Goal: Communication & Community: Share content

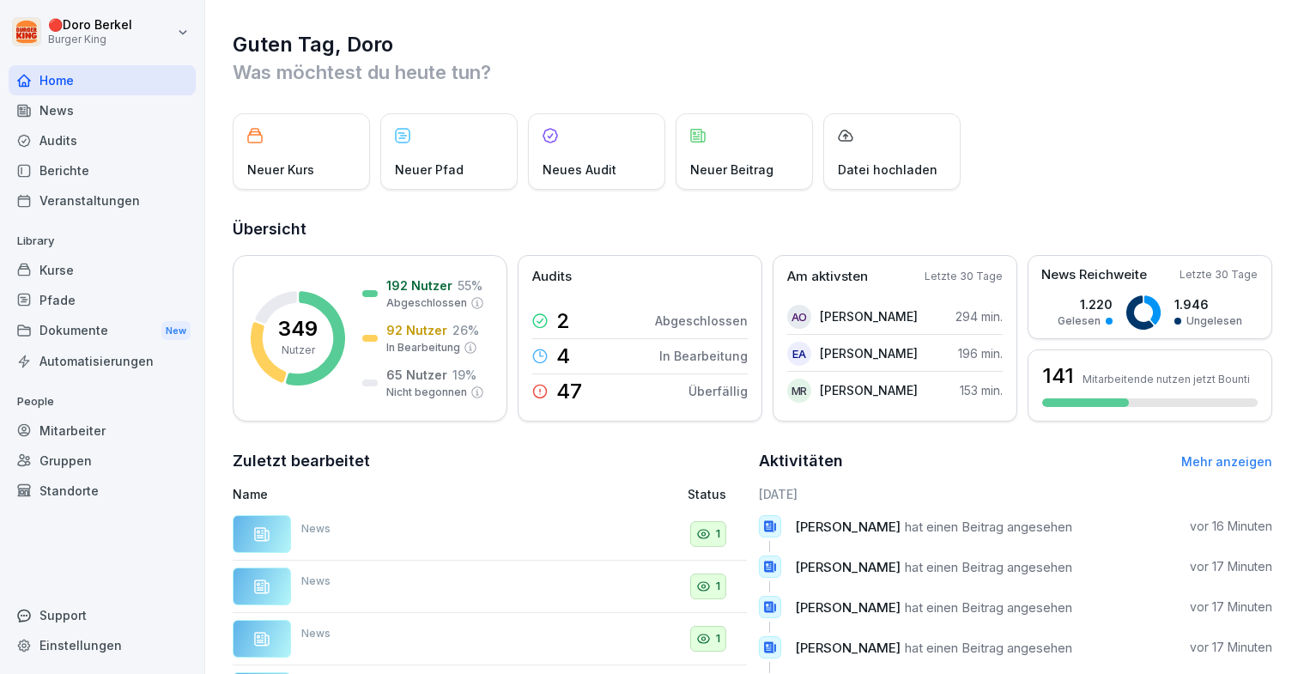
click at [88, 332] on div "Dokumente New" at bounding box center [102, 331] width 187 height 32
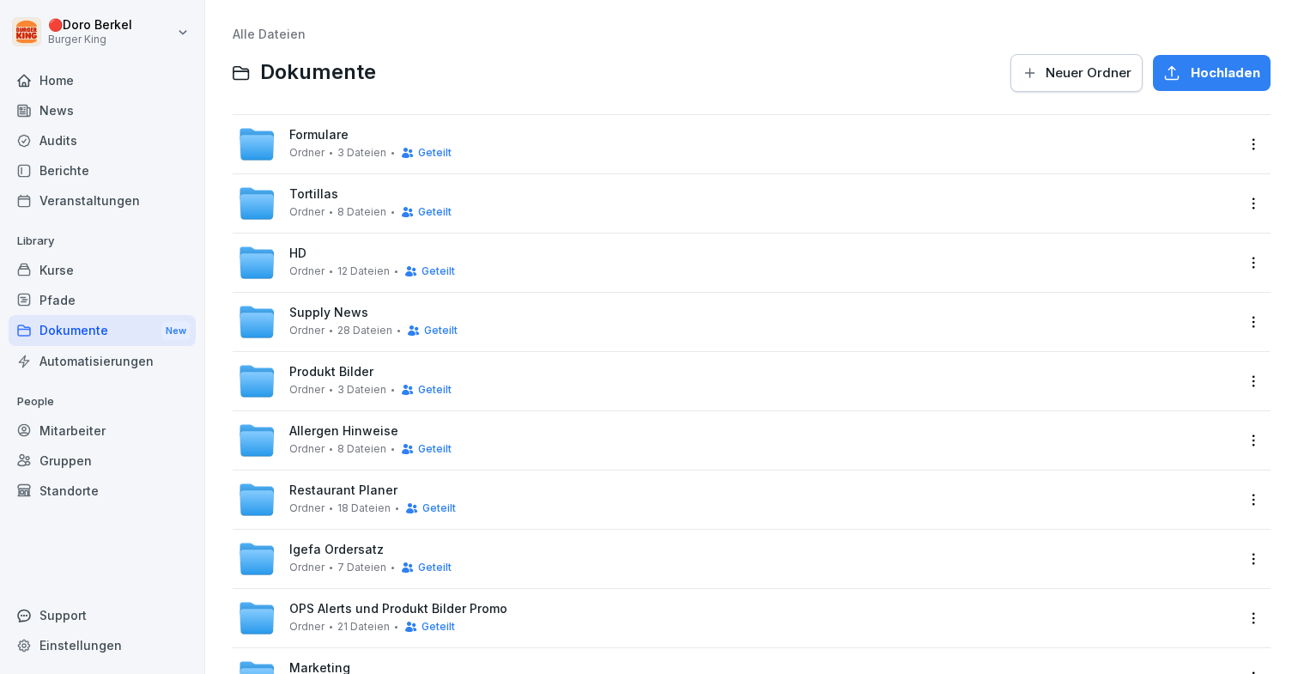
click at [1254, 138] on html "🔴 [PERSON_NAME] Burger King Home News Audits Berichte Veranstaltungen Library K…" at bounding box center [649, 337] width 1298 height 674
click at [1154, 185] on div "Details" at bounding box center [1152, 179] width 43 height 21
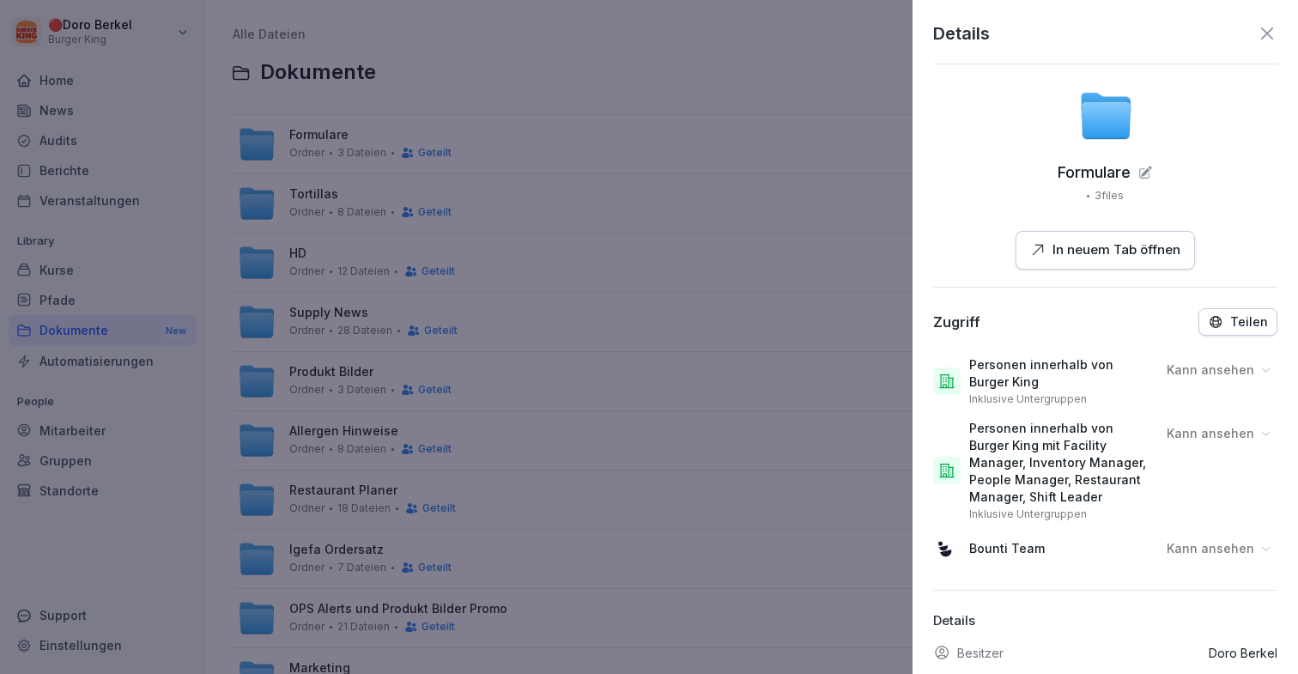
click at [1242, 329] on button "Teilen" at bounding box center [1237, 321] width 79 height 27
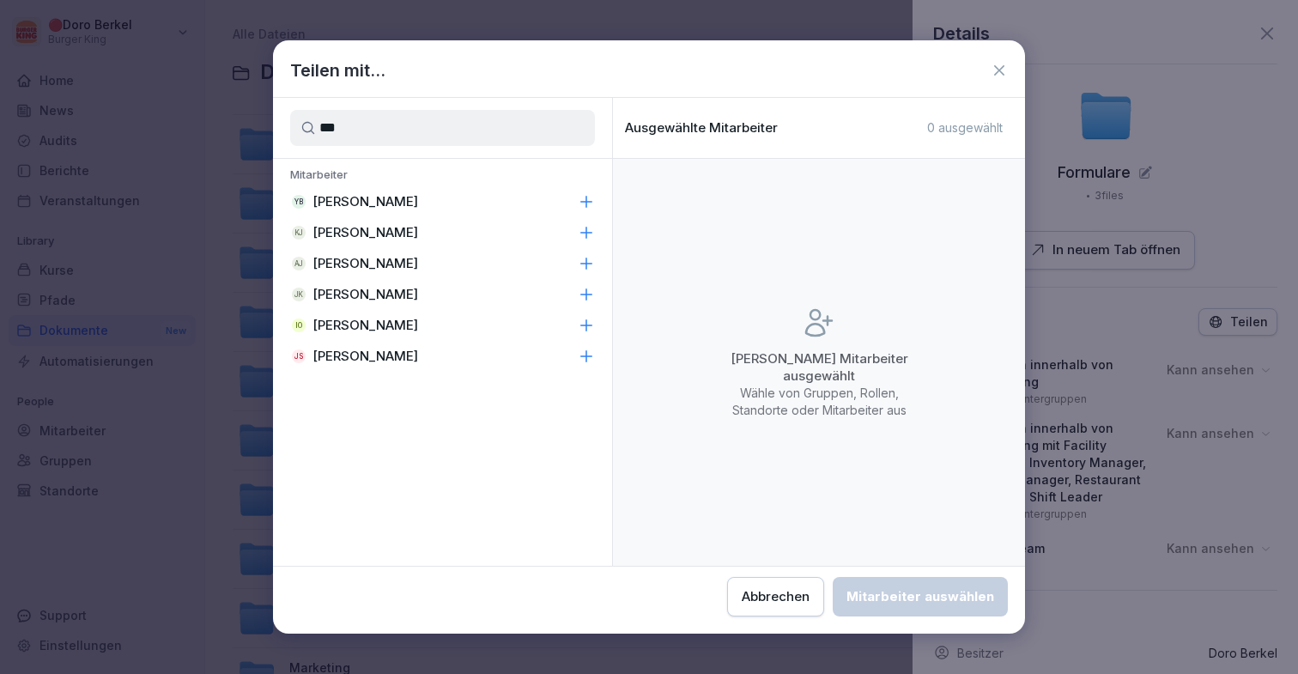
type input "***"
click at [521, 294] on div "[PERSON_NAME]" at bounding box center [442, 294] width 339 height 31
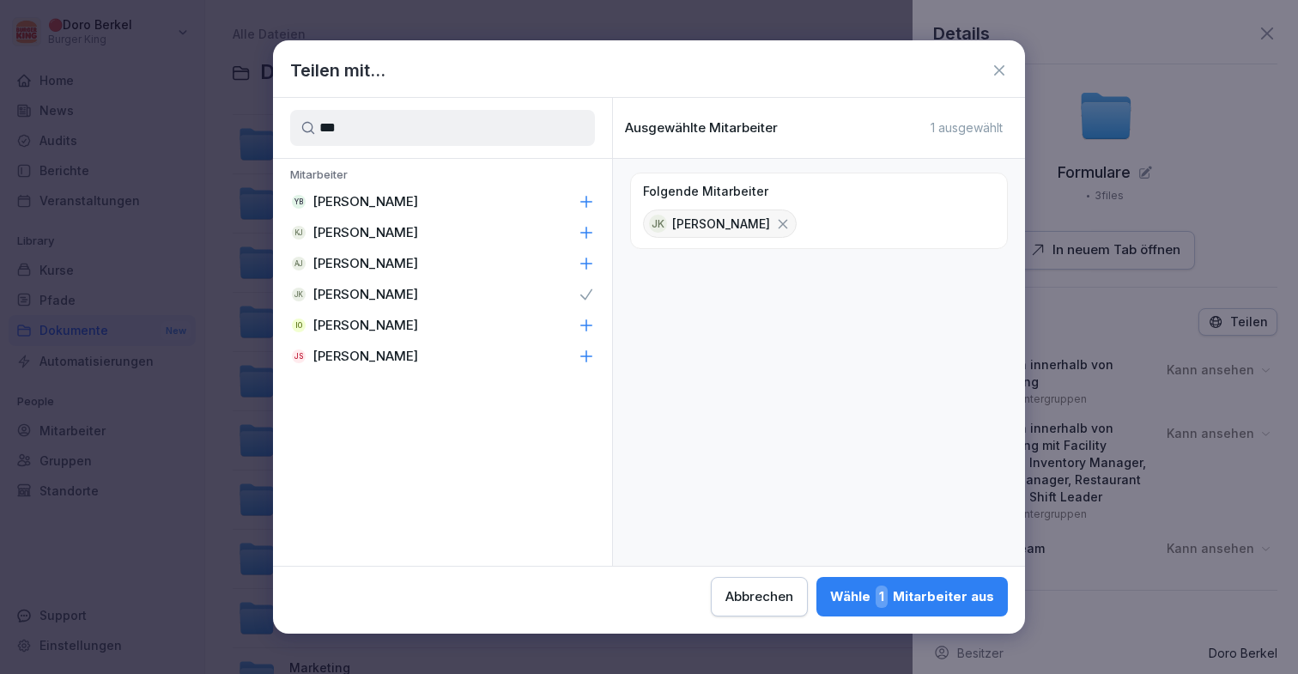
click at [876, 595] on div "Wähle 1 Mitarbeiter aus" at bounding box center [912, 596] width 164 height 22
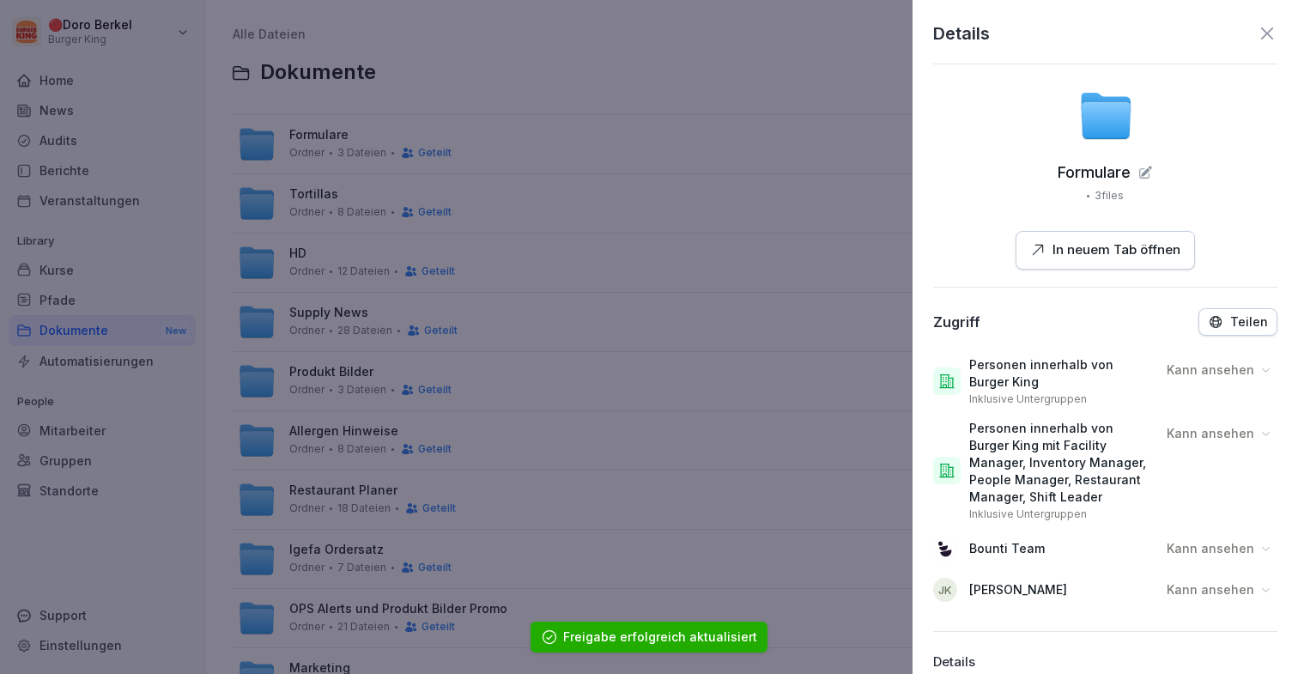
click at [1238, 594] on p "Kann ansehen" at bounding box center [1211, 589] width 88 height 17
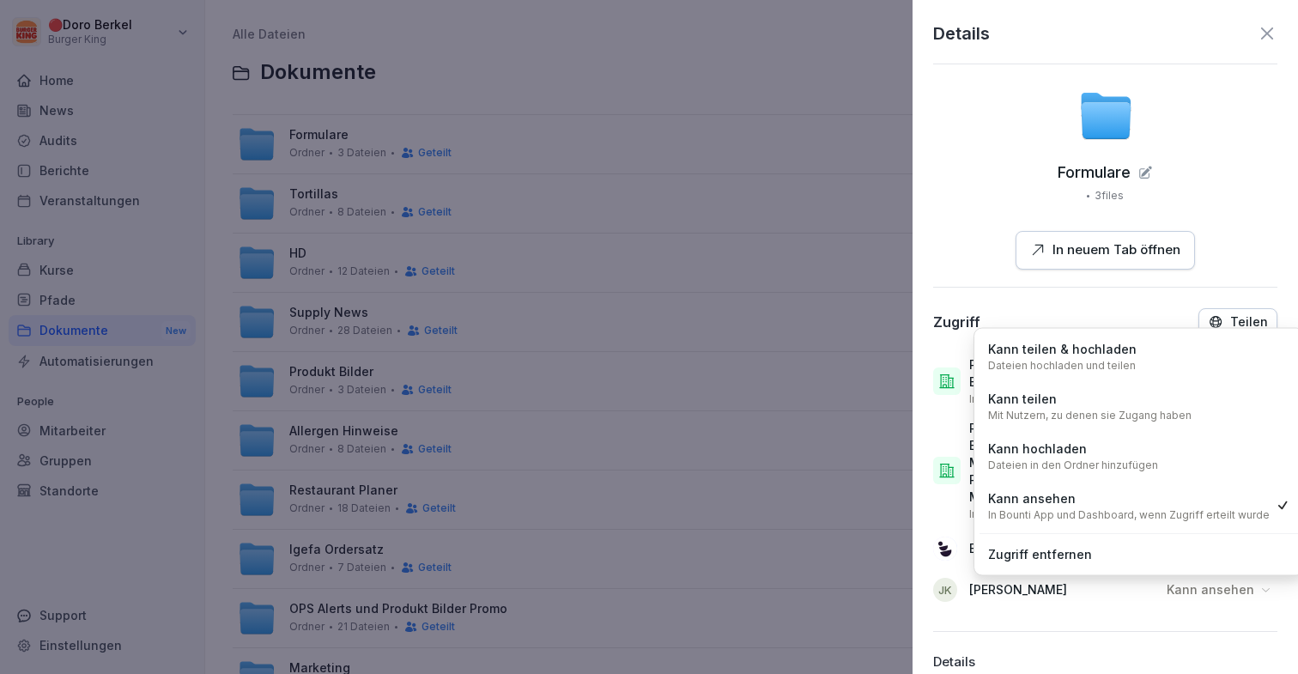
click at [1150, 451] on div "Kann hochladen Dateien in den Ordner hinzufügen" at bounding box center [1073, 456] width 170 height 33
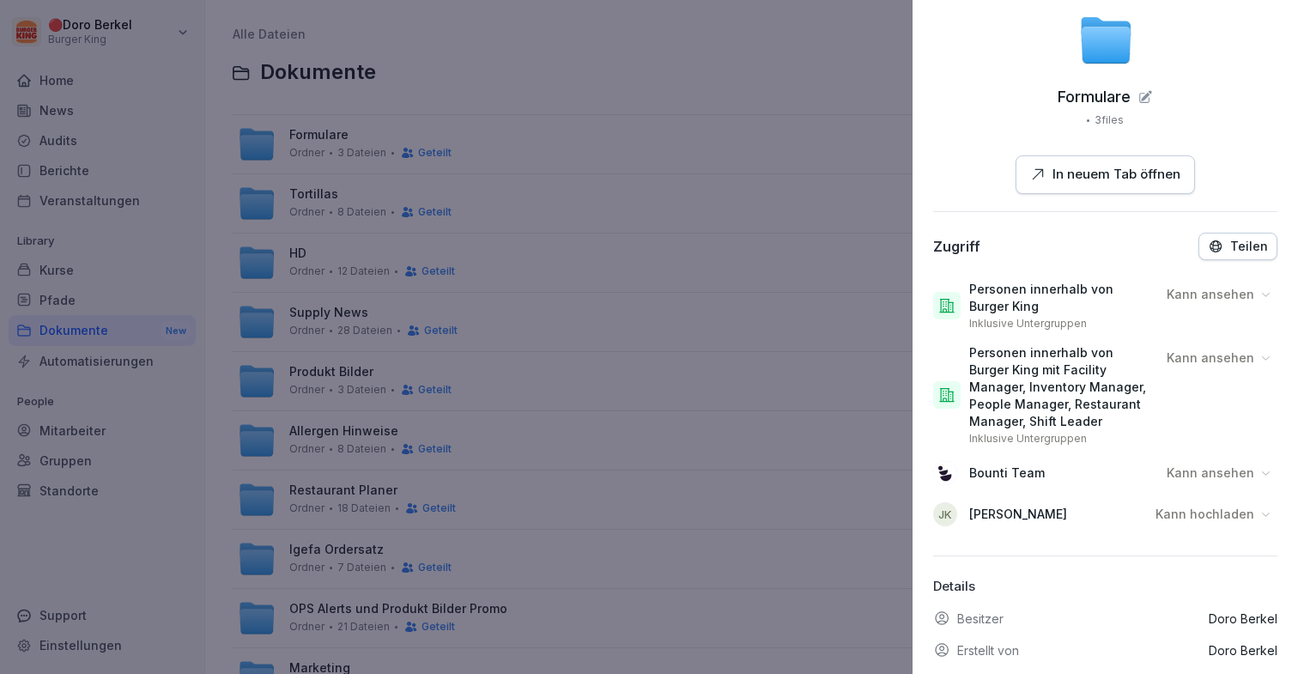
scroll to position [172, 0]
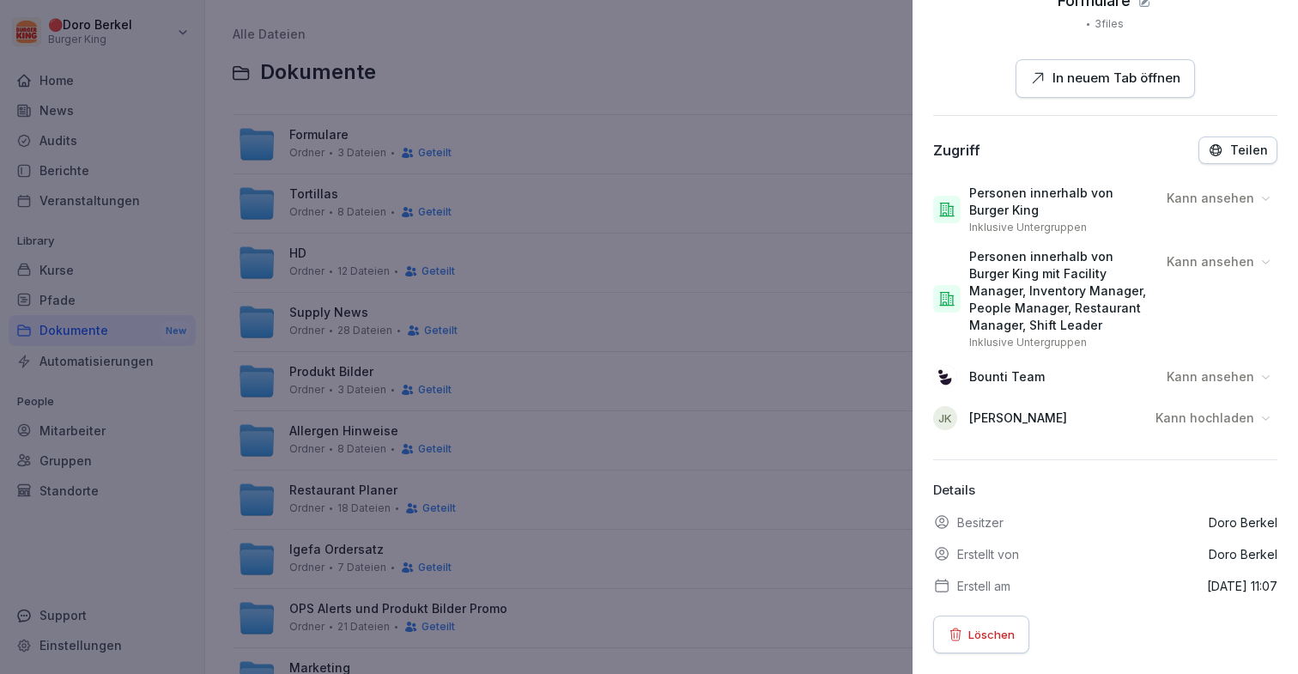
click at [1232, 416] on p "Kann hochladen" at bounding box center [1204, 417] width 99 height 17
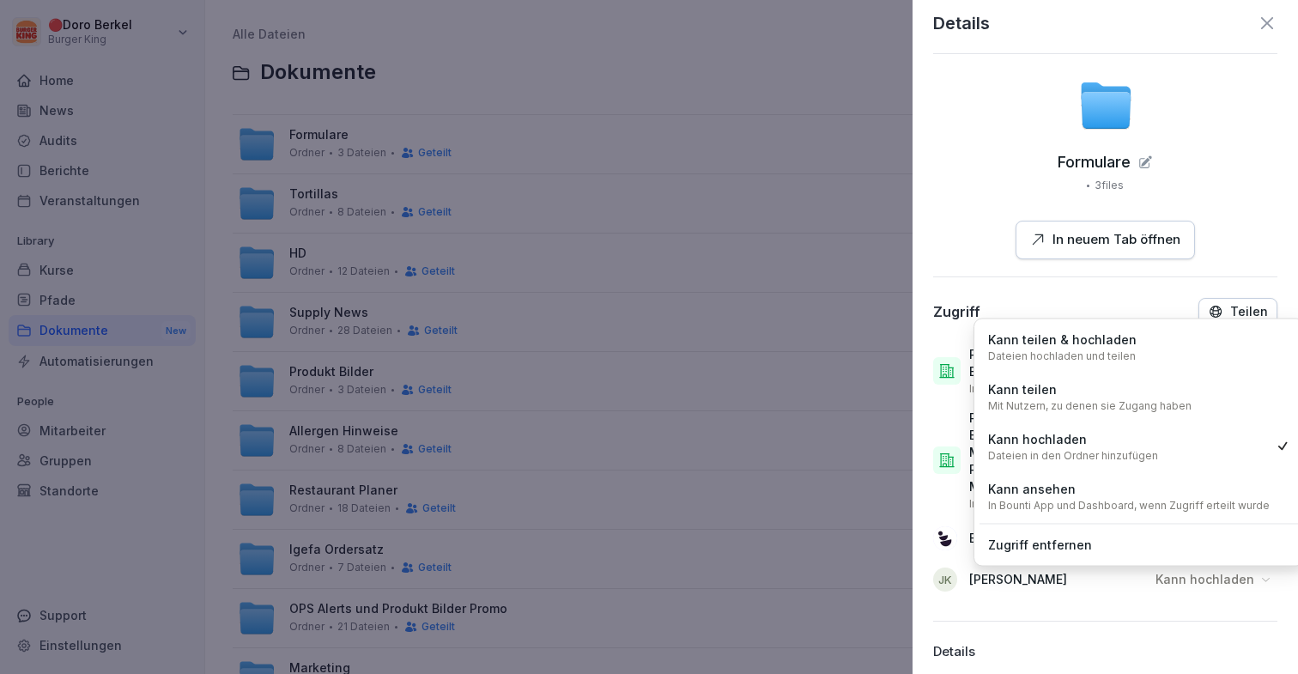
scroll to position [9, 0]
click at [987, 215] on div "Formulare 3 files In neuem Tab öffnen" at bounding box center [1105, 169] width 344 height 181
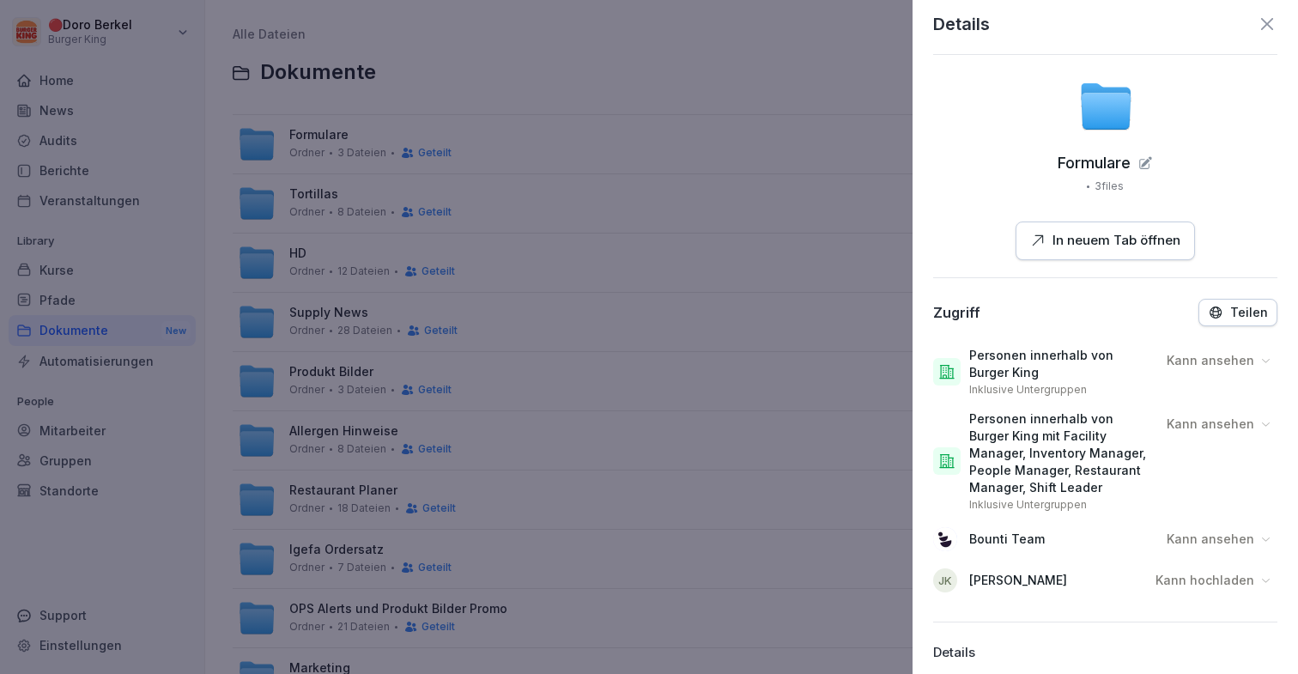
click at [593, 242] on div at bounding box center [649, 337] width 1298 height 674
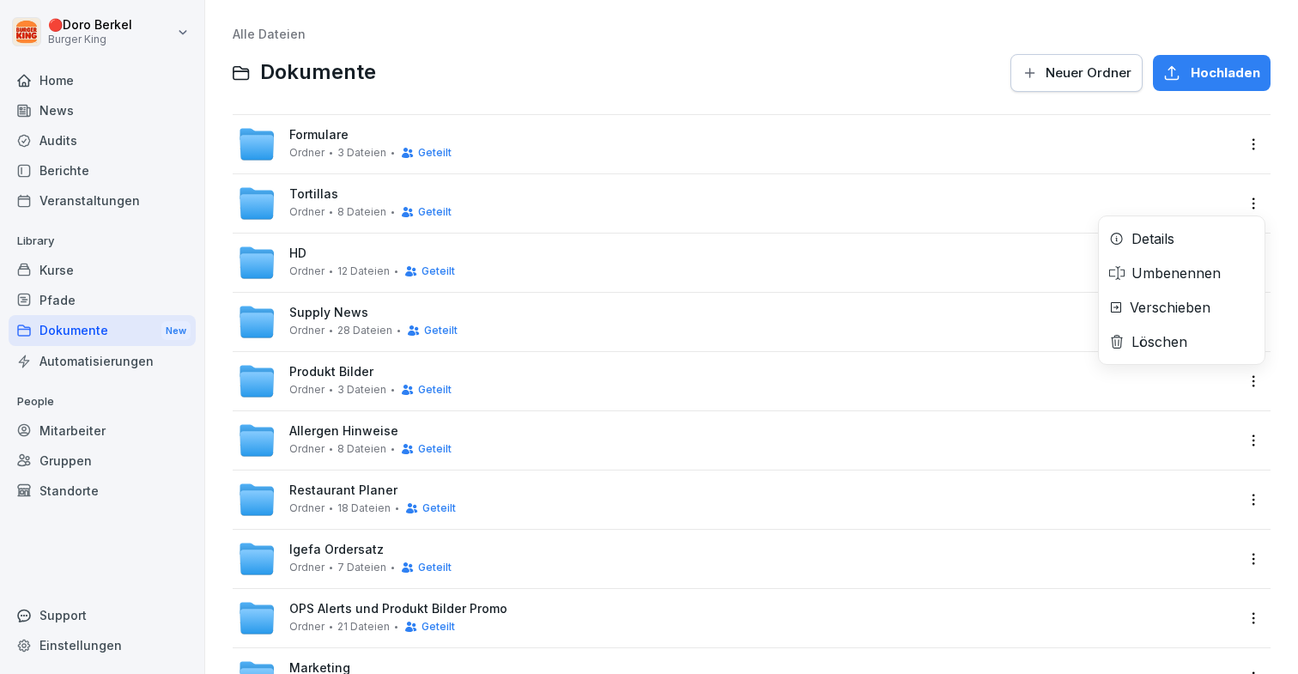
click at [1262, 207] on html "🔴 [PERSON_NAME] Burger King Home News Audits Berichte Veranstaltungen Library K…" at bounding box center [649, 337] width 1298 height 674
click at [1149, 257] on div "Umbenennen" at bounding box center [1182, 273] width 166 height 34
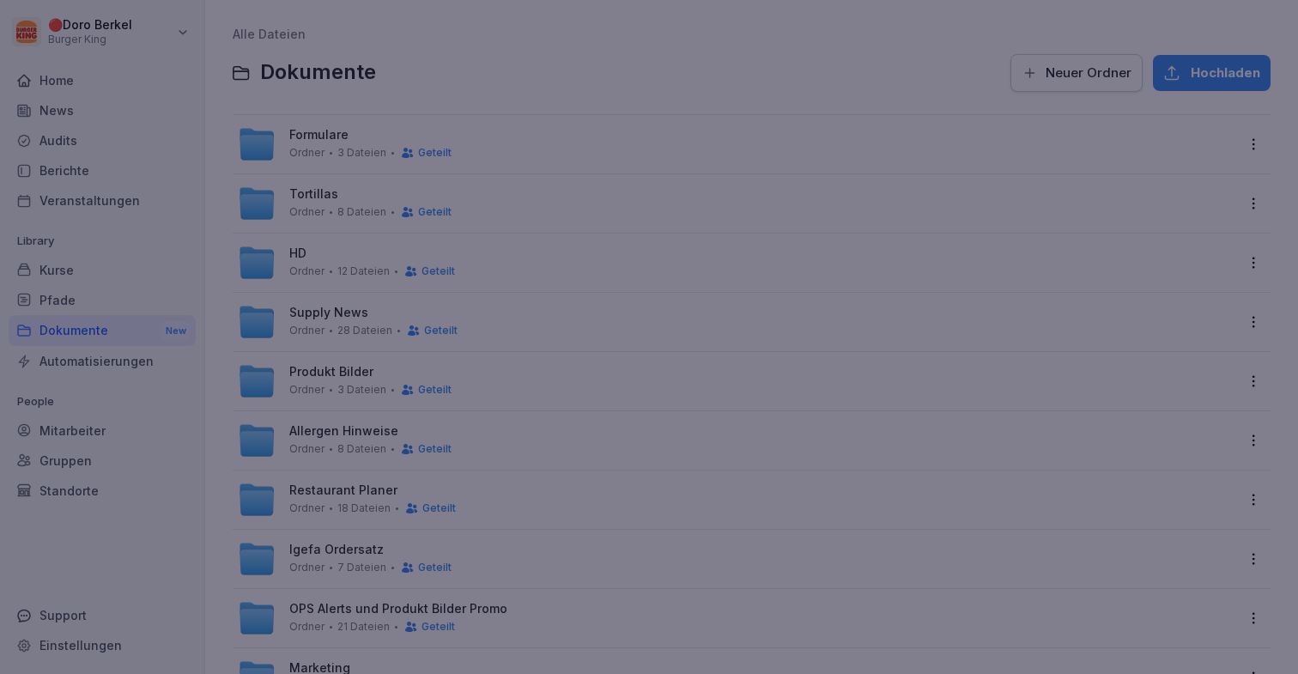
click at [1146, 254] on div at bounding box center [649, 337] width 1298 height 674
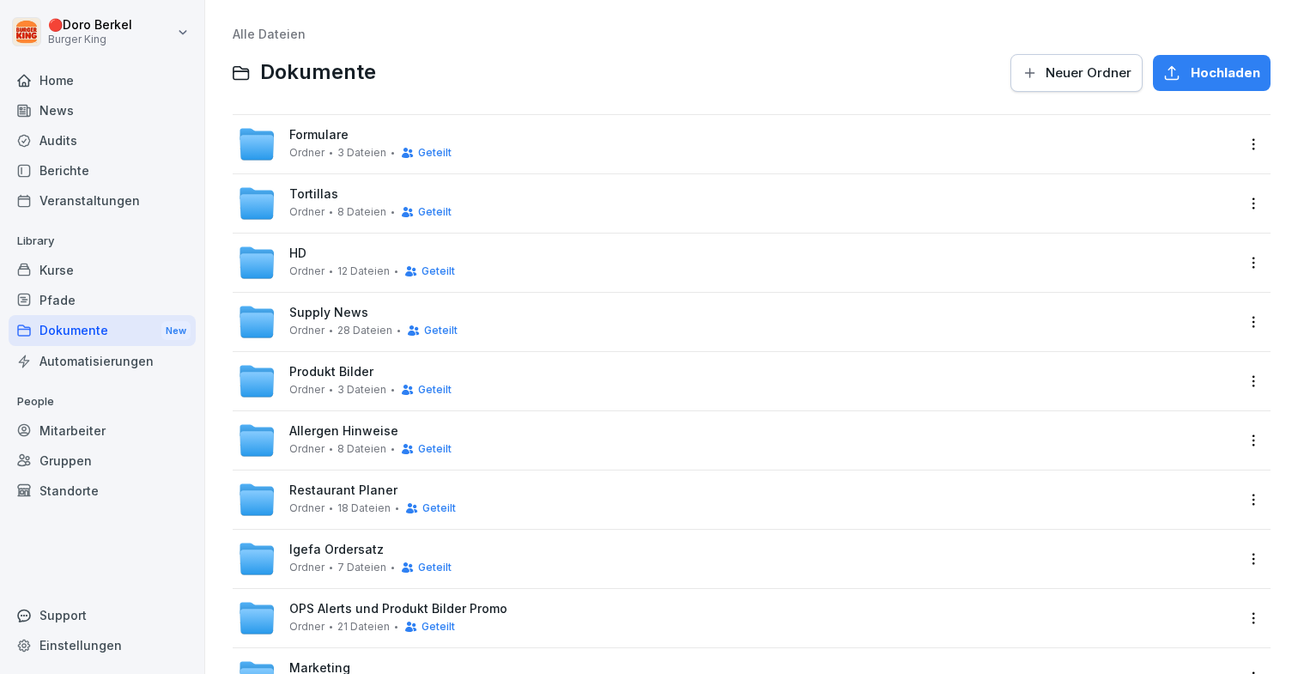
click at [1259, 206] on html "🔴 [PERSON_NAME] Burger King Home News Audits Berichte Veranstaltungen Library K…" at bounding box center [649, 337] width 1298 height 674
click at [1186, 237] on div "Details" at bounding box center [1182, 238] width 166 height 34
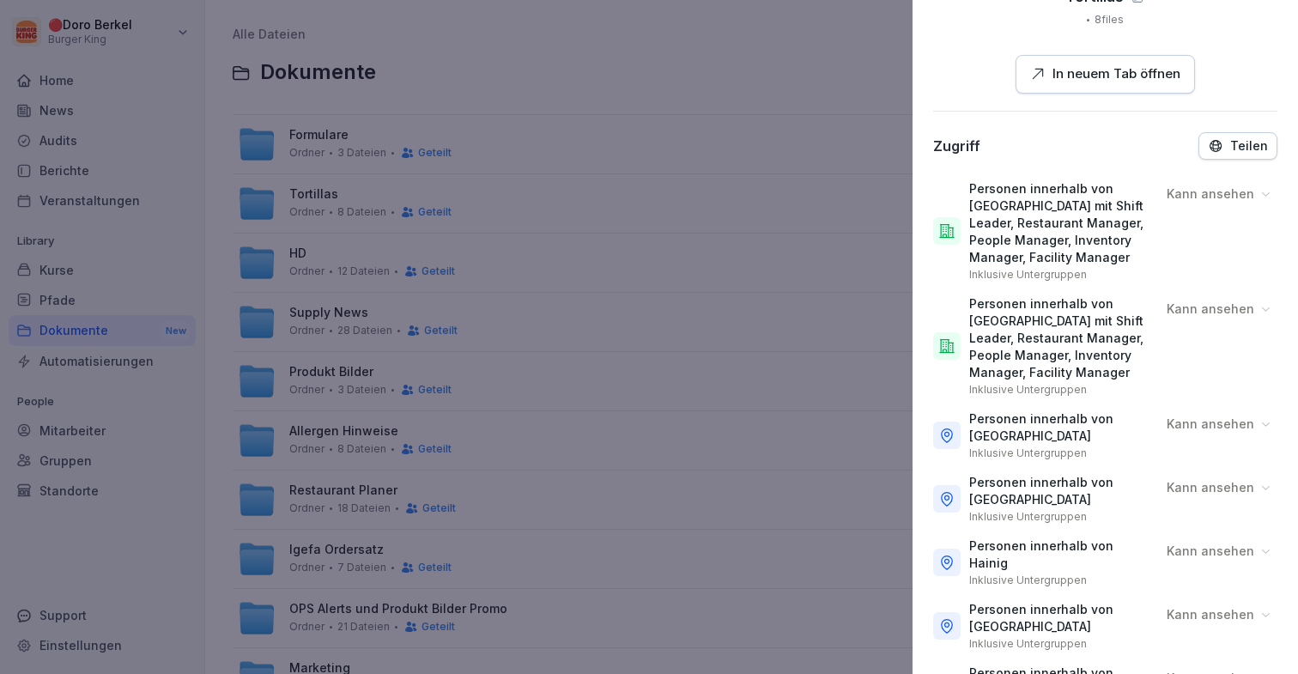
scroll to position [155, 0]
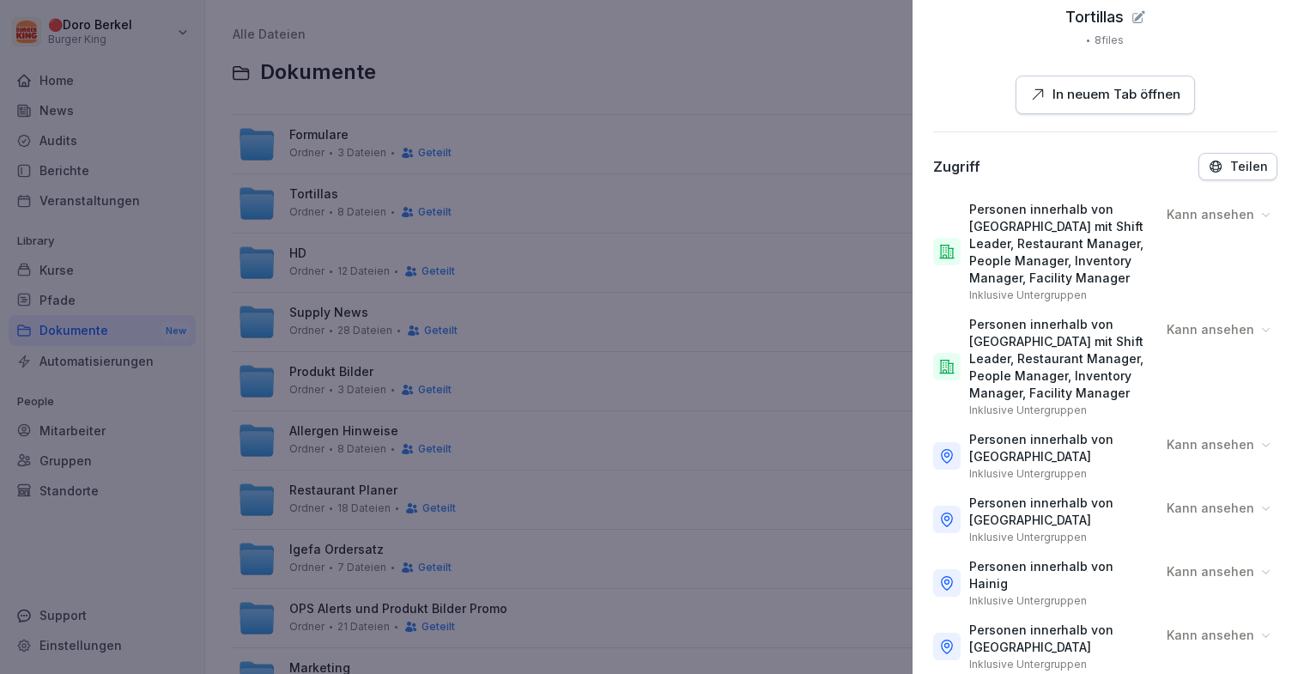
click at [1240, 171] on p "Teilen" at bounding box center [1249, 167] width 38 height 14
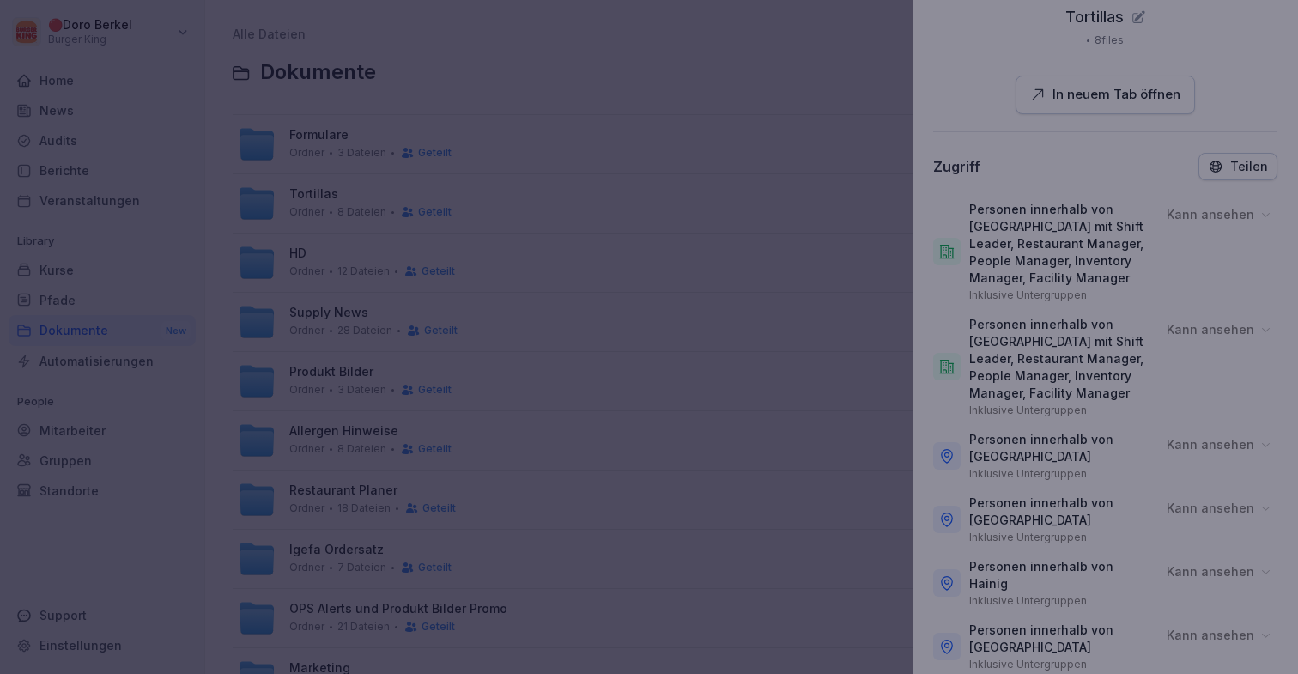
type input "*"
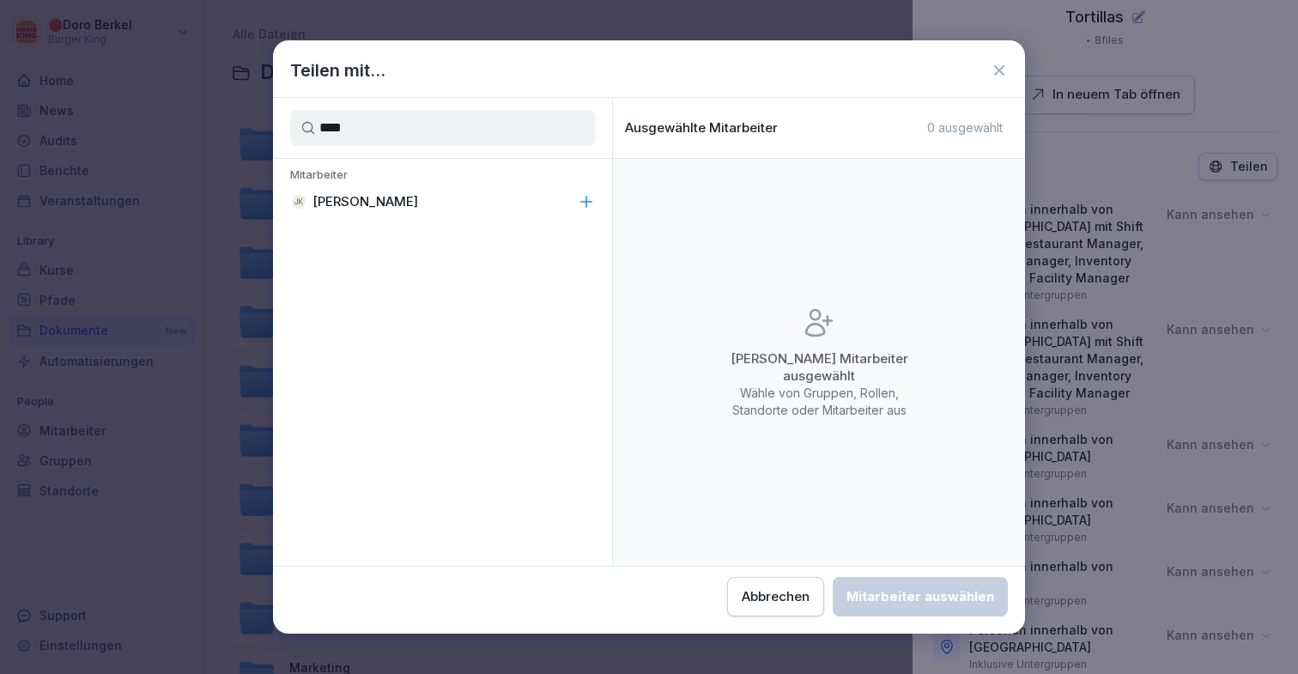
type input "****"
click at [590, 198] on icon at bounding box center [586, 201] width 17 height 17
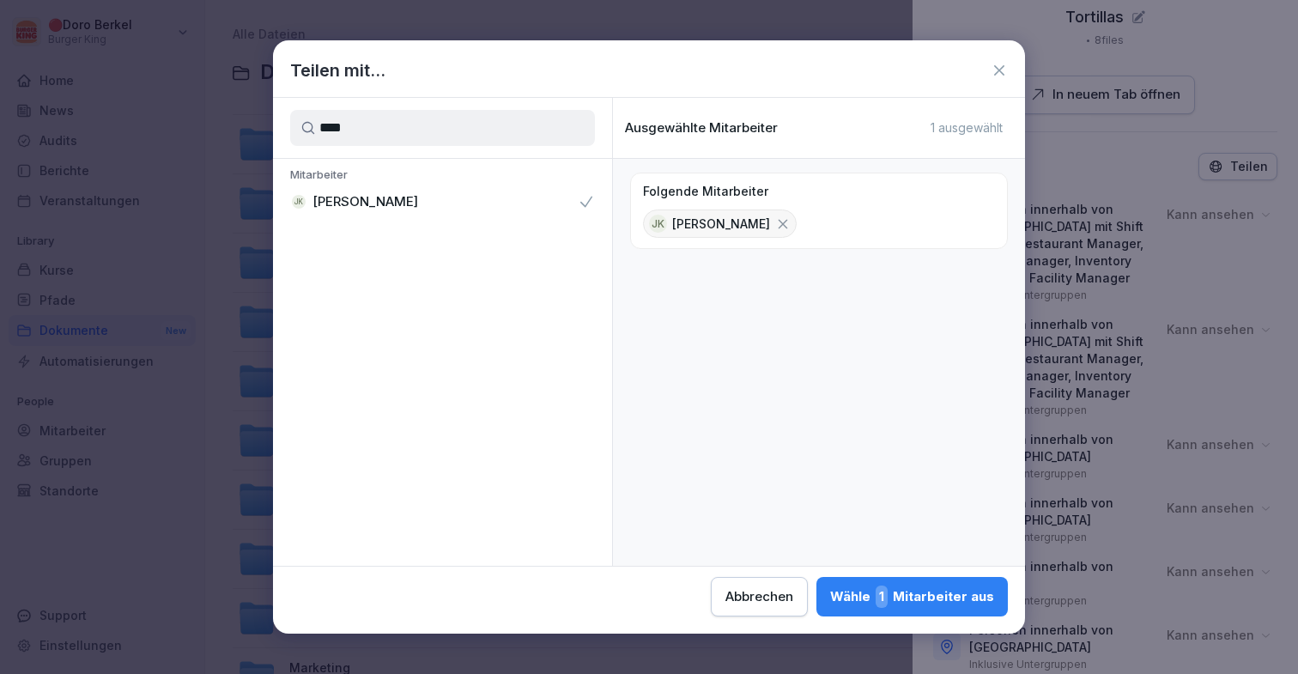
click at [955, 605] on div "Wähle 1 Mitarbeiter aus" at bounding box center [912, 596] width 164 height 22
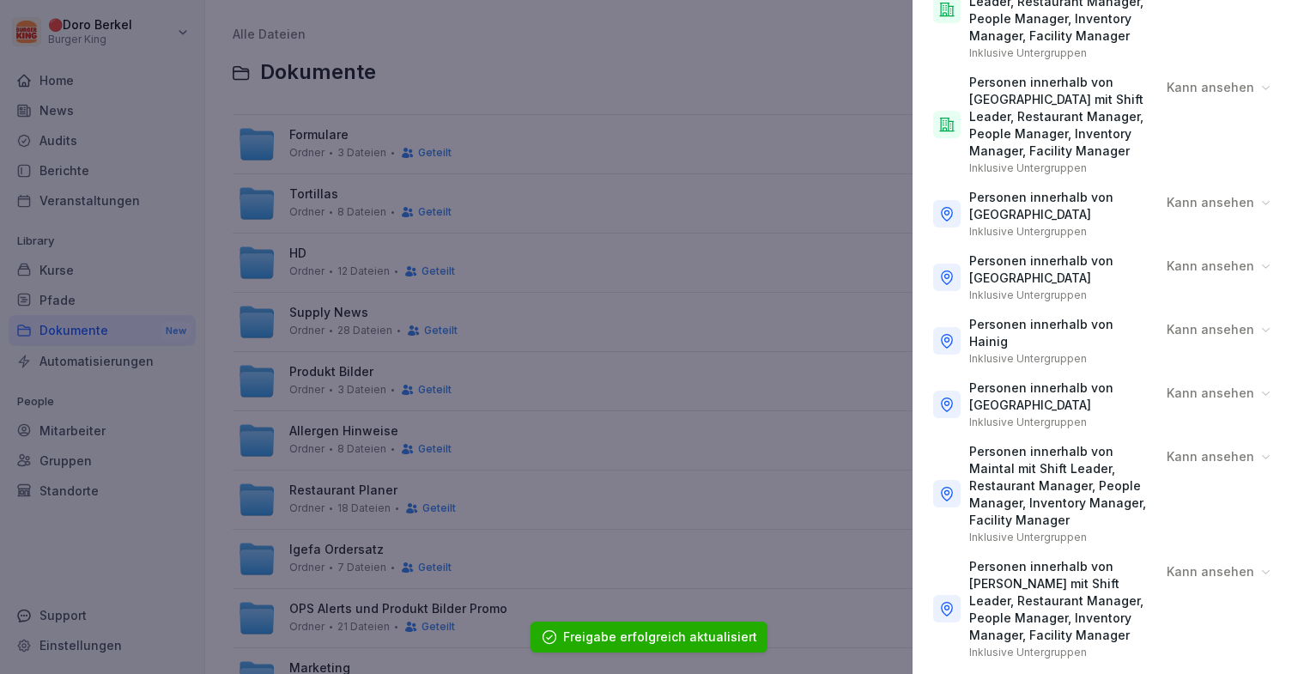
scroll to position [440, 0]
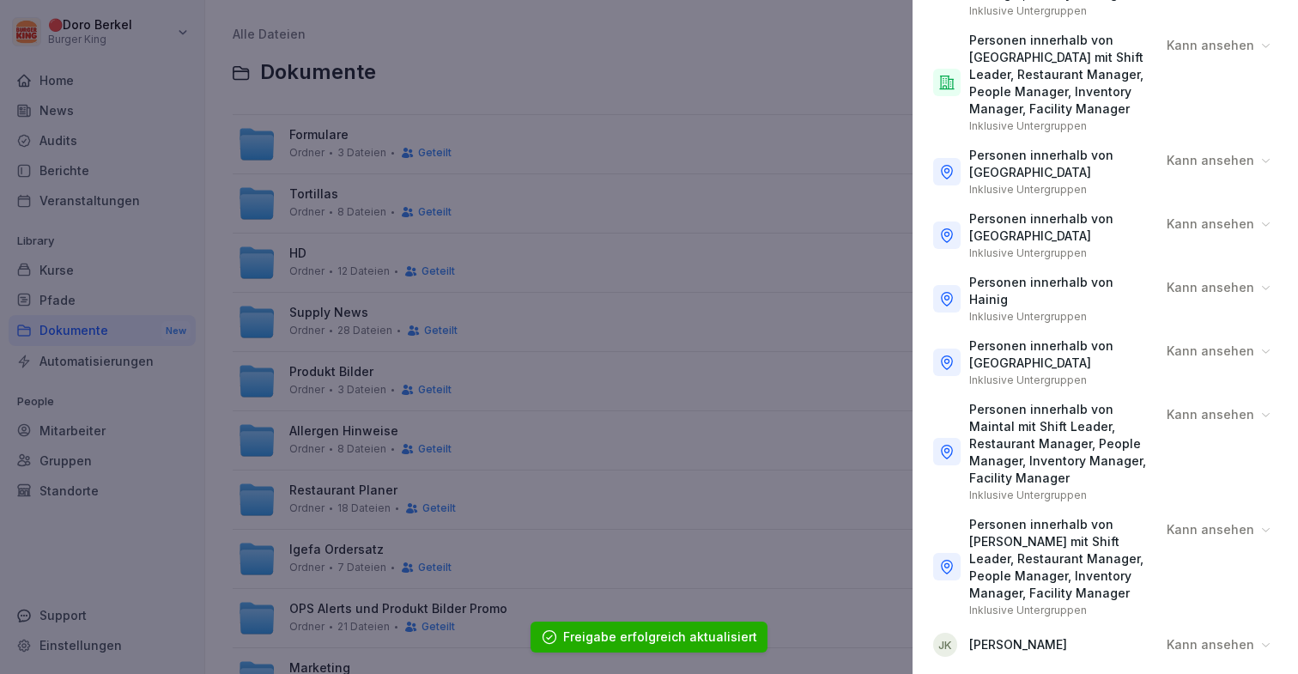
click at [1227, 624] on div "[PERSON_NAME] ansehen" at bounding box center [1105, 644] width 344 height 41
click at [1227, 631] on div "Kann ansehen" at bounding box center [1220, 644] width 116 height 27
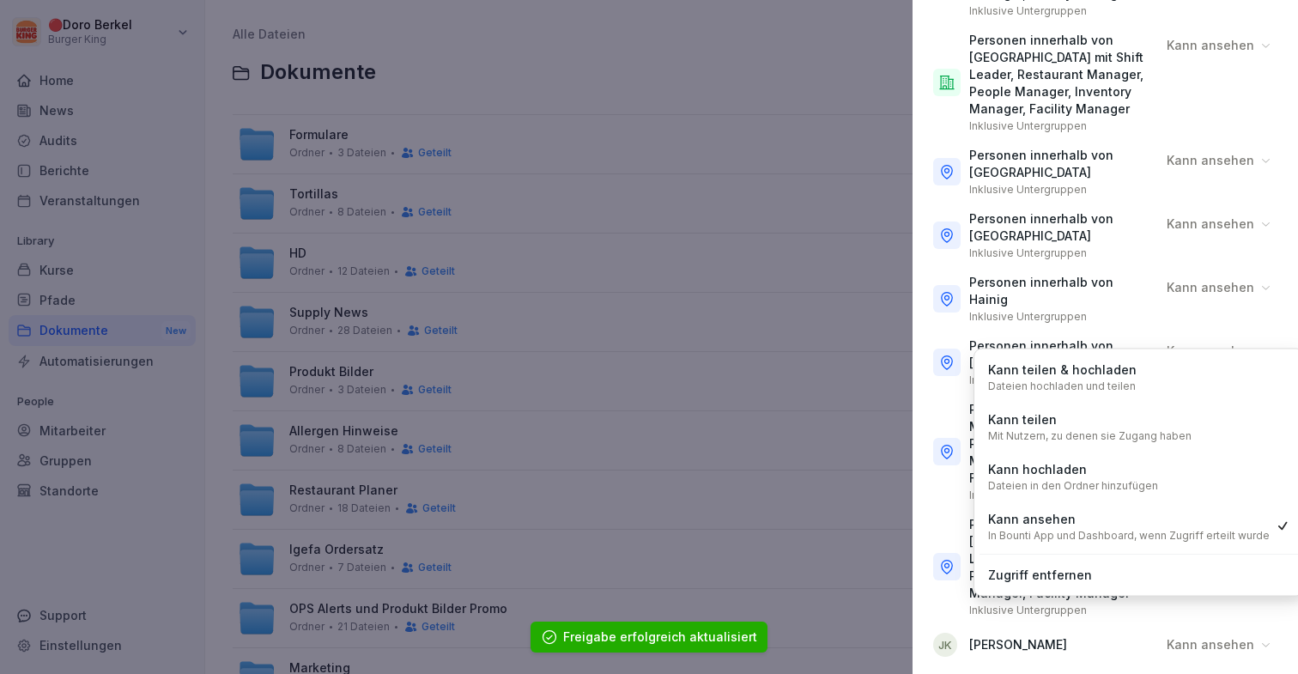
click at [1201, 477] on div "Kann hochladen Dateien in den Ordner hinzufügen" at bounding box center [1139, 476] width 319 height 45
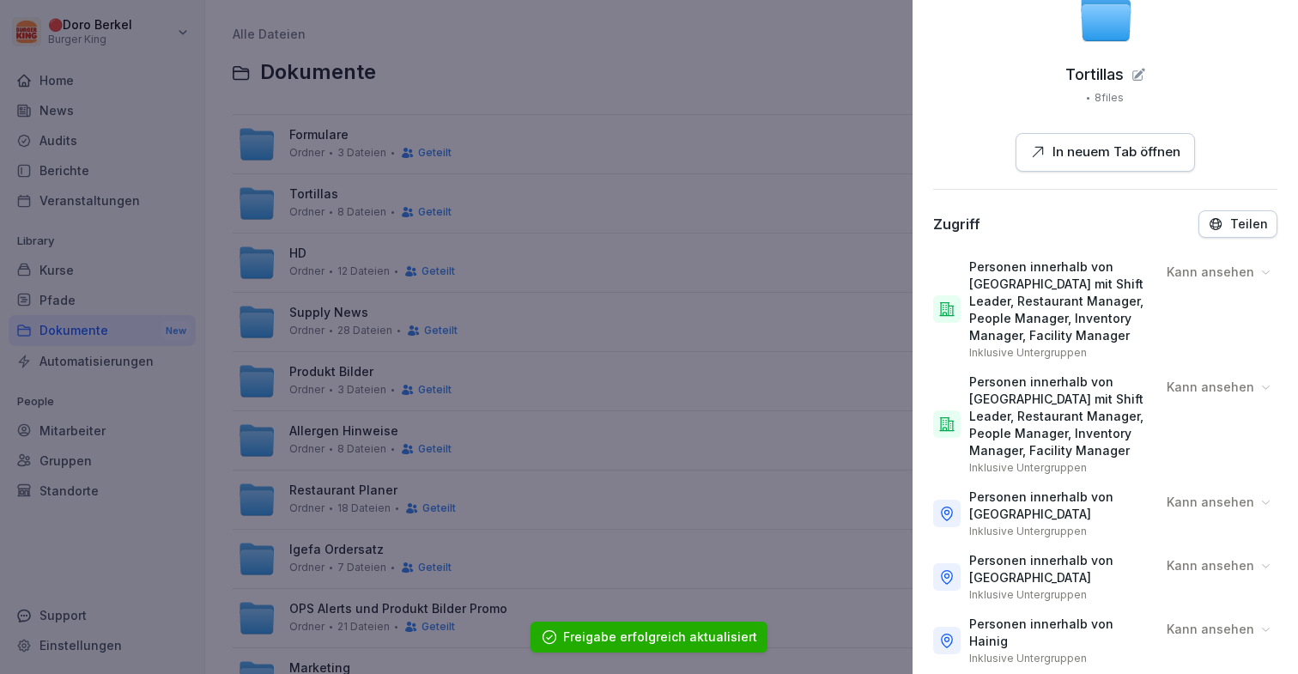
scroll to position [0, 0]
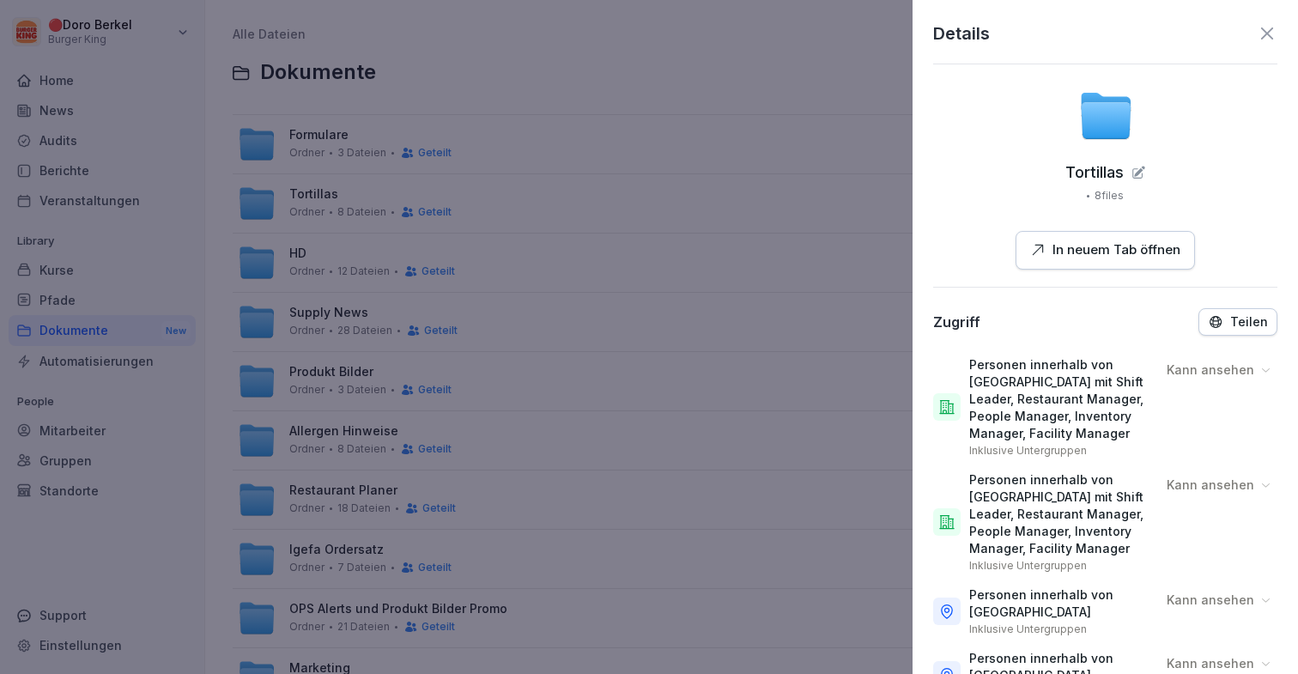
click at [1265, 32] on icon at bounding box center [1267, 33] width 12 height 12
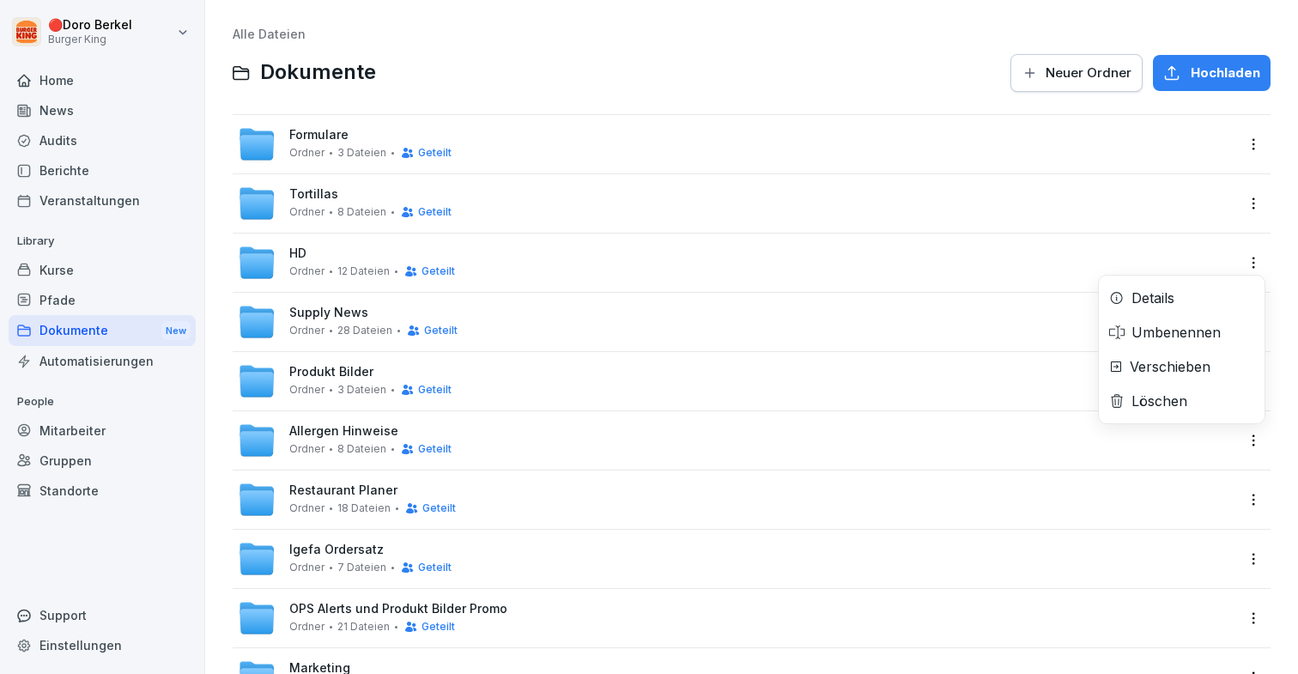
click at [1259, 259] on html "🔴 [PERSON_NAME] Burger King Home News Audits Berichte Veranstaltungen Library K…" at bounding box center [649, 337] width 1298 height 674
click at [1214, 295] on div "Details" at bounding box center [1182, 298] width 166 height 34
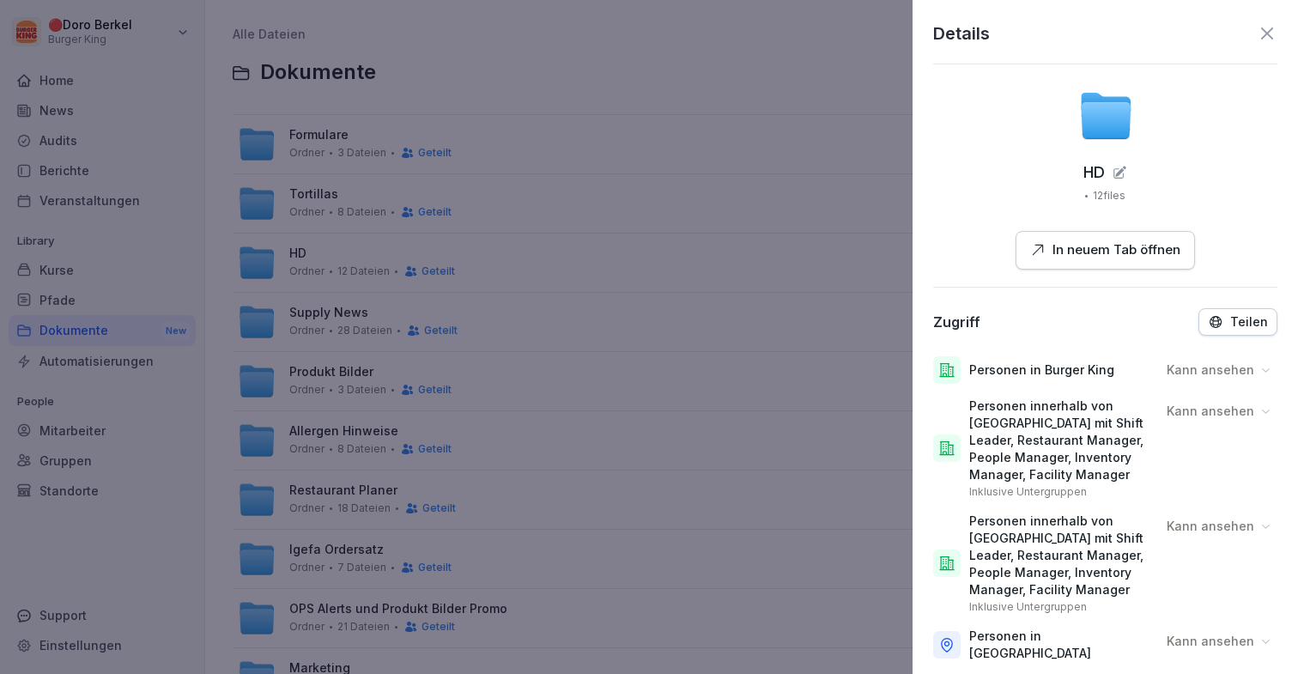
click at [1243, 315] on p "Teilen" at bounding box center [1249, 322] width 38 height 14
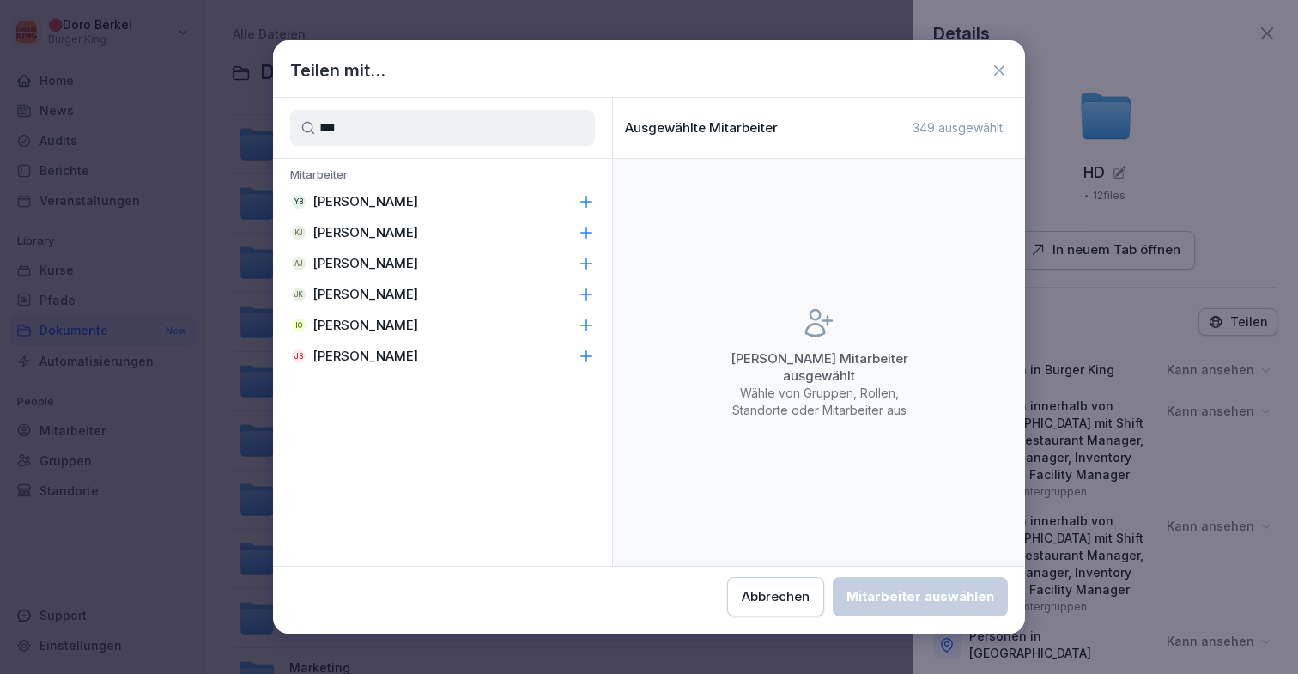
type input "***"
click at [391, 299] on p "[PERSON_NAME]" at bounding box center [365, 294] width 106 height 17
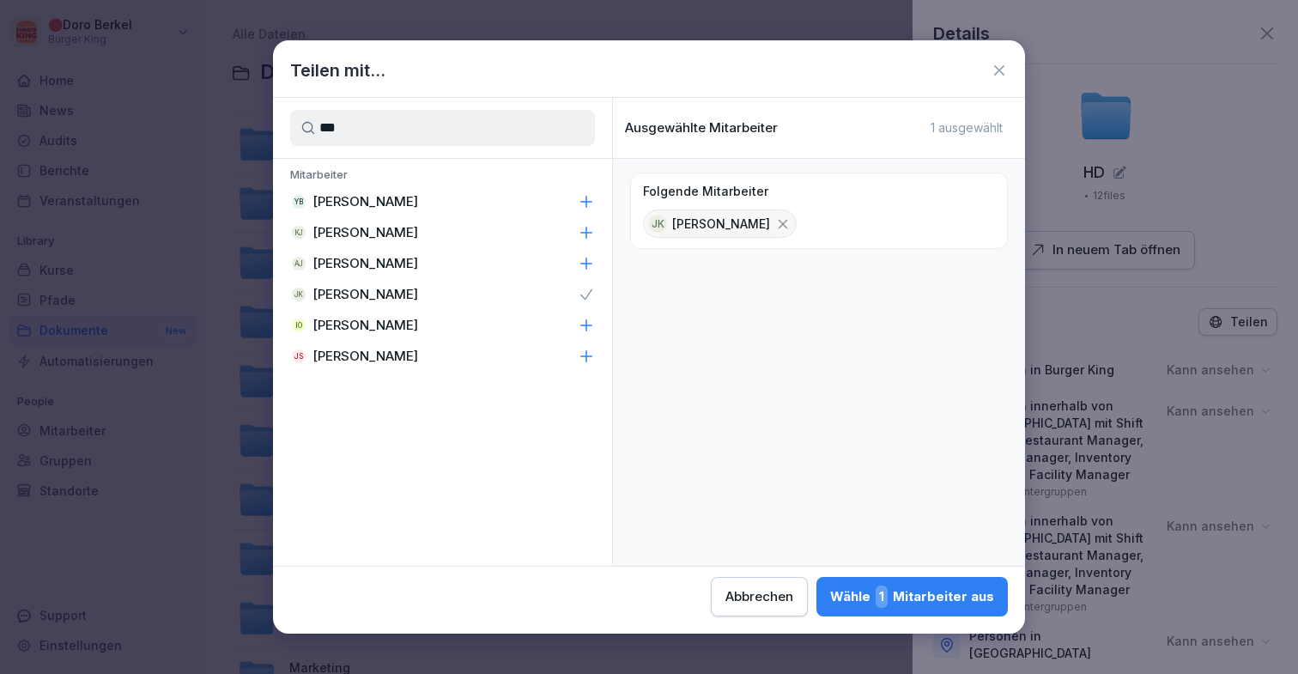
click at [928, 591] on div "Wähle 1 Mitarbeiter aus" at bounding box center [912, 596] width 164 height 22
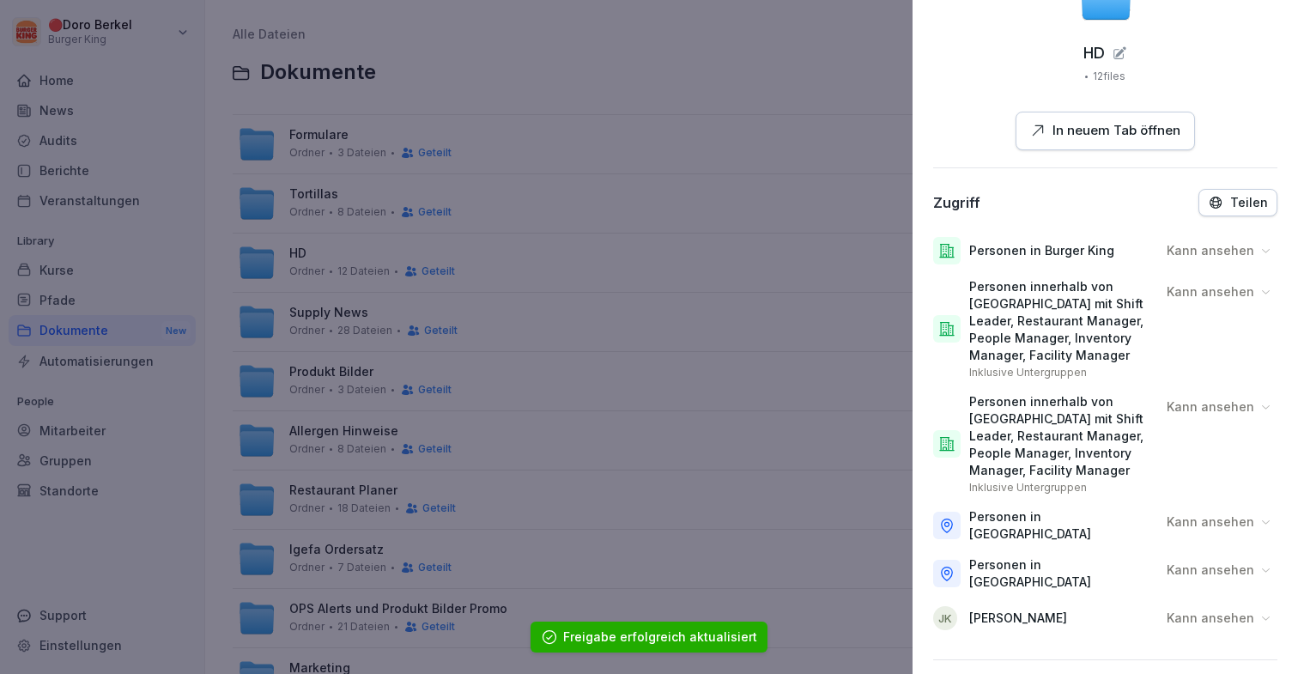
scroll to position [306, 0]
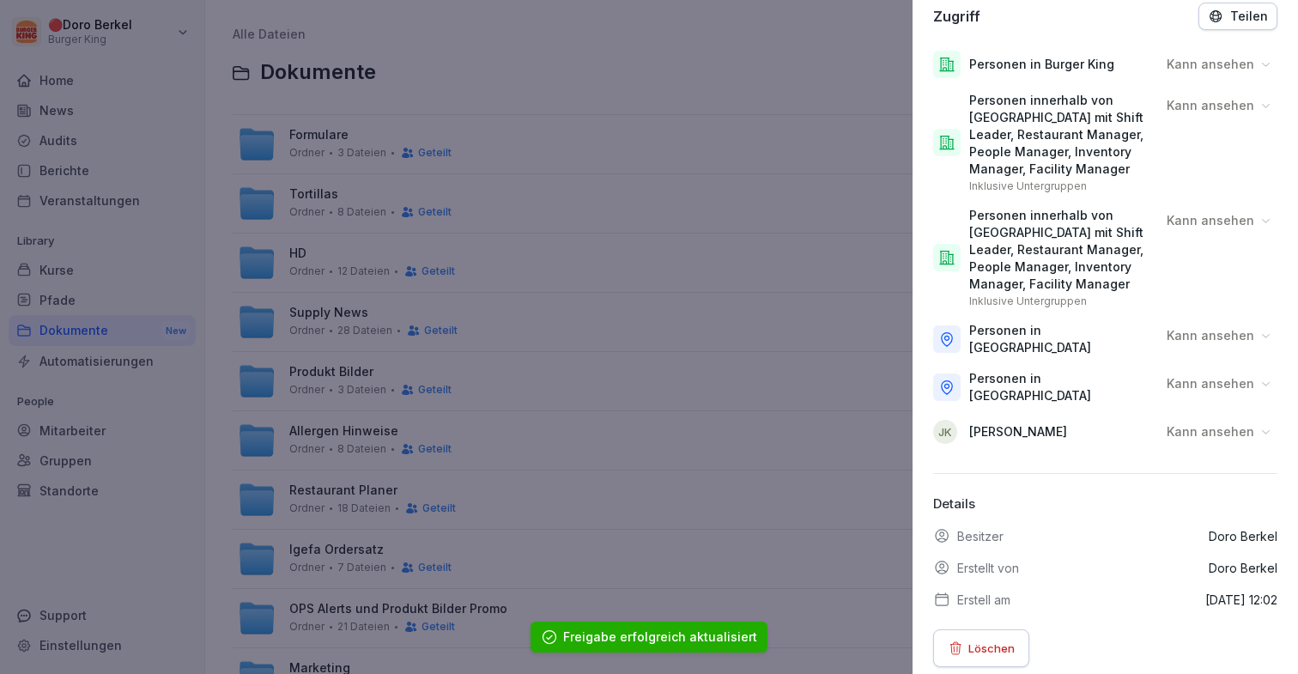
click at [1223, 423] on p "Kann ansehen" at bounding box center [1211, 431] width 88 height 17
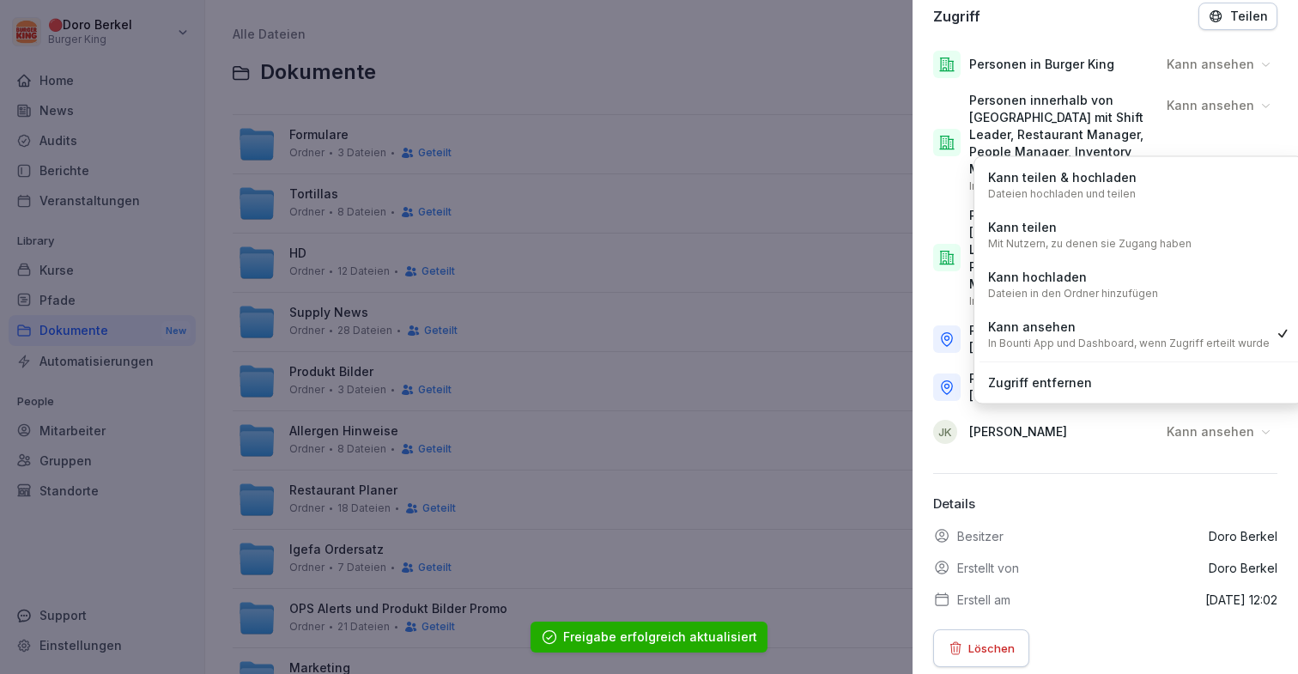
click at [1144, 276] on div "Kann hochladen Dateien in den Ordner hinzufügen" at bounding box center [1073, 284] width 170 height 33
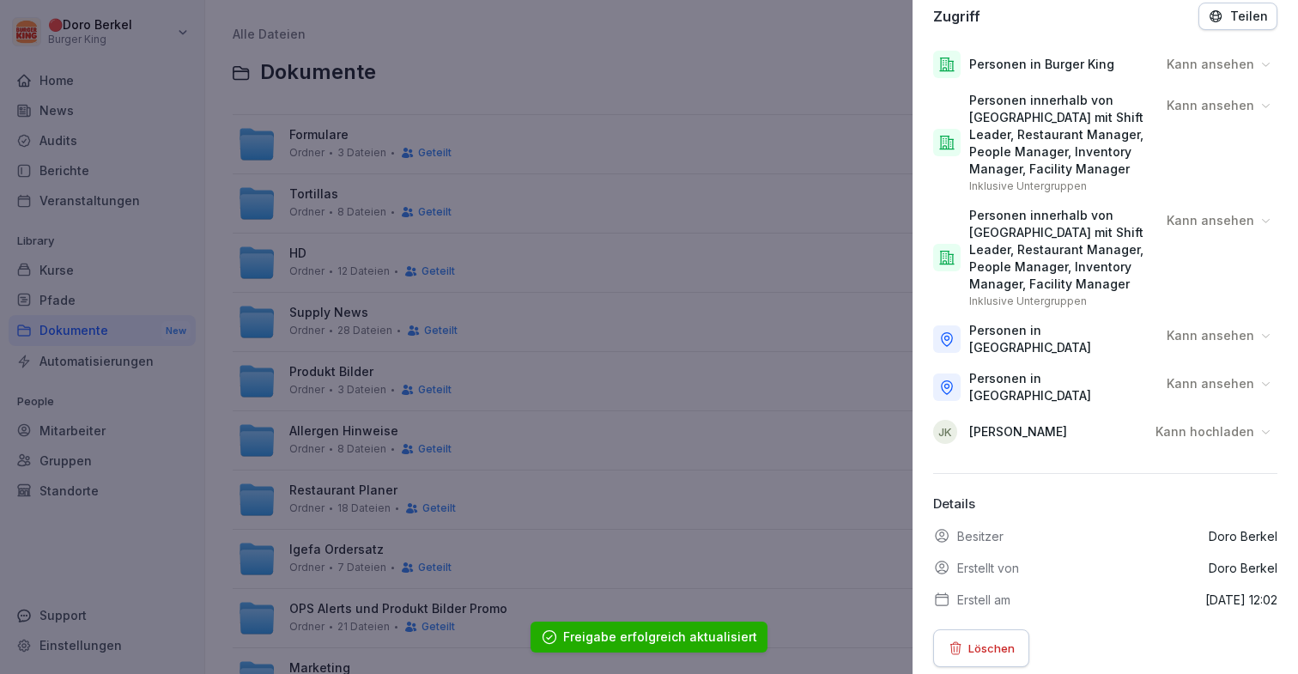
scroll to position [0, 0]
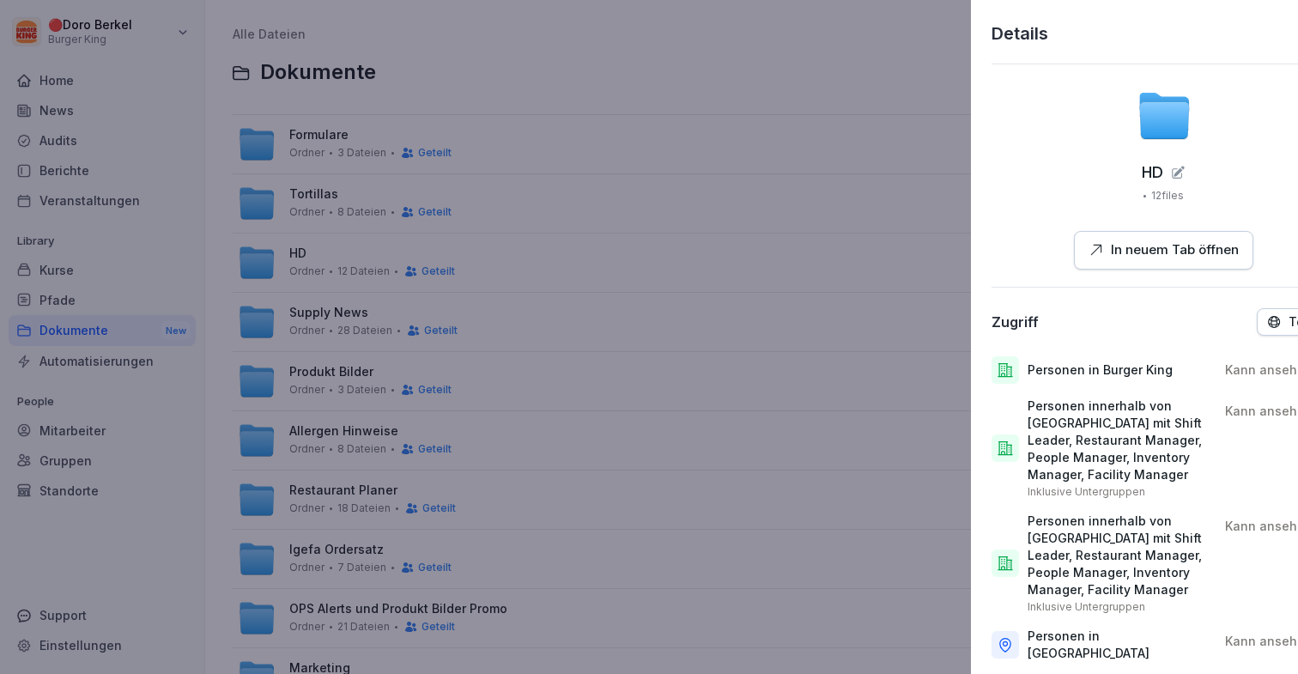
click at [831, 332] on div at bounding box center [649, 337] width 1298 height 674
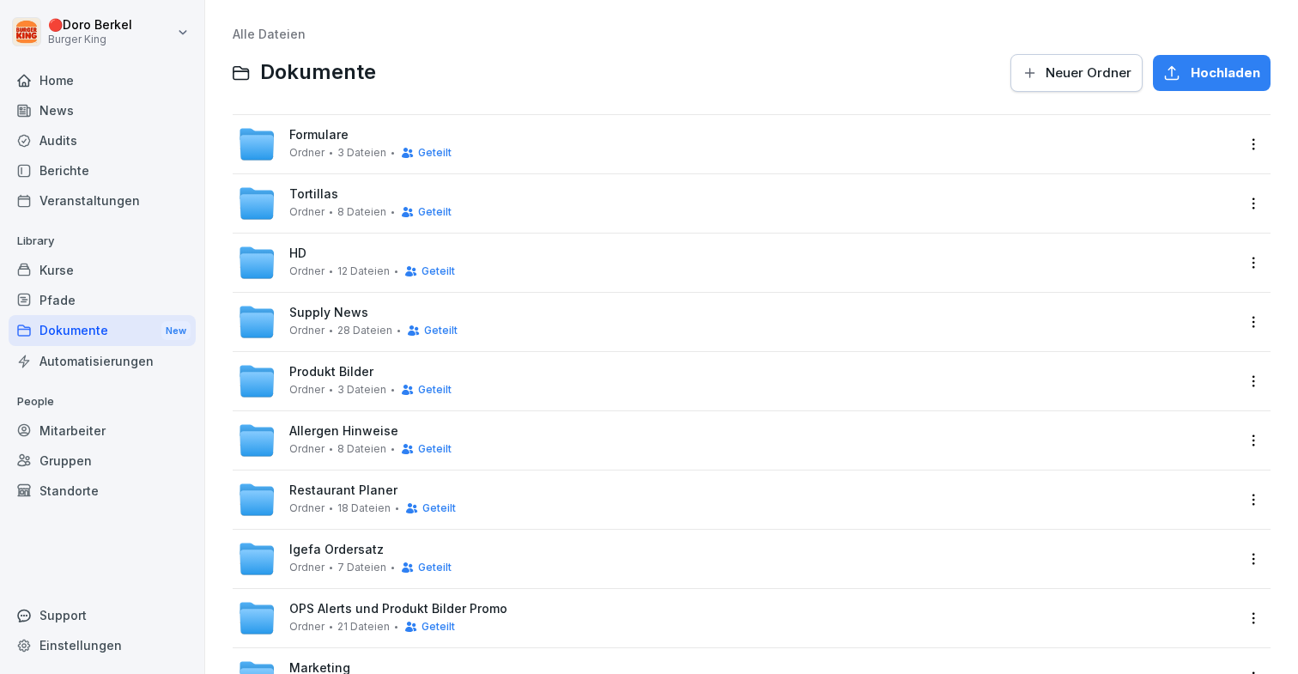
click at [1264, 331] on html "🔴 [PERSON_NAME] Burger King Home News Audits Berichte Veranstaltungen Library K…" at bounding box center [649, 337] width 1298 height 674
click at [1209, 363] on div "Details" at bounding box center [1182, 357] width 166 height 34
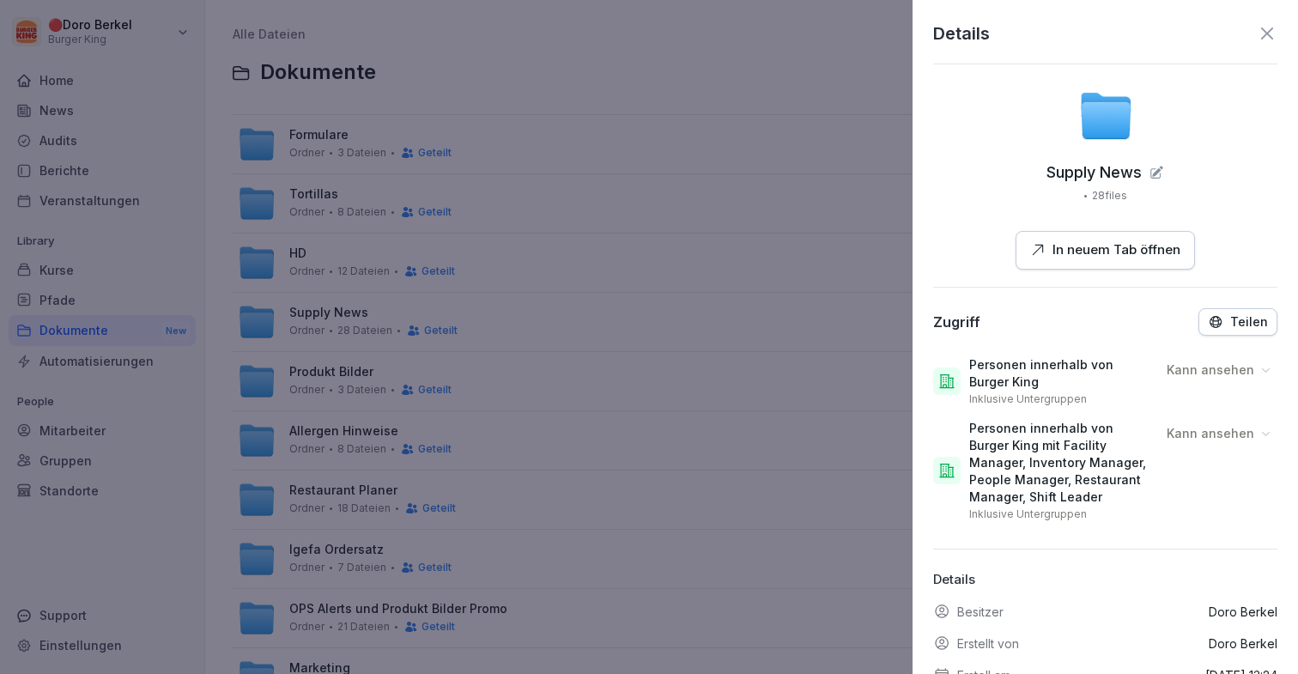
click at [1228, 334] on button "Teilen" at bounding box center [1237, 321] width 79 height 27
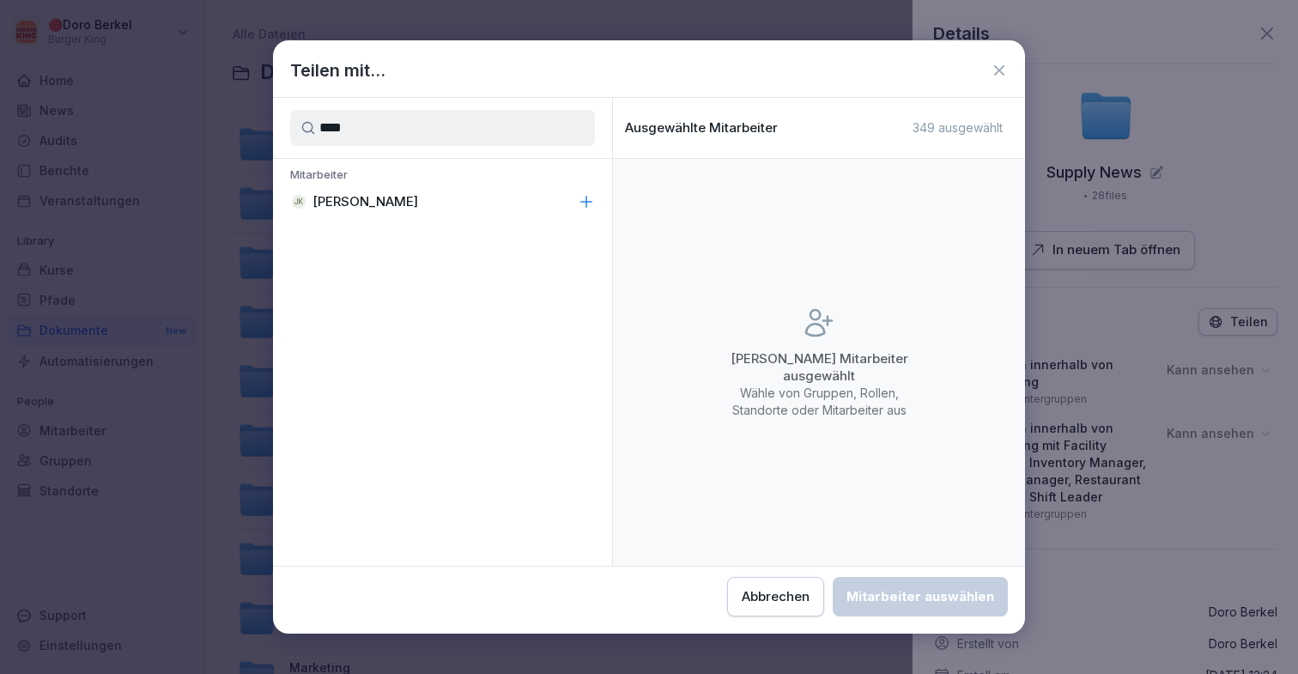
type input "****"
click at [537, 197] on div "[PERSON_NAME]" at bounding box center [442, 201] width 339 height 31
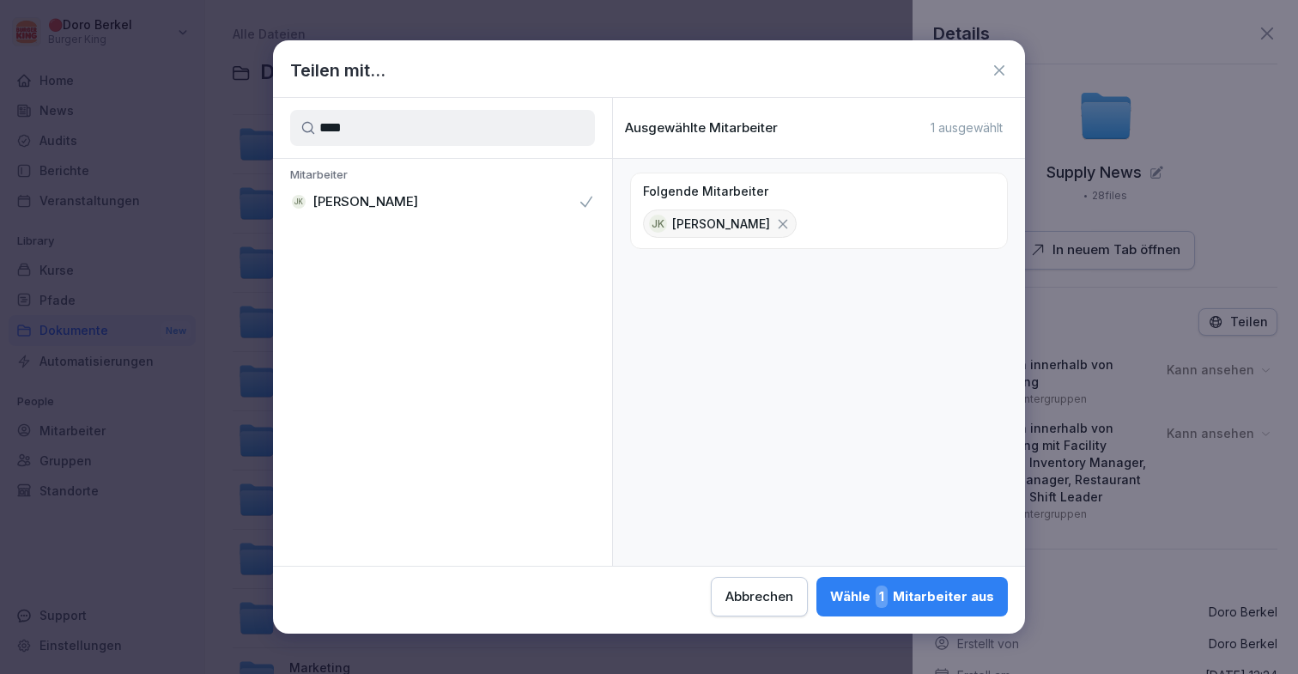
click at [846, 574] on div "Abbrechen Wähle 1 Mitarbeiter aus" at bounding box center [649, 592] width 752 height 50
click at [866, 588] on div "Wähle 1 Mitarbeiter aus" at bounding box center [912, 596] width 164 height 22
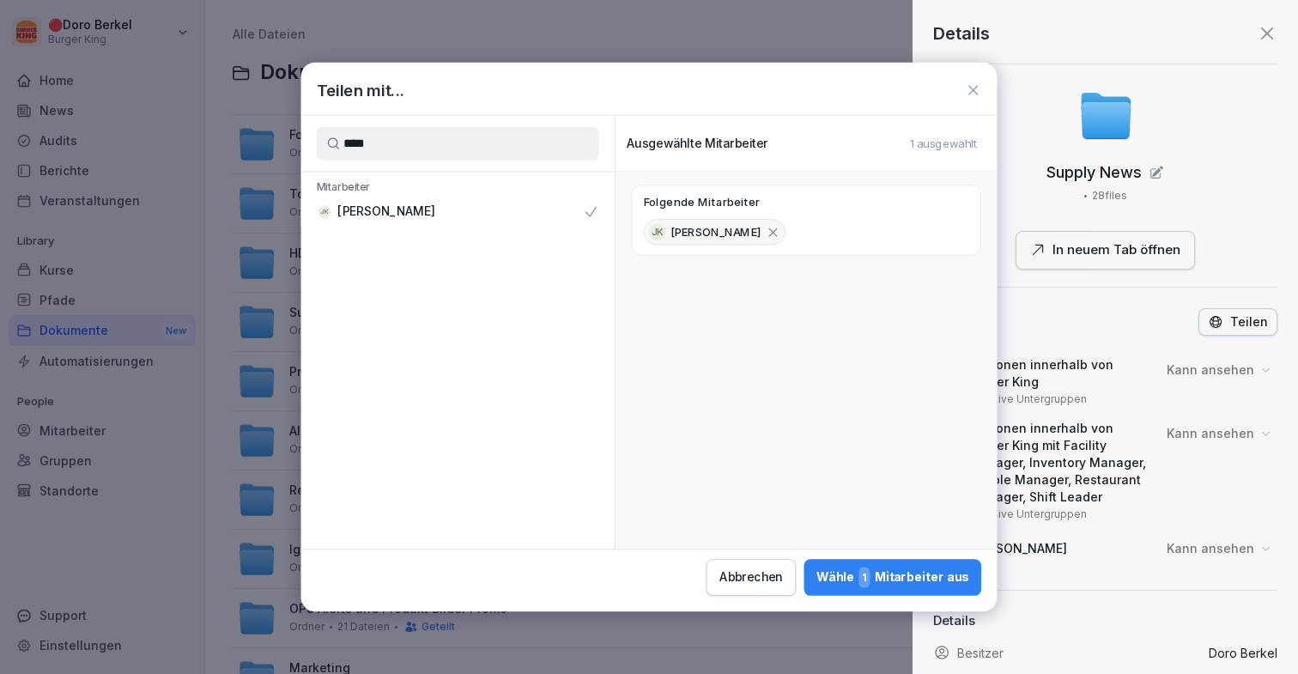
scroll to position [130, 0]
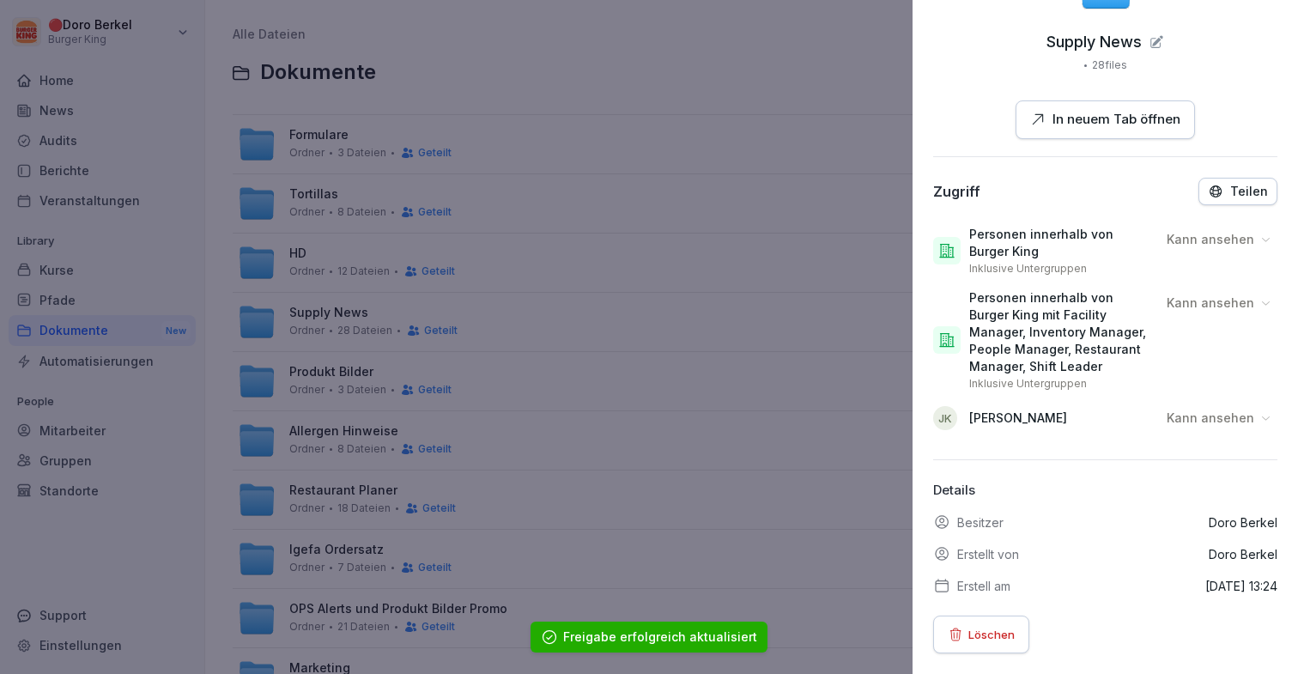
click at [1182, 431] on div "[PERSON_NAME] ansehen" at bounding box center [1105, 417] width 344 height 41
click at [1186, 422] on p "Kann ansehen" at bounding box center [1211, 417] width 88 height 17
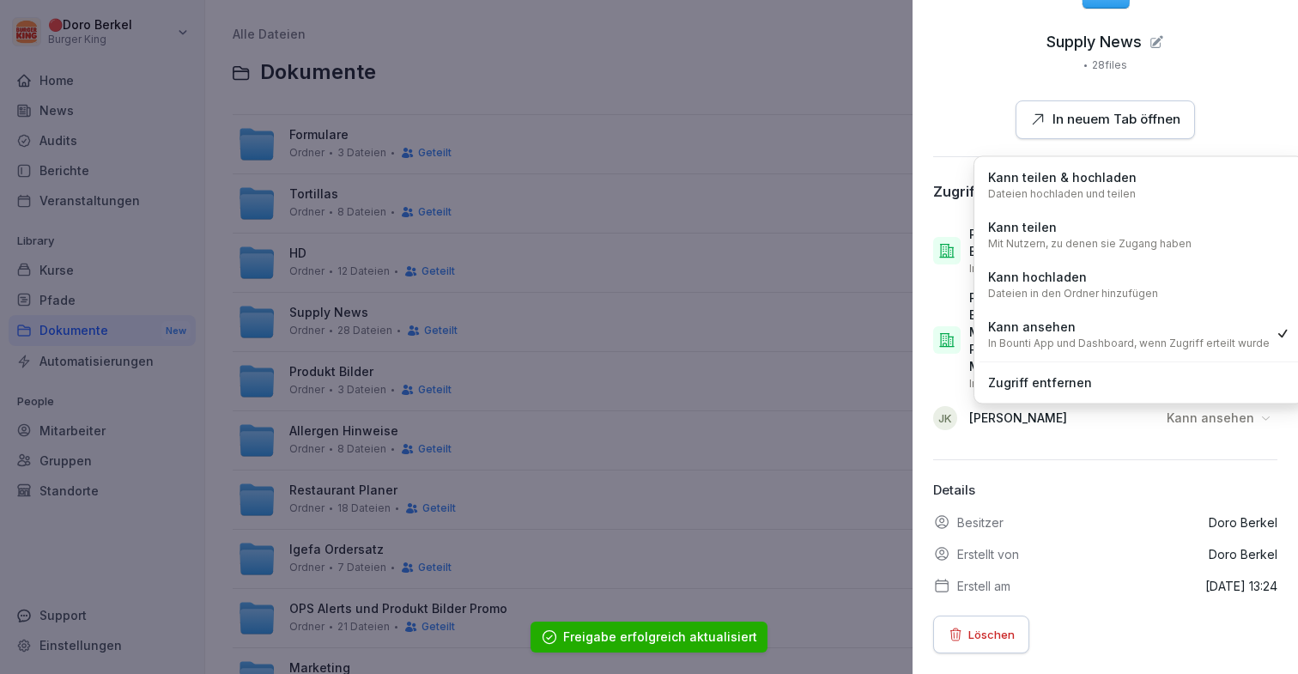
click at [1096, 276] on div "Kann hochladen Dateien in den Ordner hinzufügen" at bounding box center [1073, 284] width 170 height 33
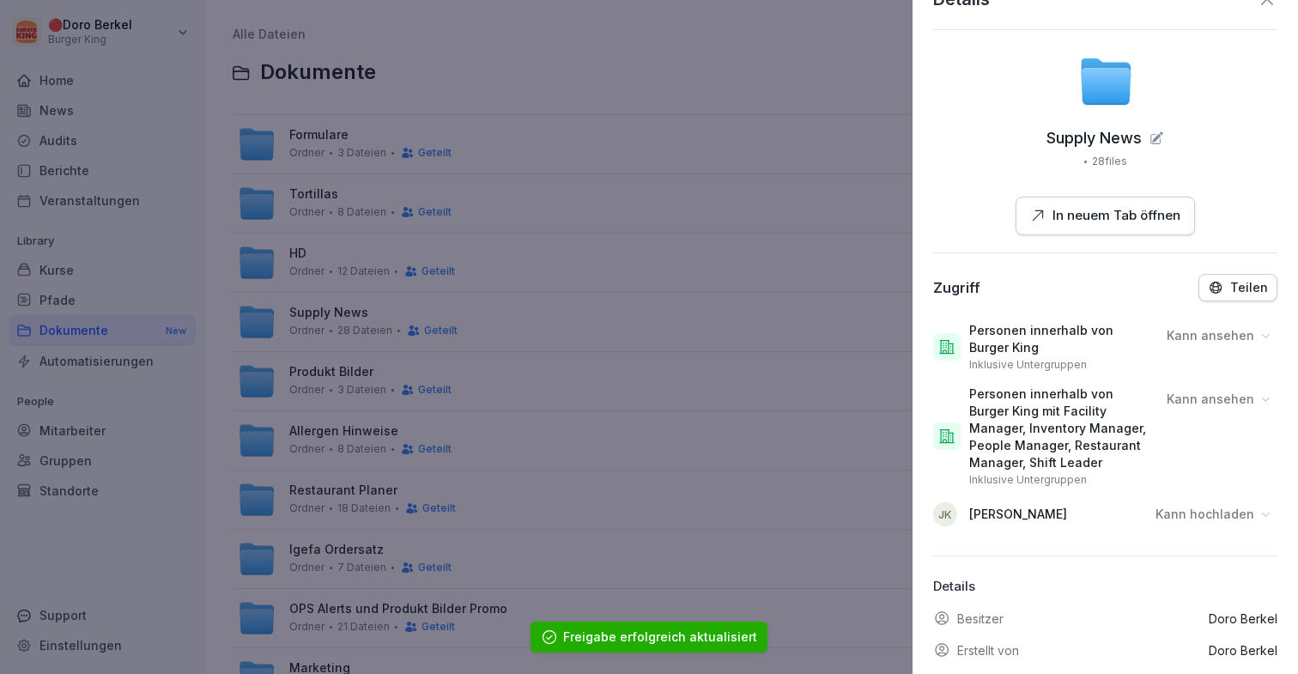
scroll to position [0, 0]
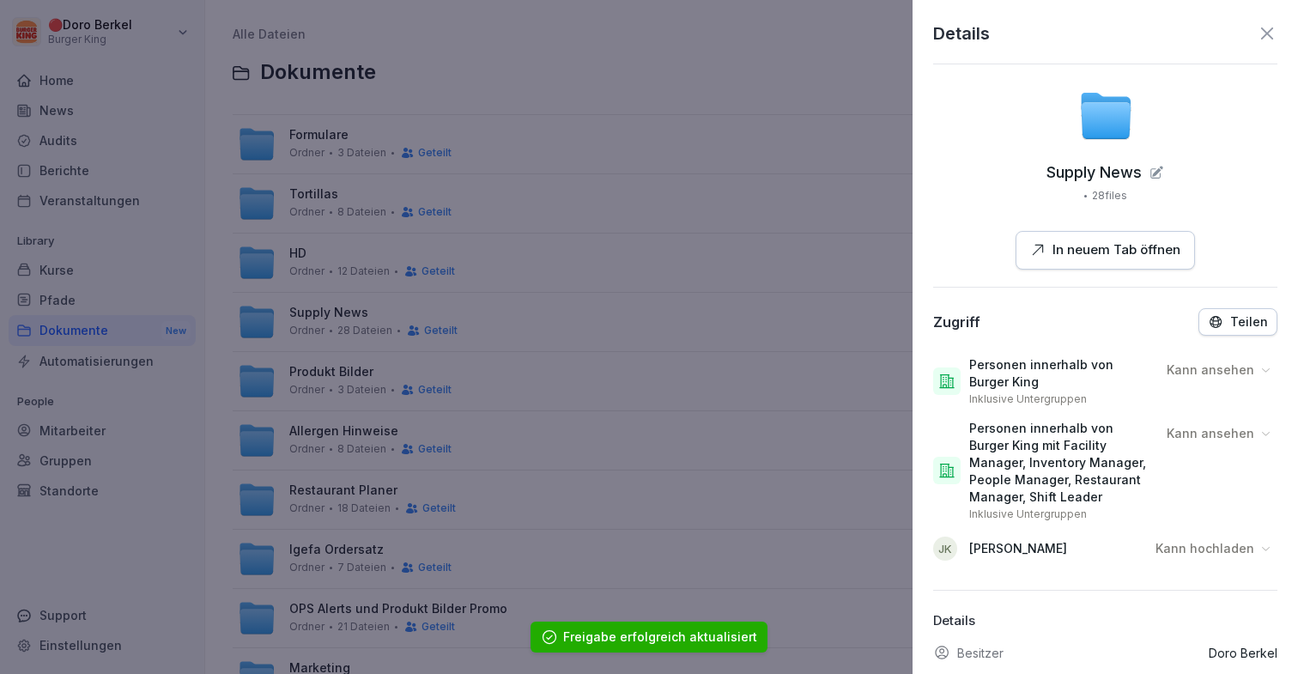
click at [792, 269] on div at bounding box center [649, 337] width 1298 height 674
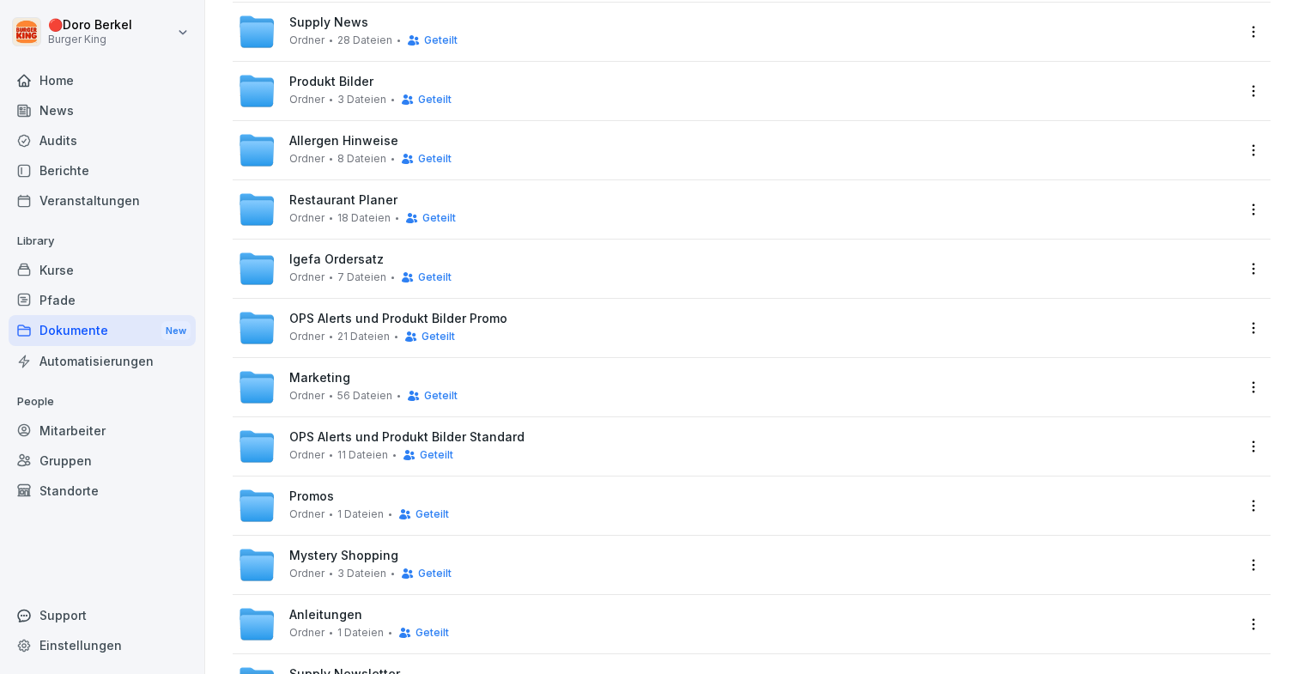
scroll to position [304, 0]
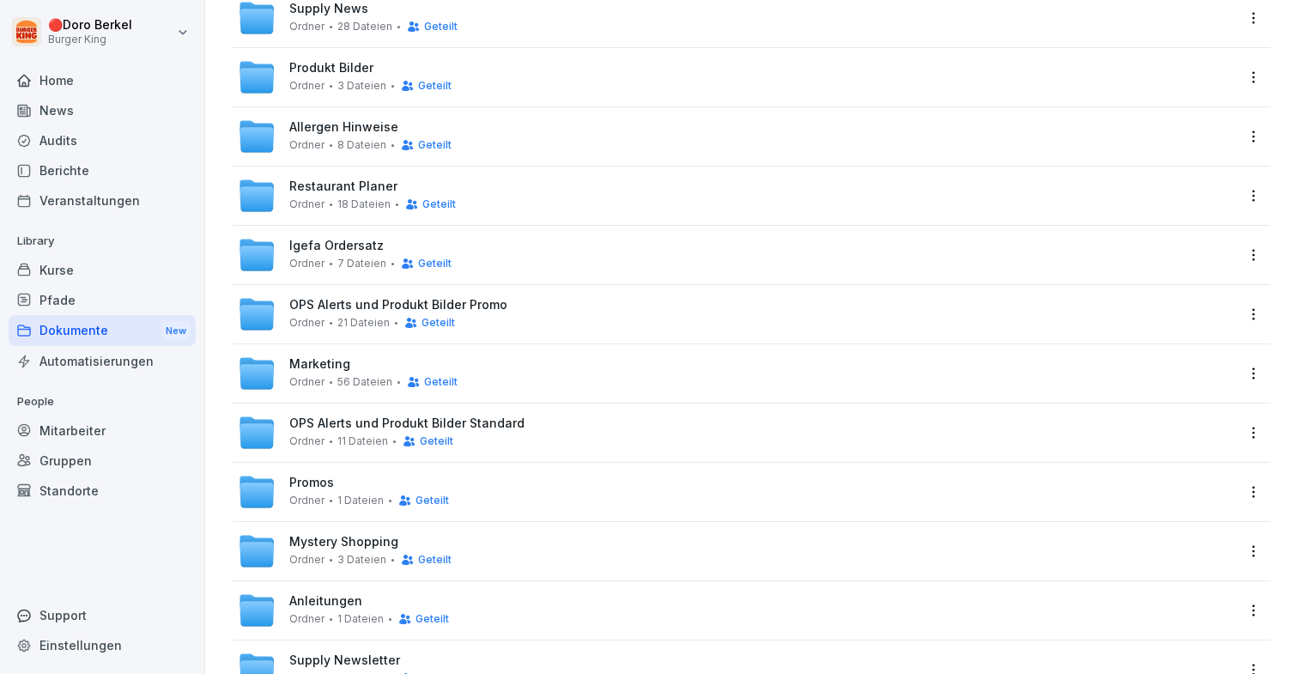
click at [1252, 77] on html "🔴 [PERSON_NAME] Burger King Home News Audits Berichte Veranstaltungen Library K…" at bounding box center [649, 337] width 1298 height 674
click at [1225, 106] on div "Details" at bounding box center [1182, 112] width 166 height 34
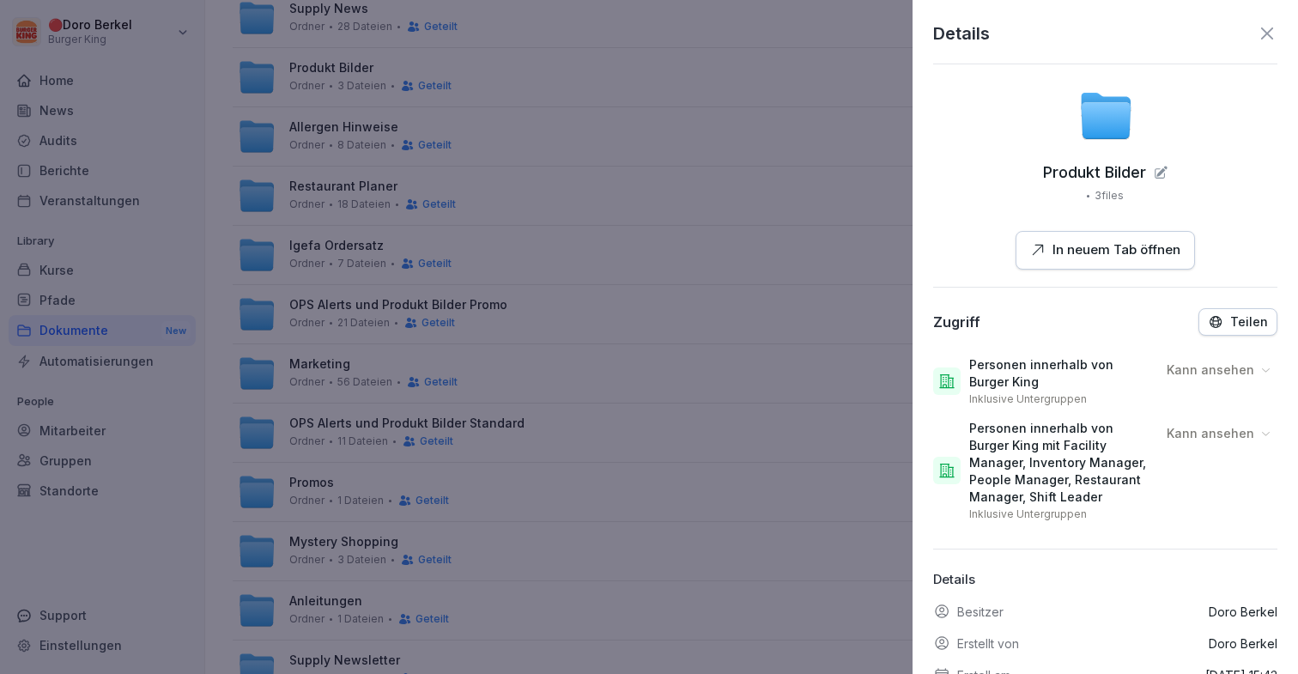
click at [1252, 324] on p "Teilen" at bounding box center [1249, 322] width 38 height 14
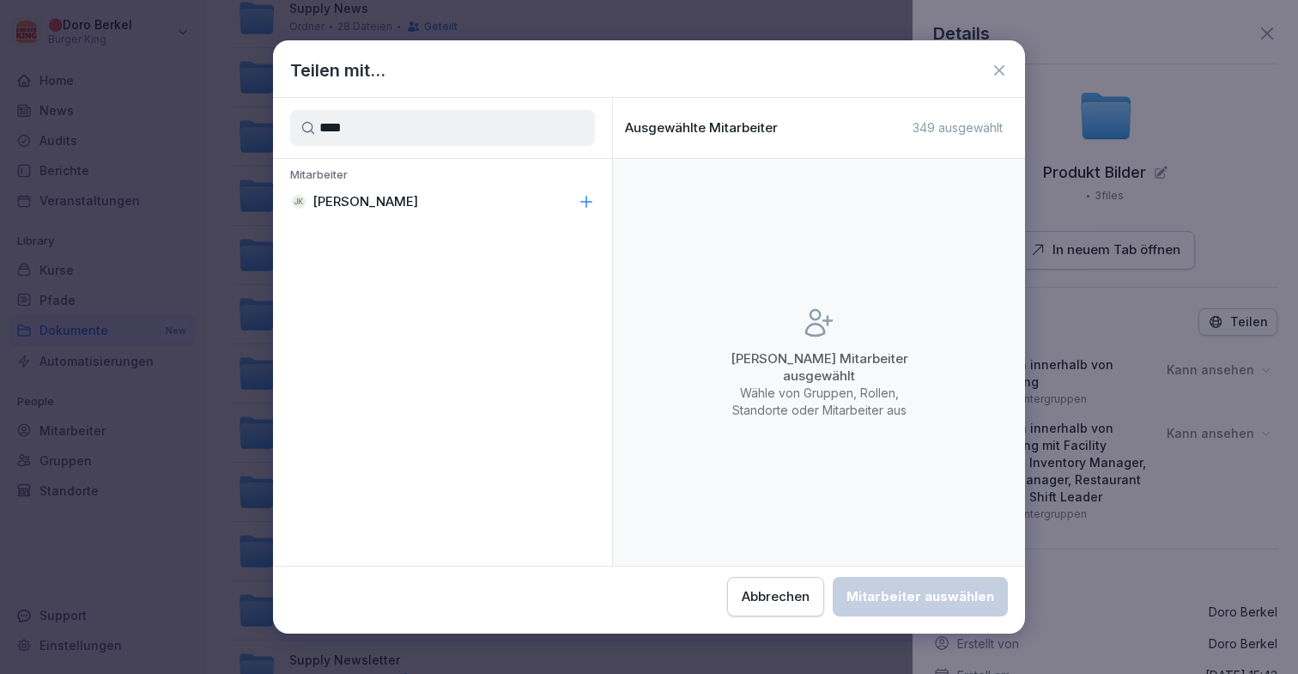
type input "****"
click at [588, 202] on icon at bounding box center [586, 201] width 17 height 17
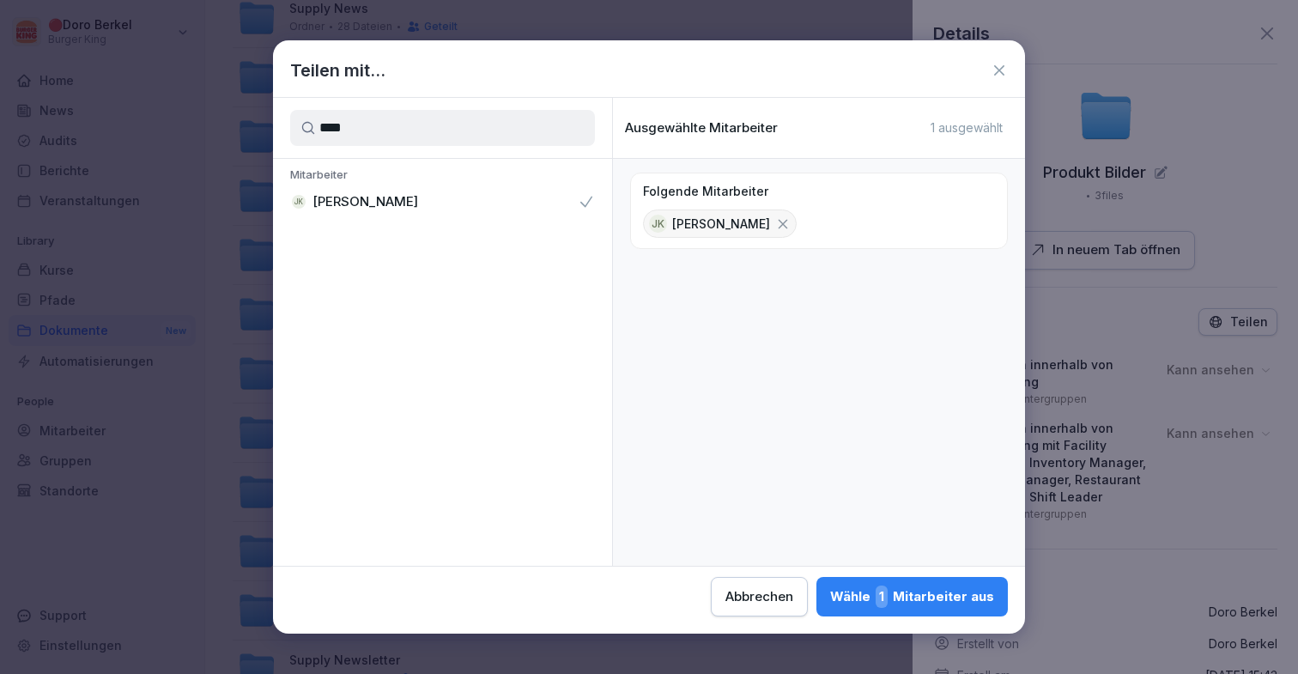
click at [952, 595] on div "Wähle 1 Mitarbeiter aus" at bounding box center [912, 596] width 164 height 22
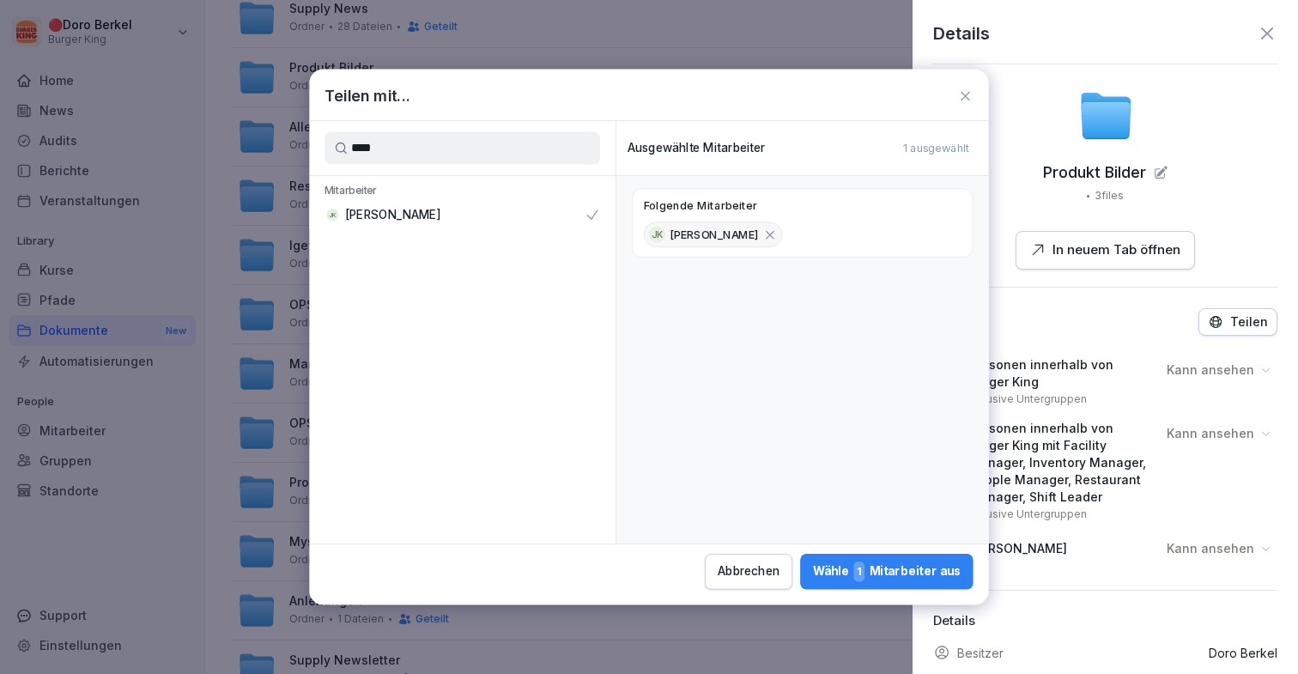
scroll to position [63, 0]
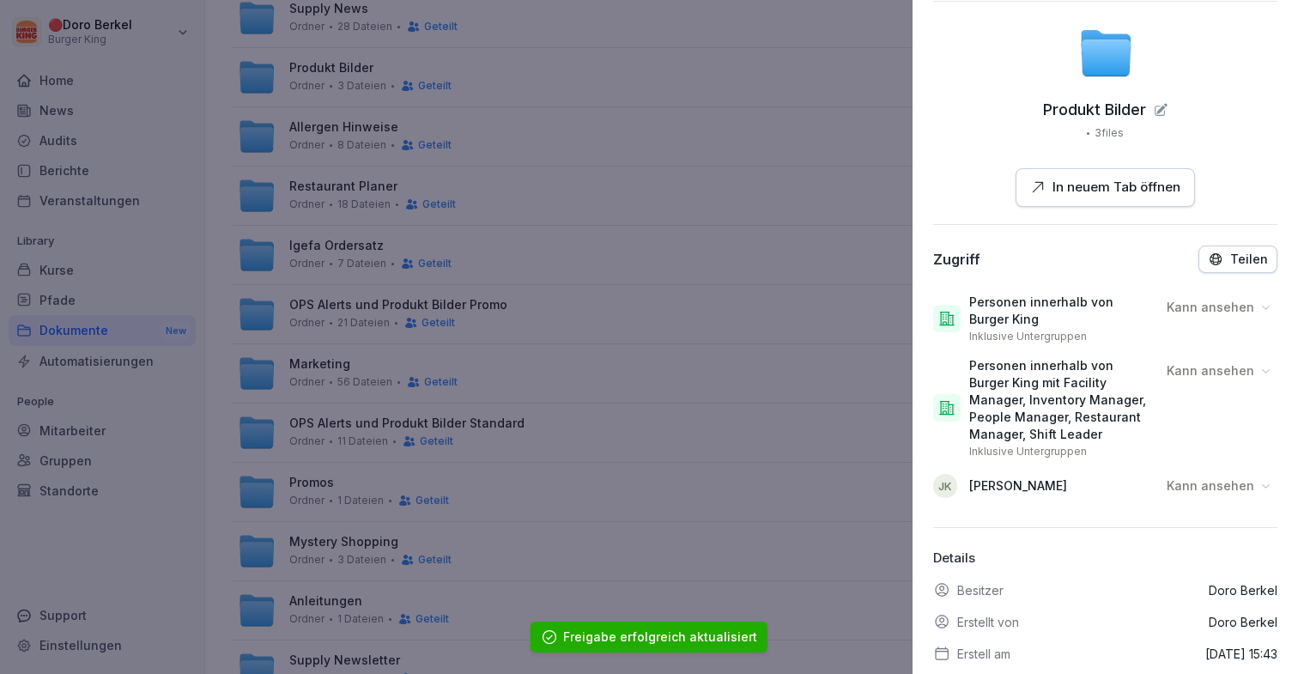
click at [1198, 470] on div "[PERSON_NAME] ansehen" at bounding box center [1105, 485] width 344 height 41
click at [1198, 487] on p "Kann ansehen" at bounding box center [1211, 485] width 88 height 17
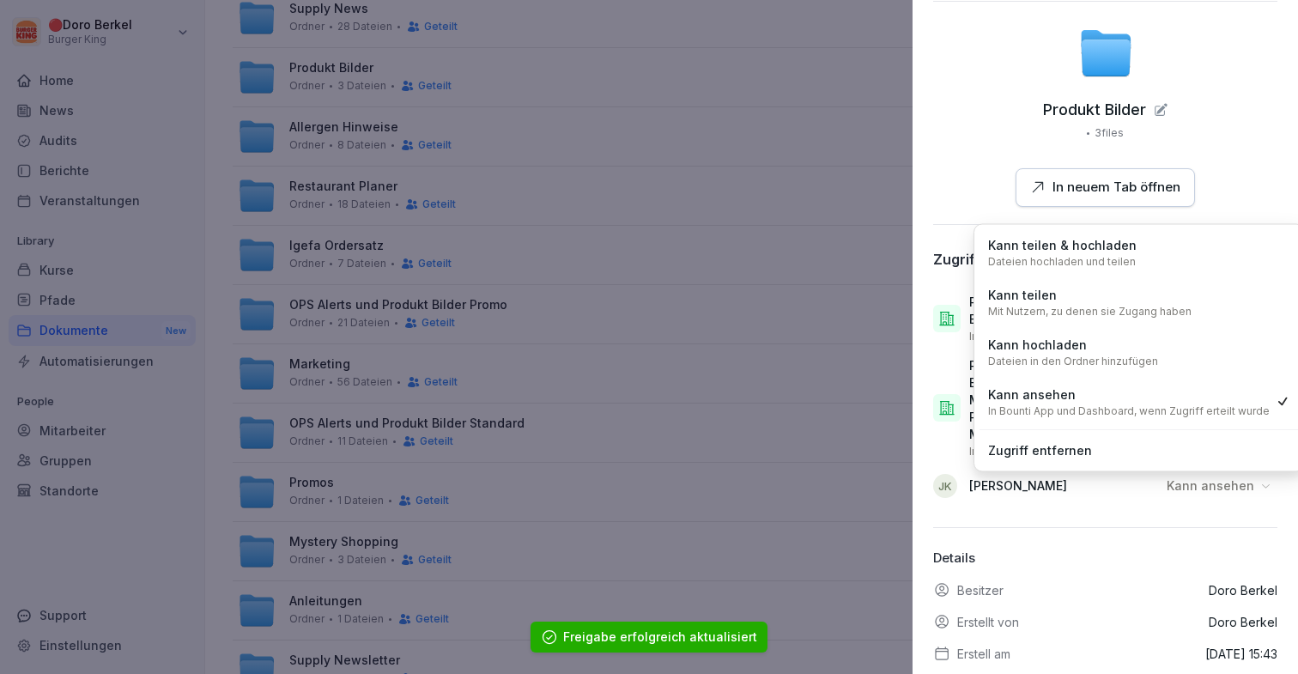
click at [1164, 357] on div "Kann hochladen Dateien in den Ordner hinzufügen" at bounding box center [1139, 352] width 319 height 45
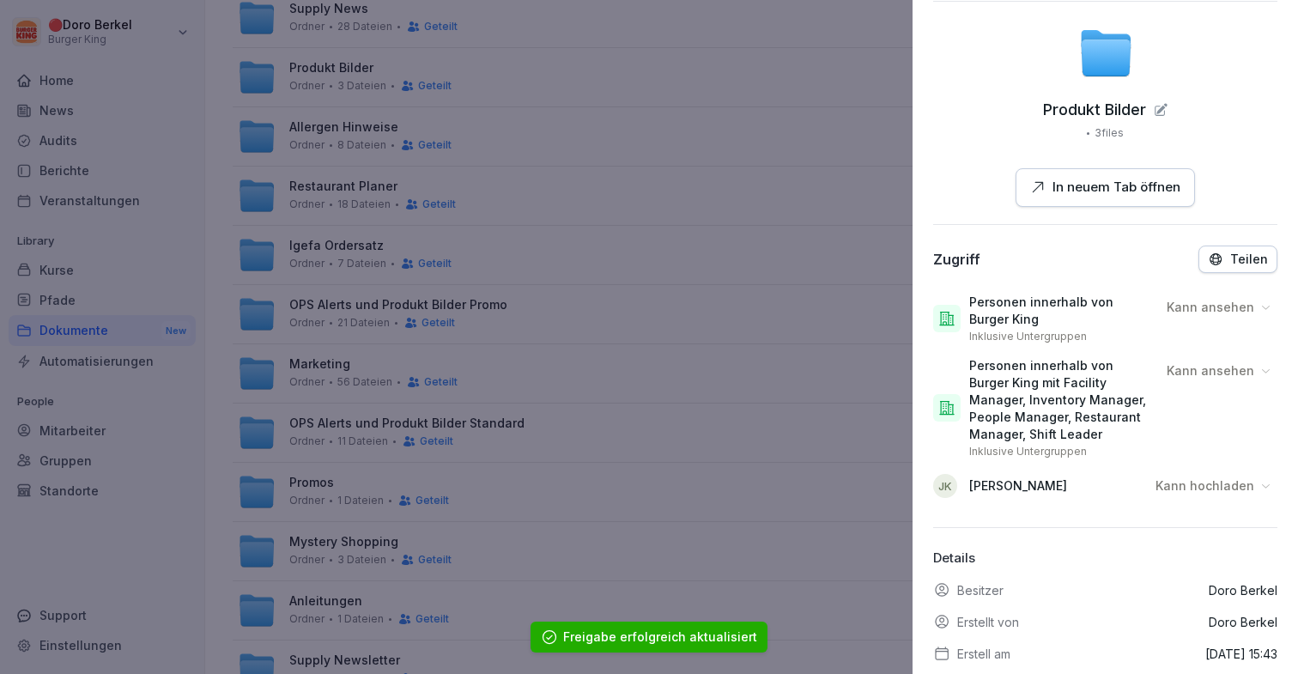
scroll to position [0, 0]
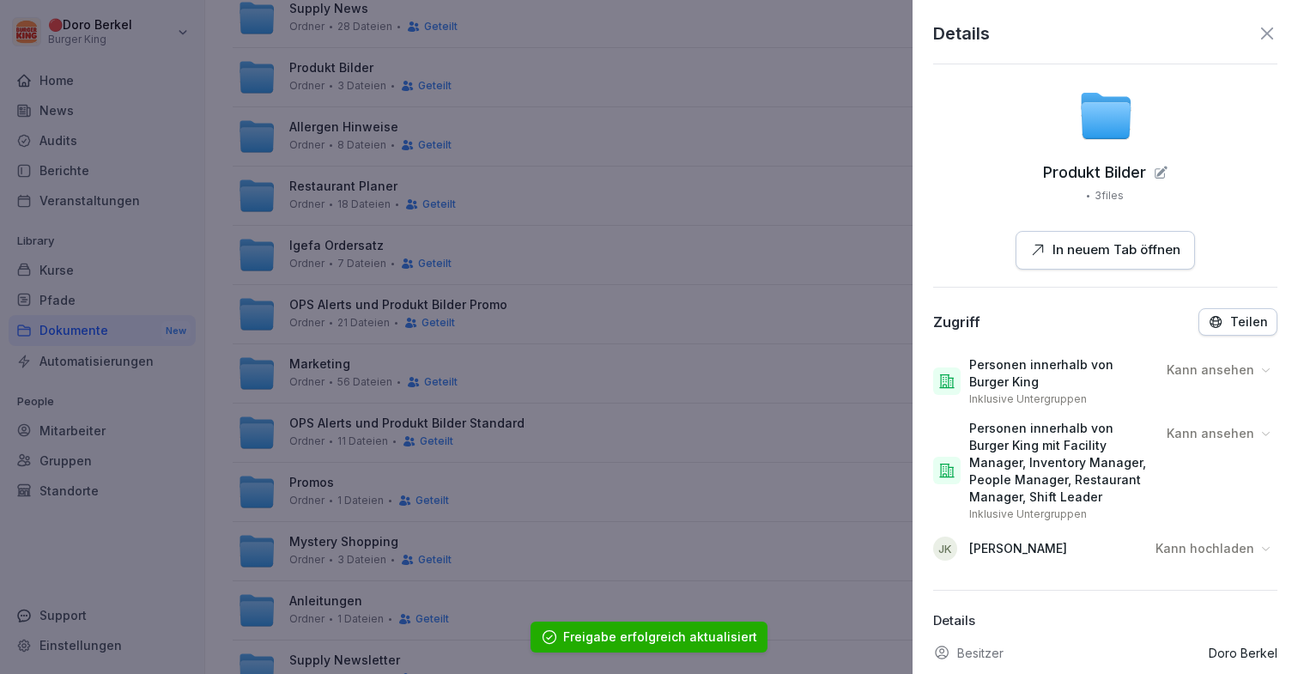
click at [845, 315] on div at bounding box center [649, 337] width 1298 height 674
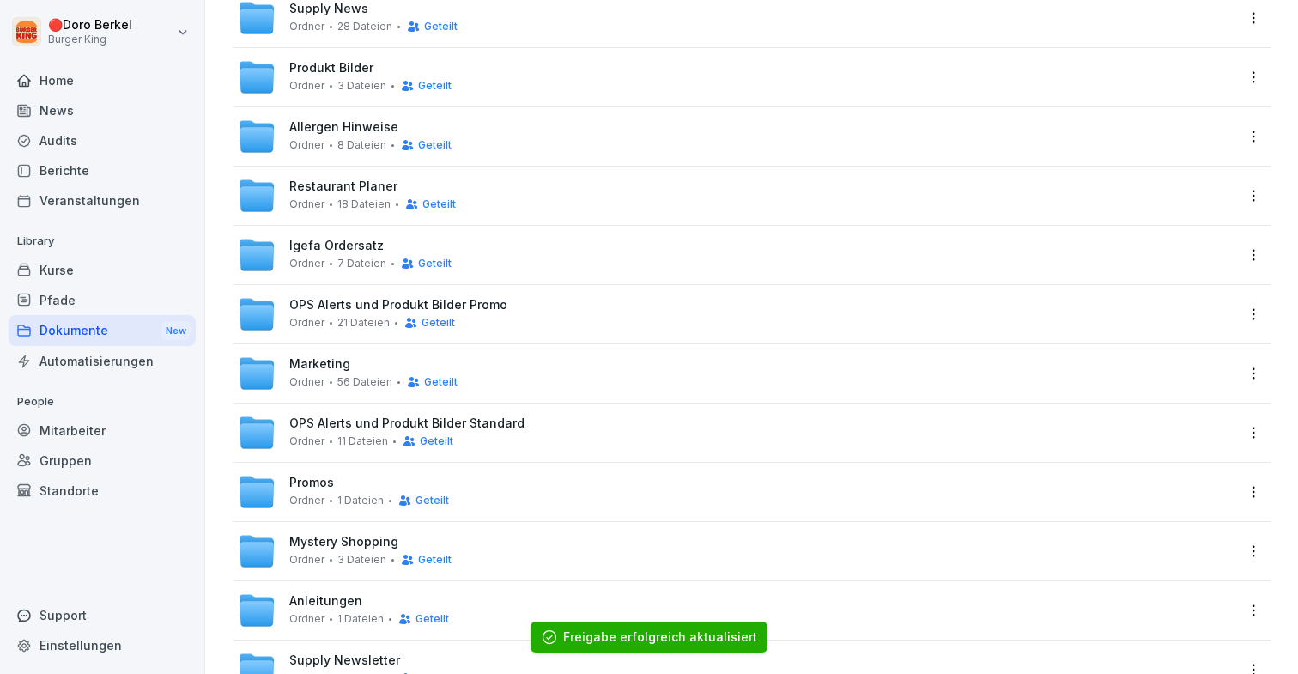
click at [1247, 136] on html "🔴 [PERSON_NAME] Burger King Home News Audits Berichte Veranstaltungen Library K…" at bounding box center [649, 337] width 1298 height 674
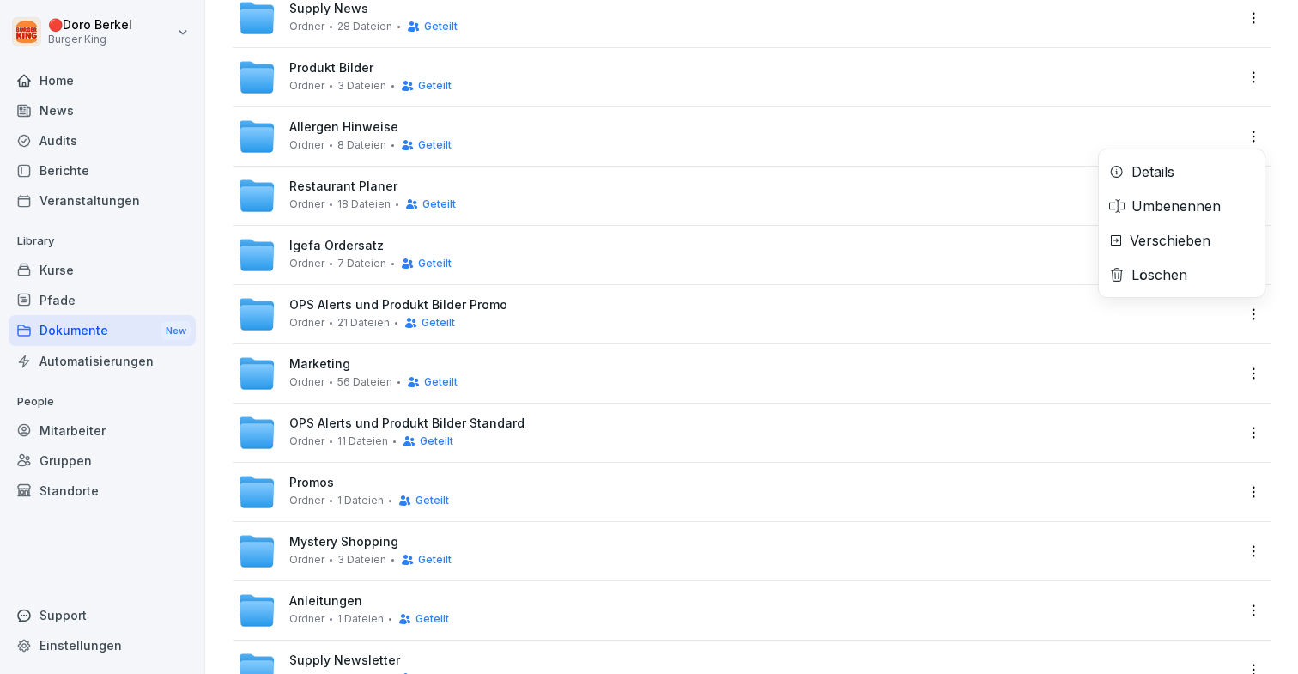
click at [1204, 167] on div "Details" at bounding box center [1182, 172] width 166 height 34
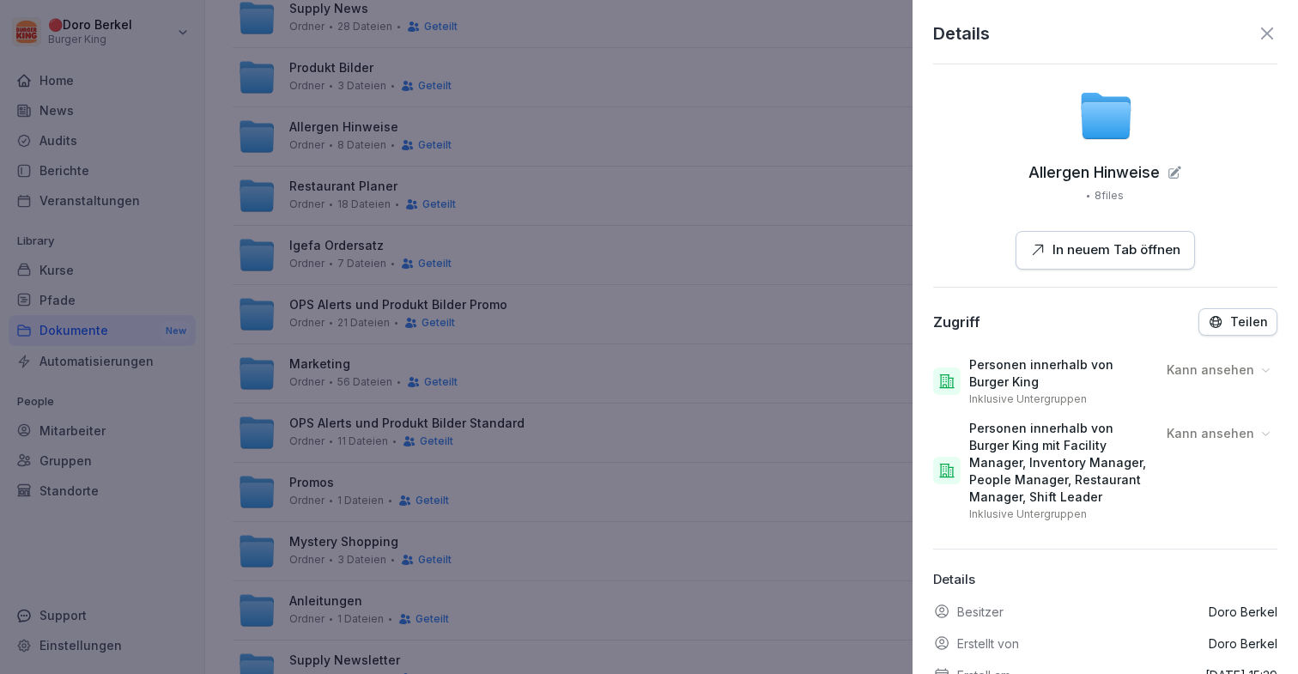
click at [1220, 337] on div "Zugriff Teilen Personen innerhalb von Burger King Inklusive Untergruppen Kann a…" at bounding box center [1105, 418] width 344 height 220
click at [1224, 331] on button "Teilen" at bounding box center [1237, 321] width 79 height 27
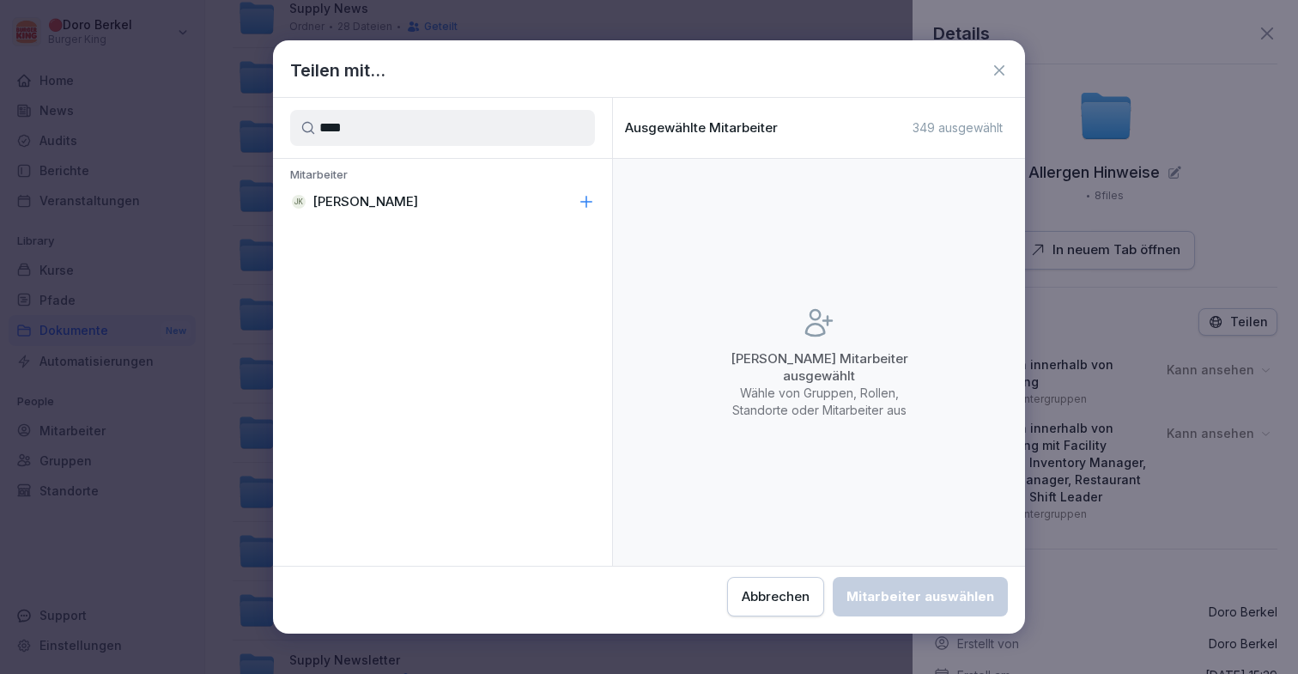
type input "****"
click at [532, 197] on div "[PERSON_NAME]" at bounding box center [442, 201] width 339 height 31
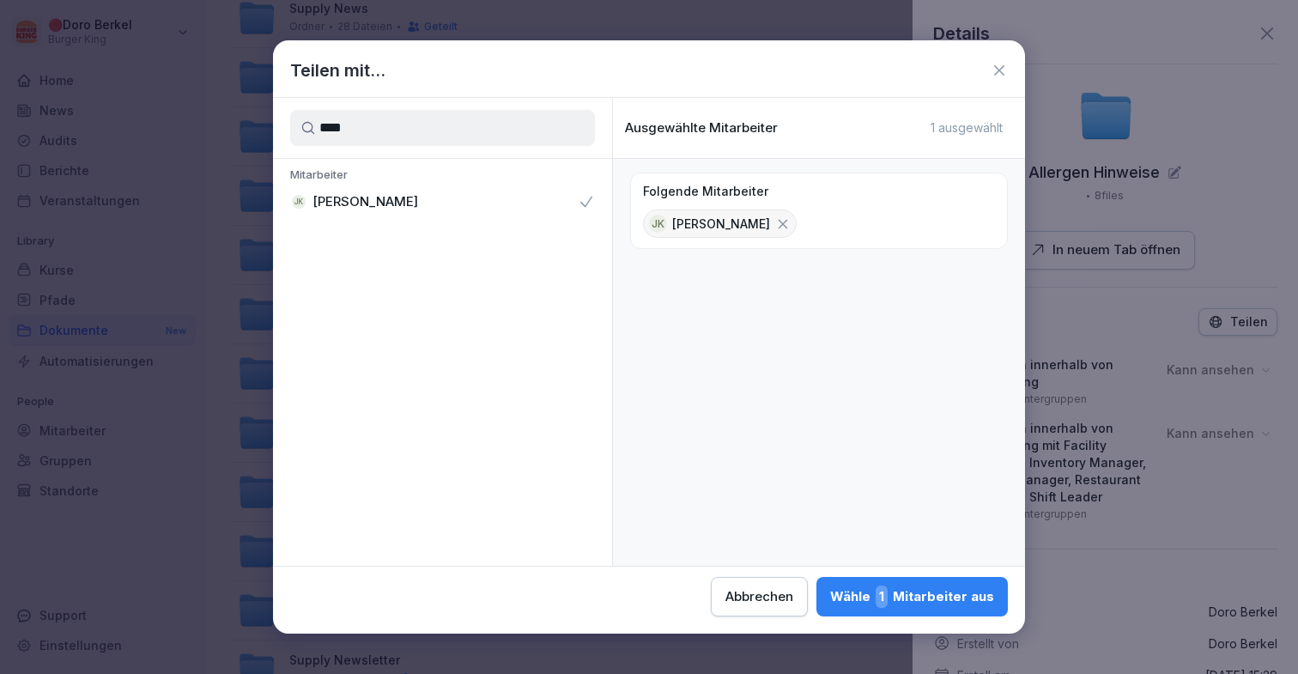
click at [884, 608] on button "Wähle 1 Mitarbeiter aus" at bounding box center [911, 596] width 191 height 39
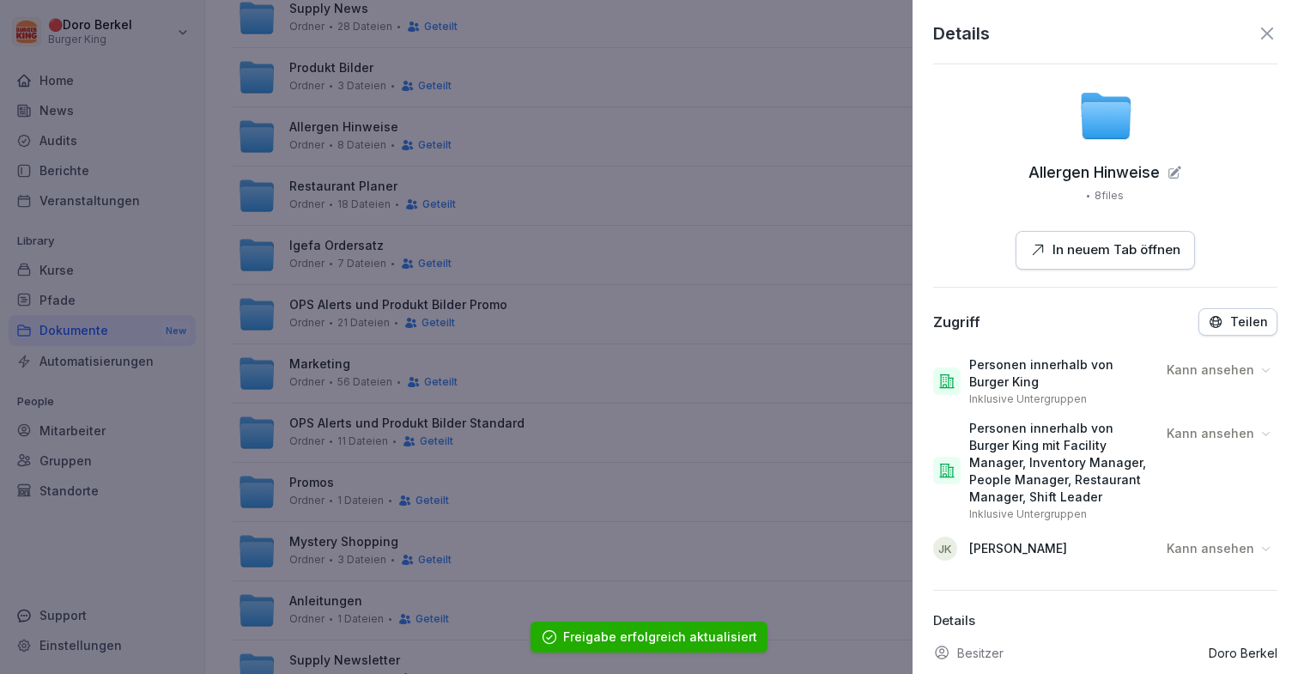
click at [1216, 550] on p "Kann ansehen" at bounding box center [1211, 548] width 88 height 17
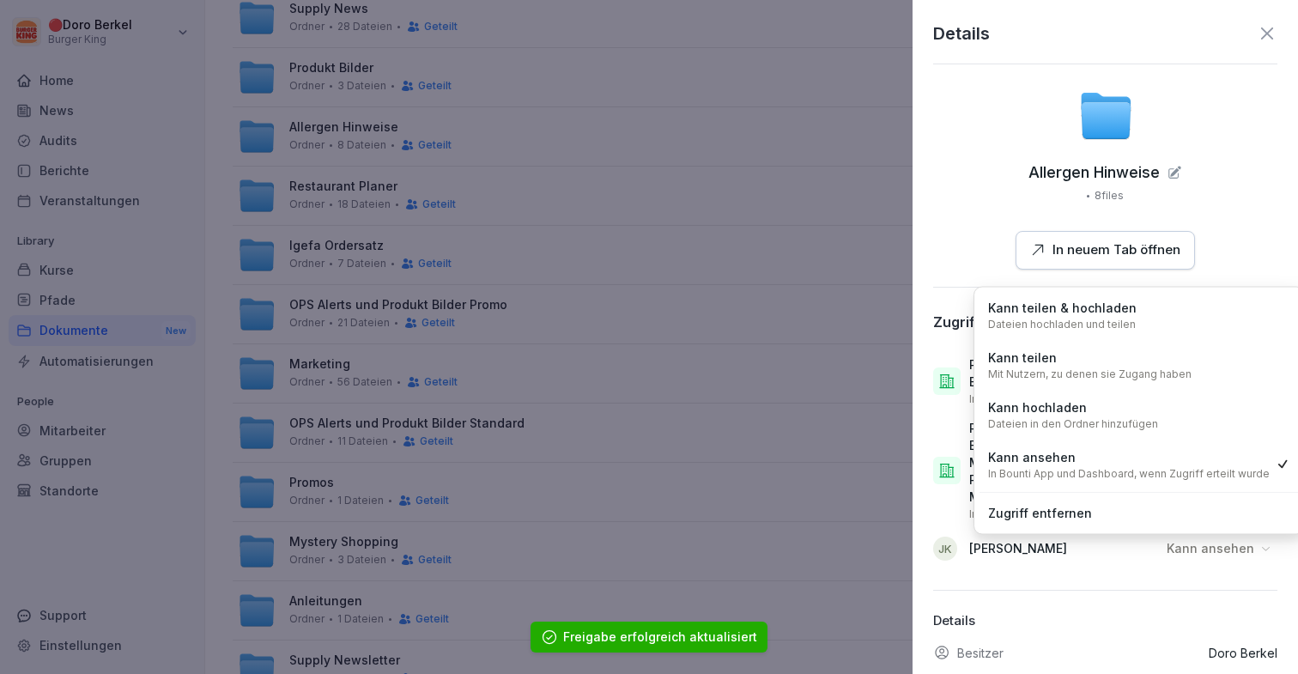
click at [1177, 410] on div "Kann hochladen Dateien in den Ordner hinzufügen" at bounding box center [1139, 414] width 319 height 45
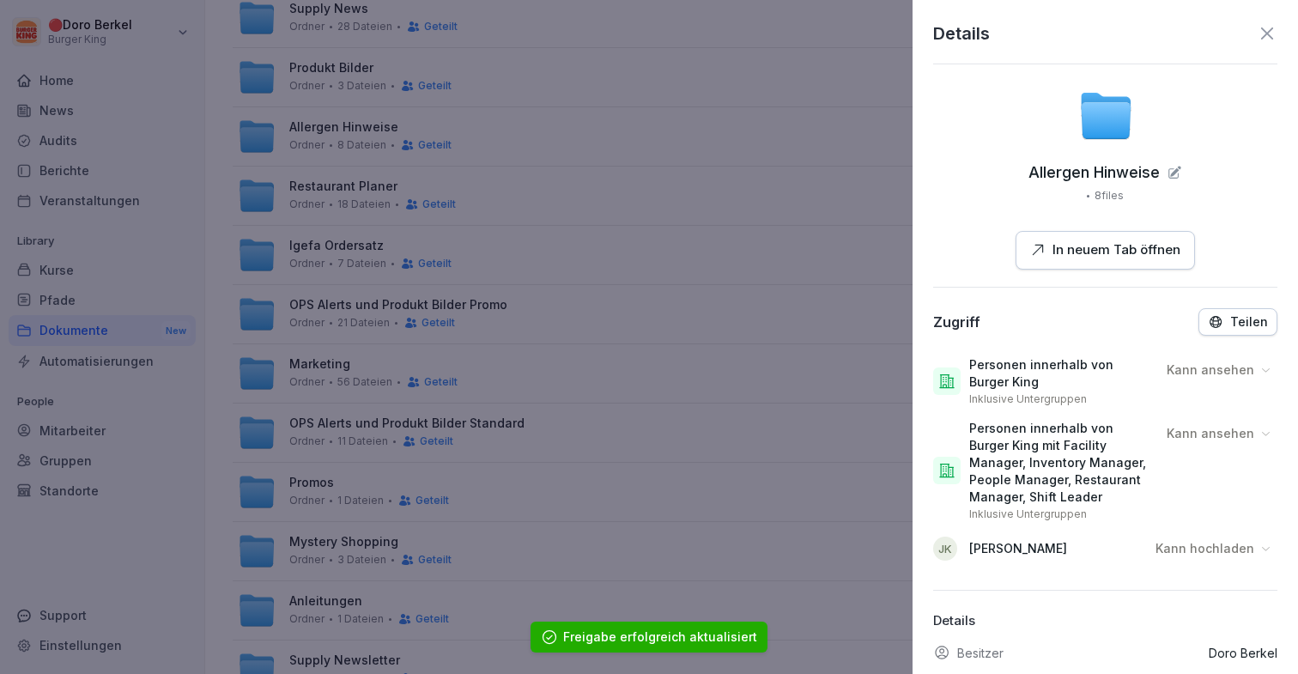
click at [814, 325] on div at bounding box center [649, 337] width 1298 height 674
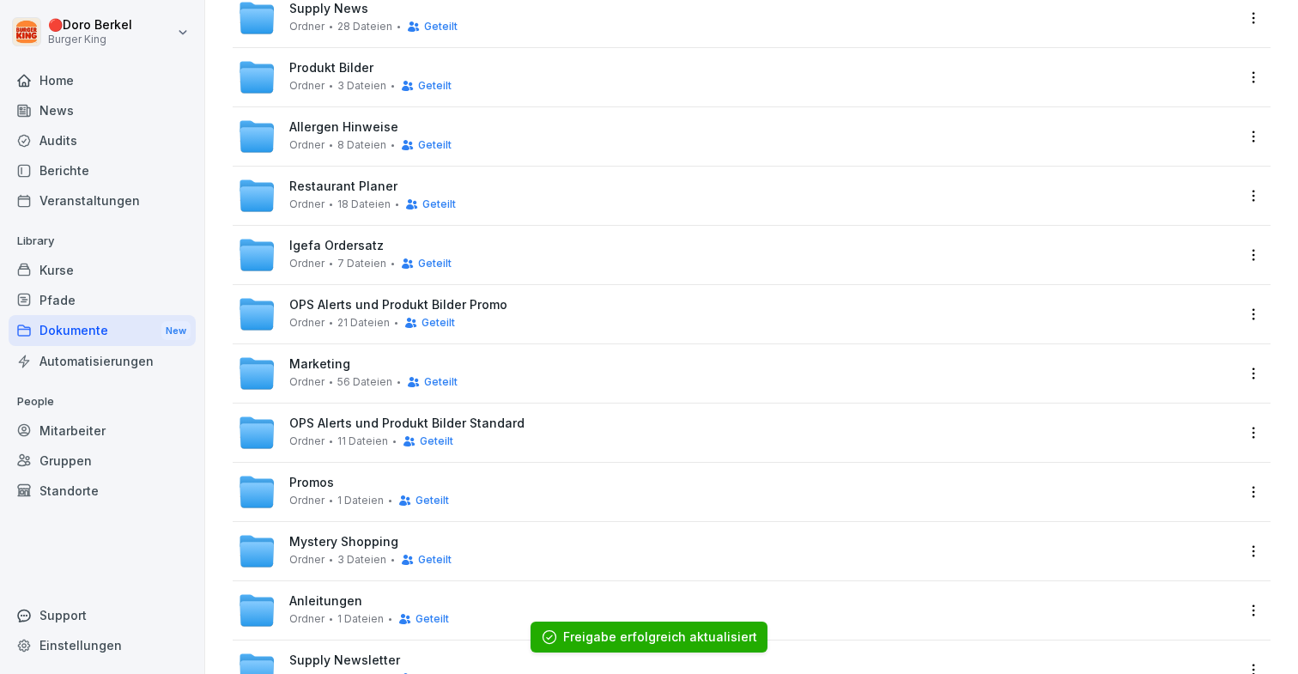
click at [1257, 207] on div "Restaurant Planer Ordner 18 Dateien Geteilt" at bounding box center [752, 196] width 1038 height 58
click at [1251, 196] on html "🔴 [PERSON_NAME] Burger King Home News Audits Berichte Veranstaltungen Library K…" at bounding box center [649, 337] width 1298 height 674
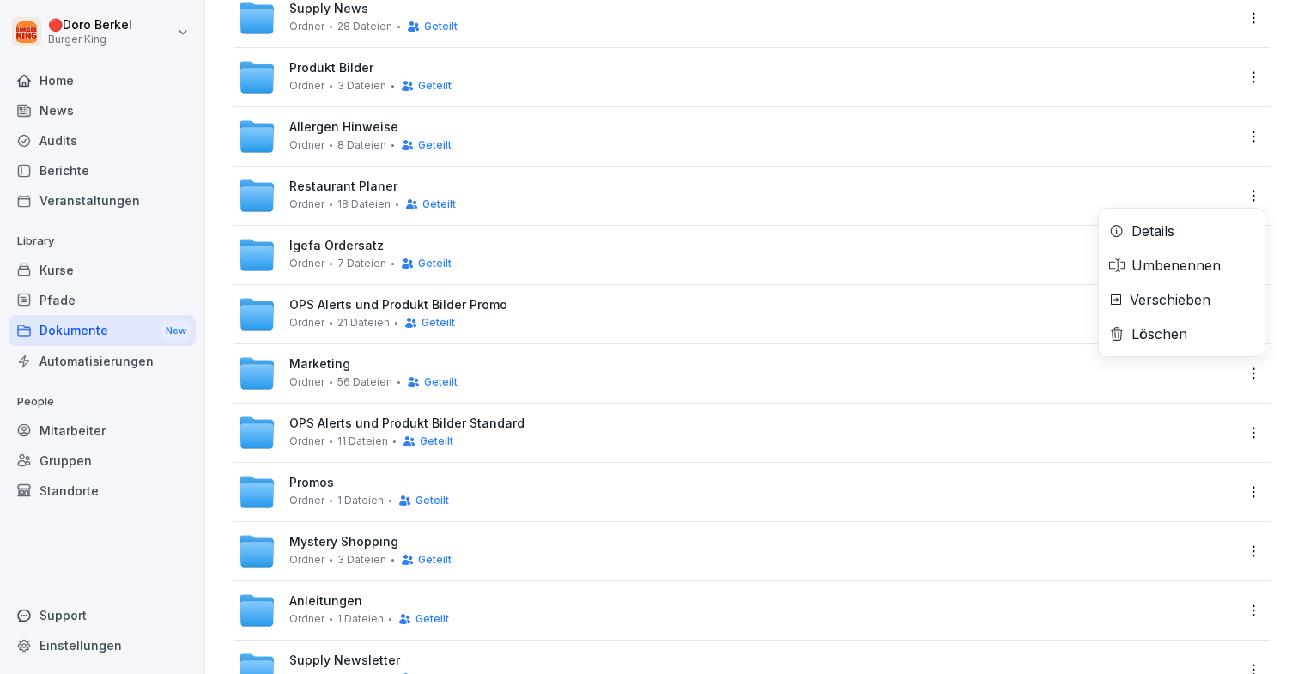
click at [1177, 228] on div "Details" at bounding box center [1182, 231] width 166 height 34
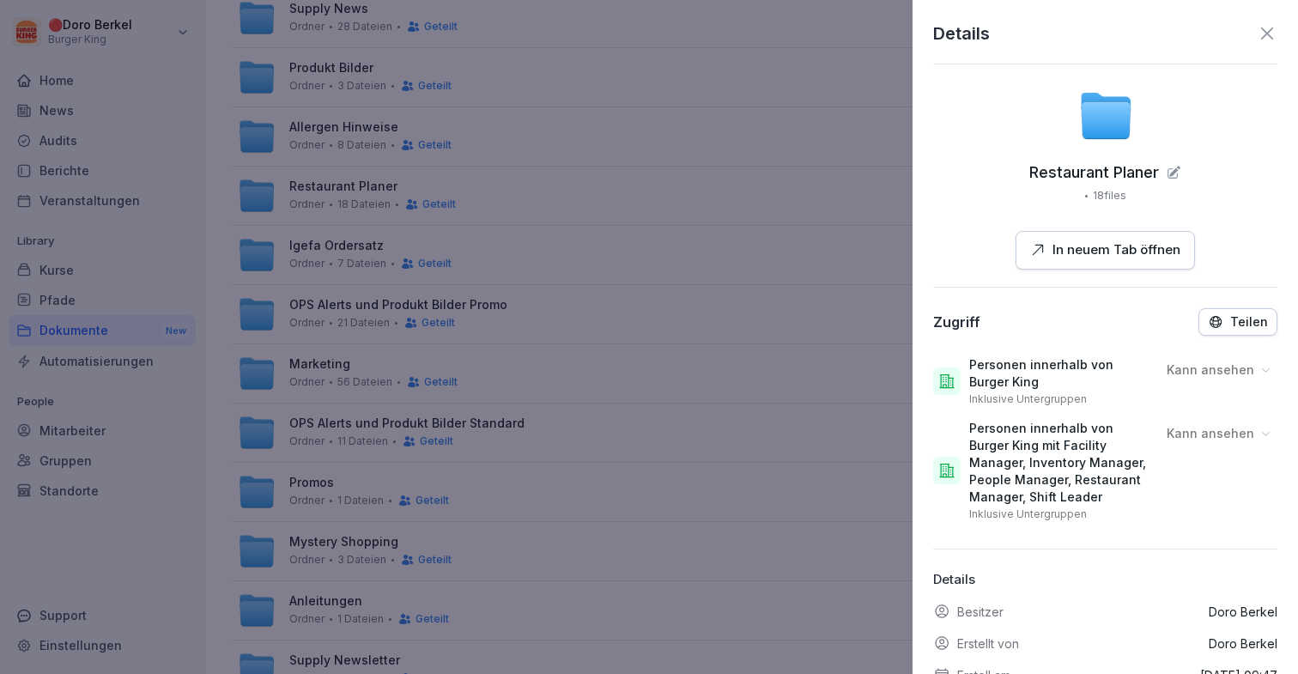
click at [1221, 328] on icon "button" at bounding box center [1215, 321] width 15 height 15
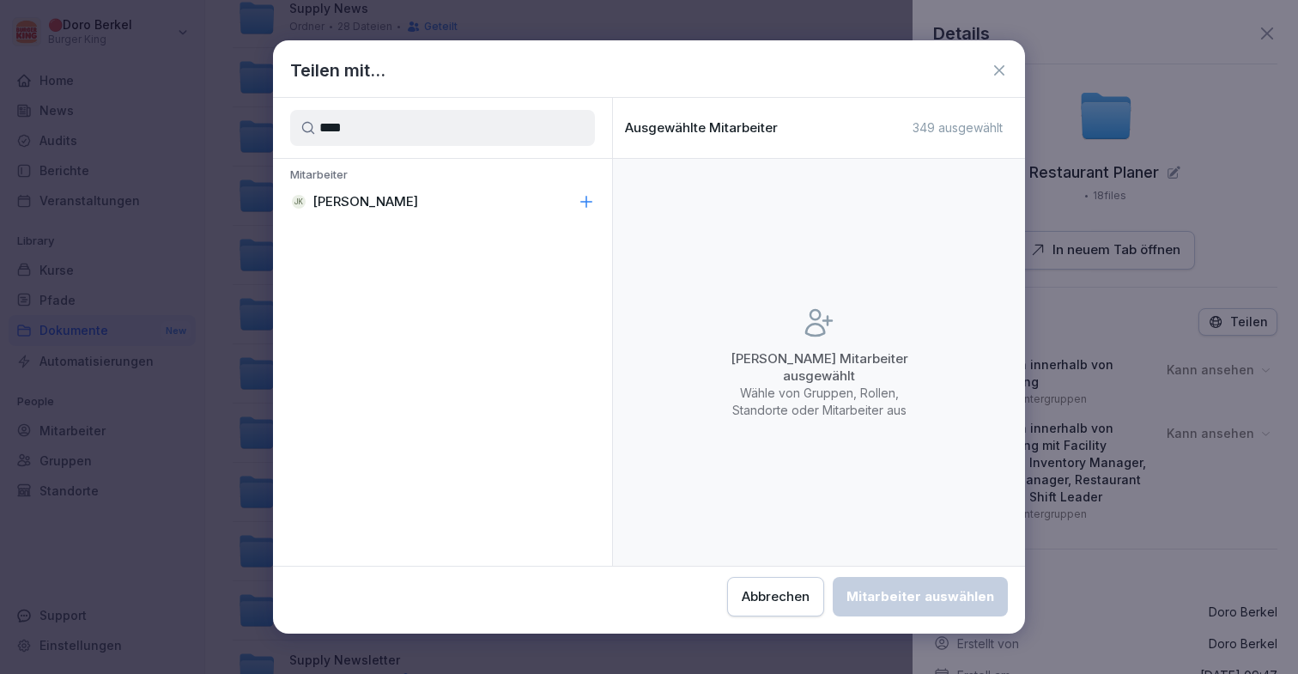
type input "****"
click at [583, 198] on icon at bounding box center [586, 201] width 17 height 17
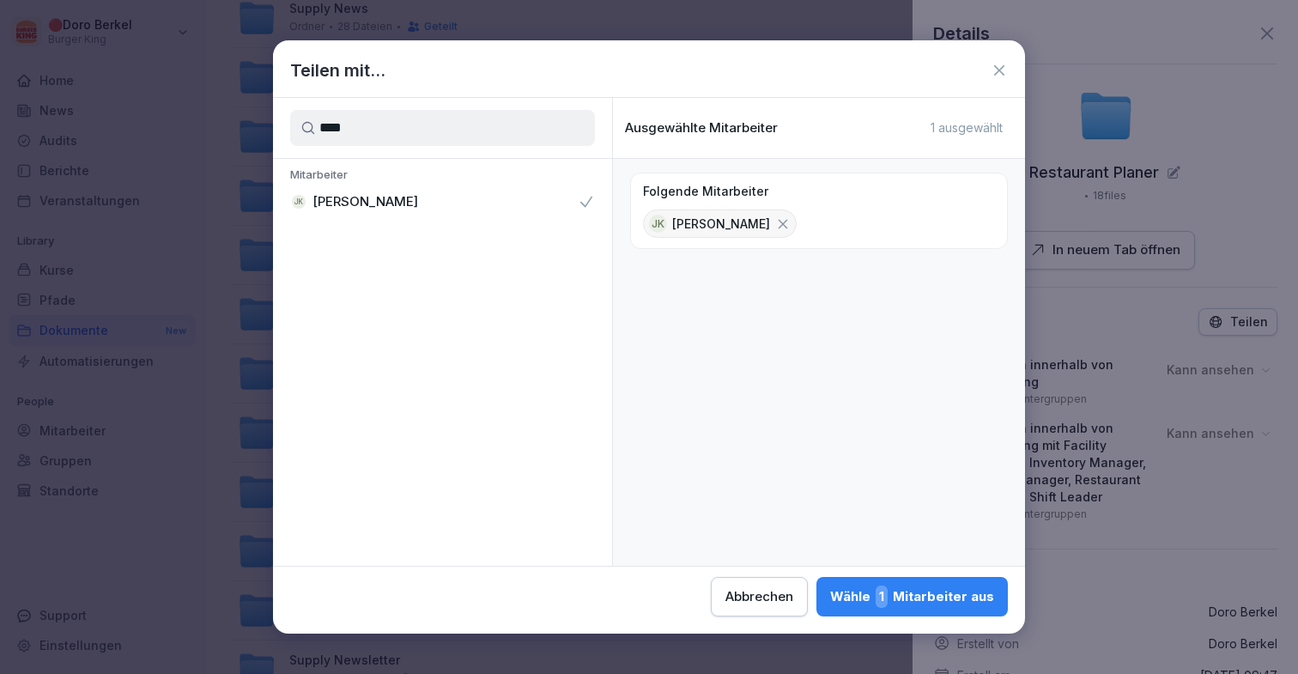
click at [978, 610] on button "Wähle 1 Mitarbeiter aus" at bounding box center [911, 596] width 191 height 39
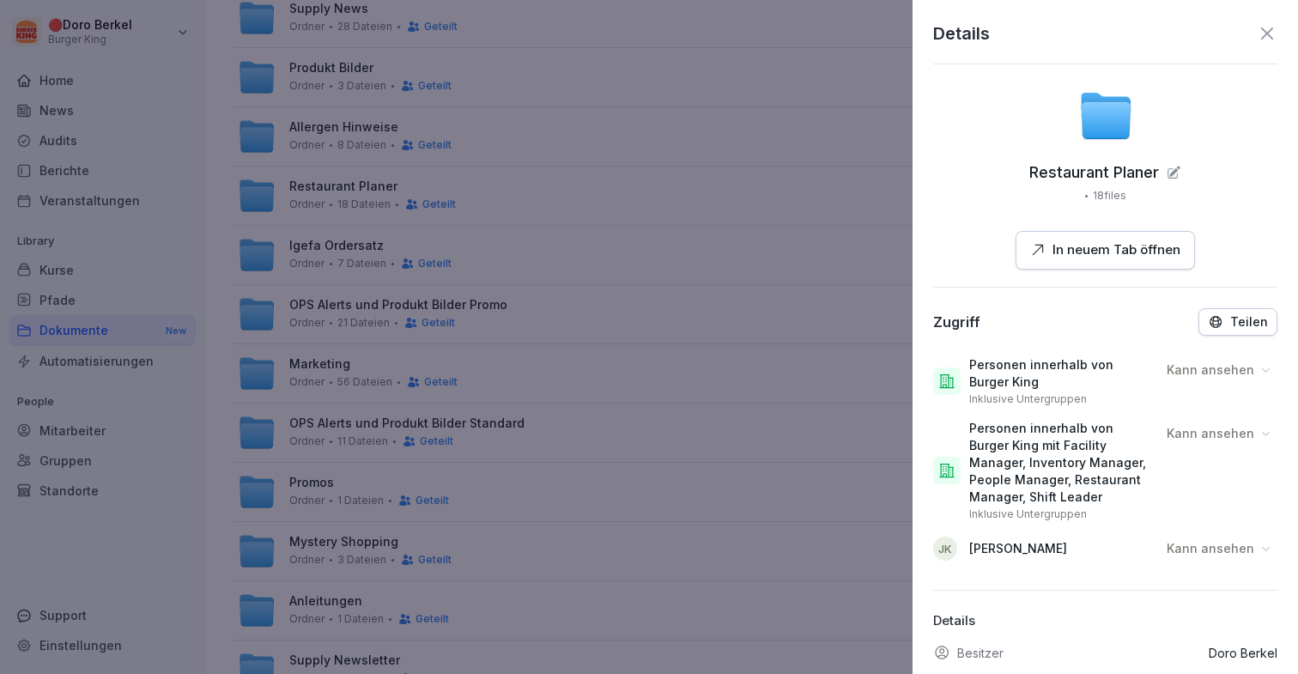
scroll to position [94, 0]
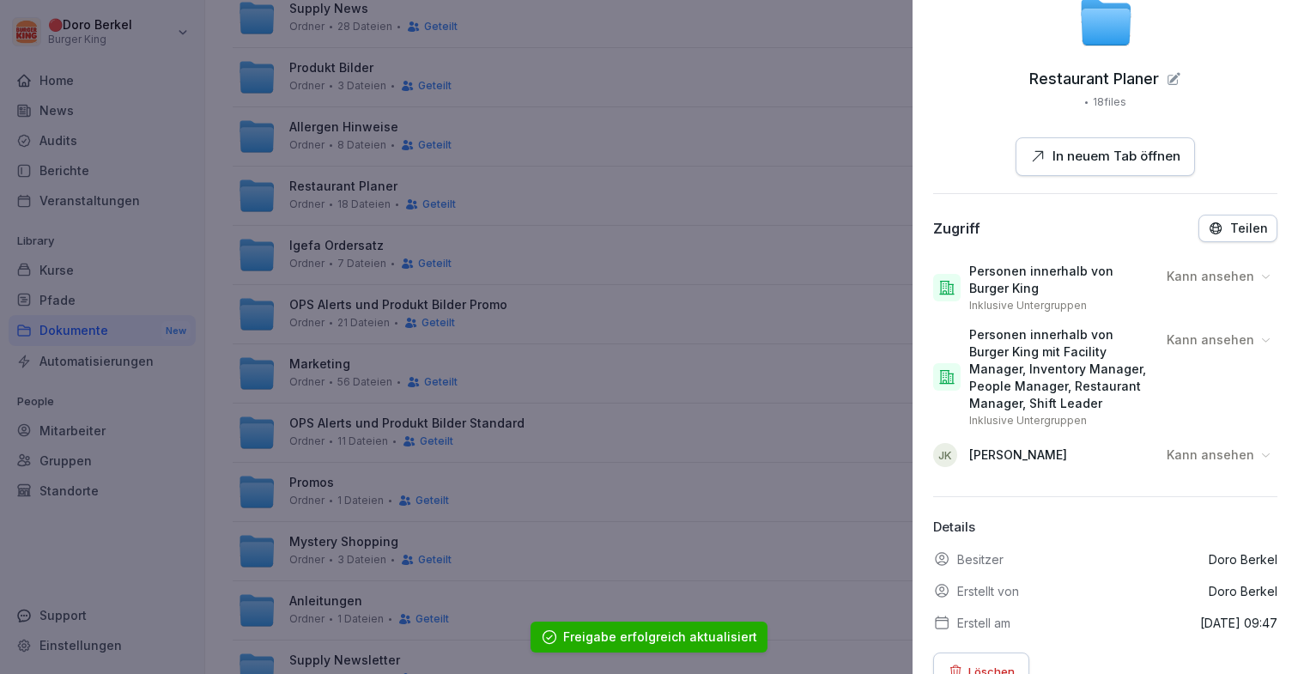
click at [1219, 467] on div "Kann ansehen" at bounding box center [1220, 454] width 116 height 27
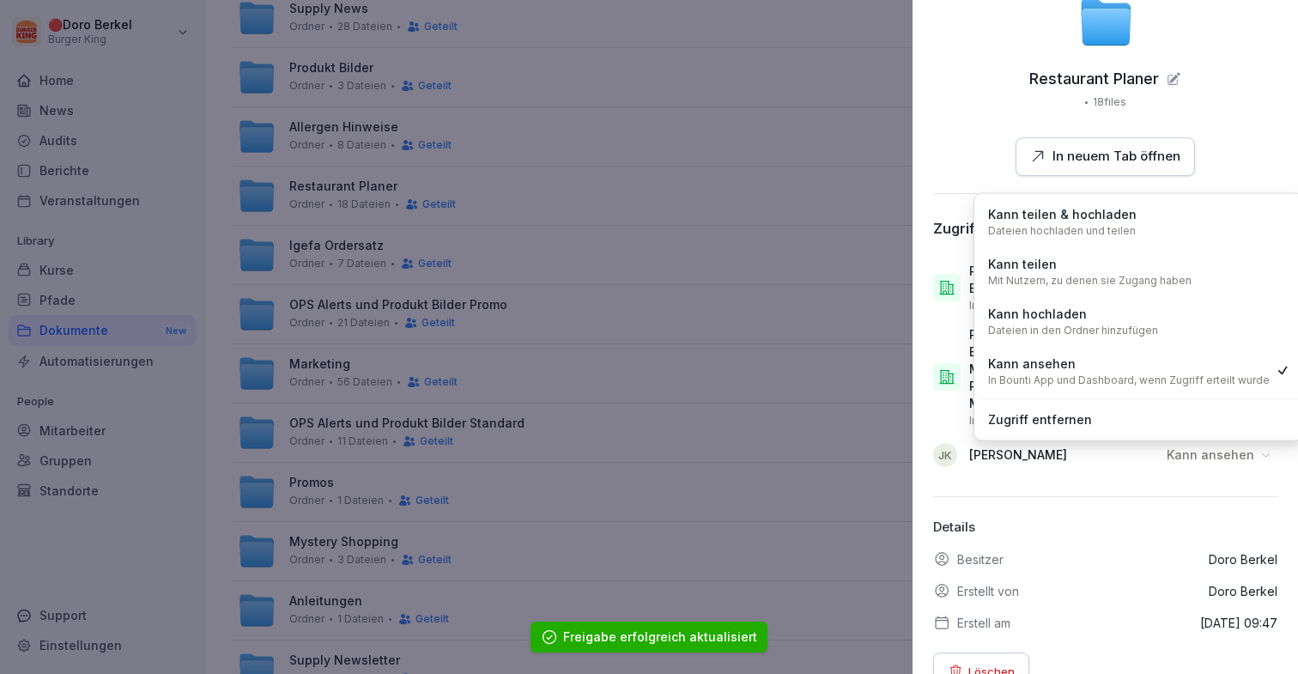
click at [1155, 309] on div "Kann hochladen Dateien in den Ordner hinzufügen" at bounding box center [1139, 321] width 319 height 45
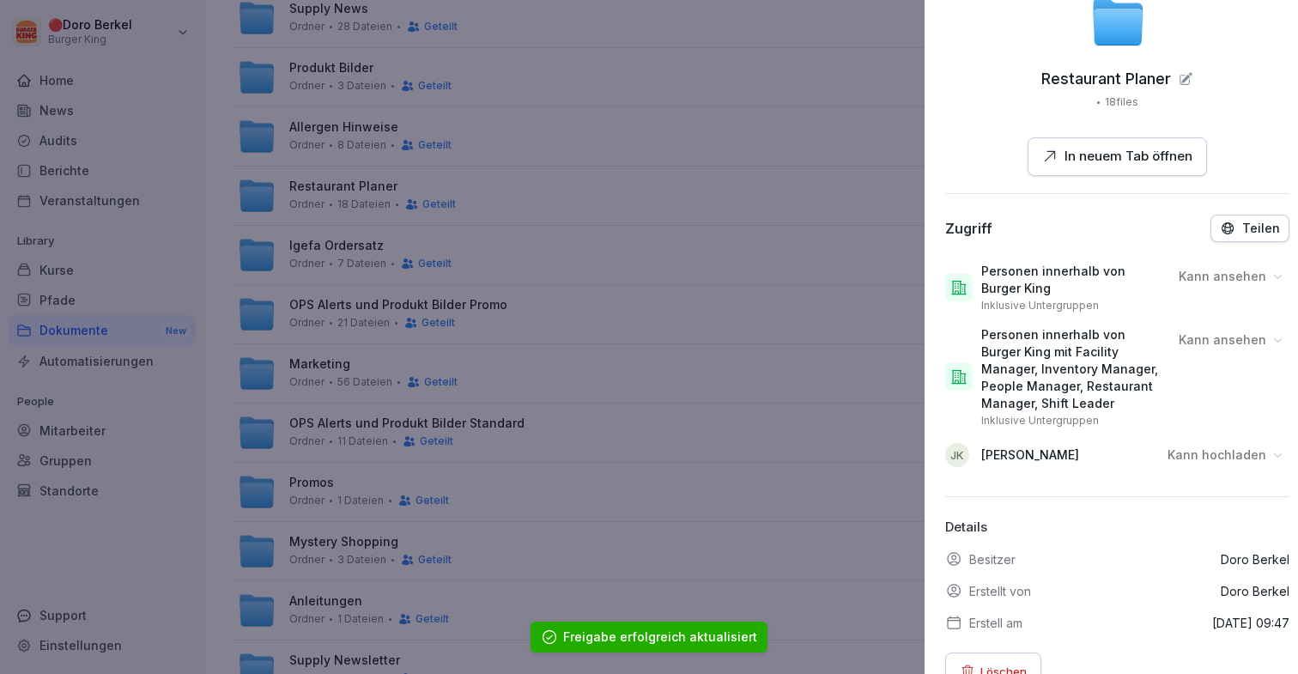
click at [761, 351] on div at bounding box center [649, 337] width 1298 height 674
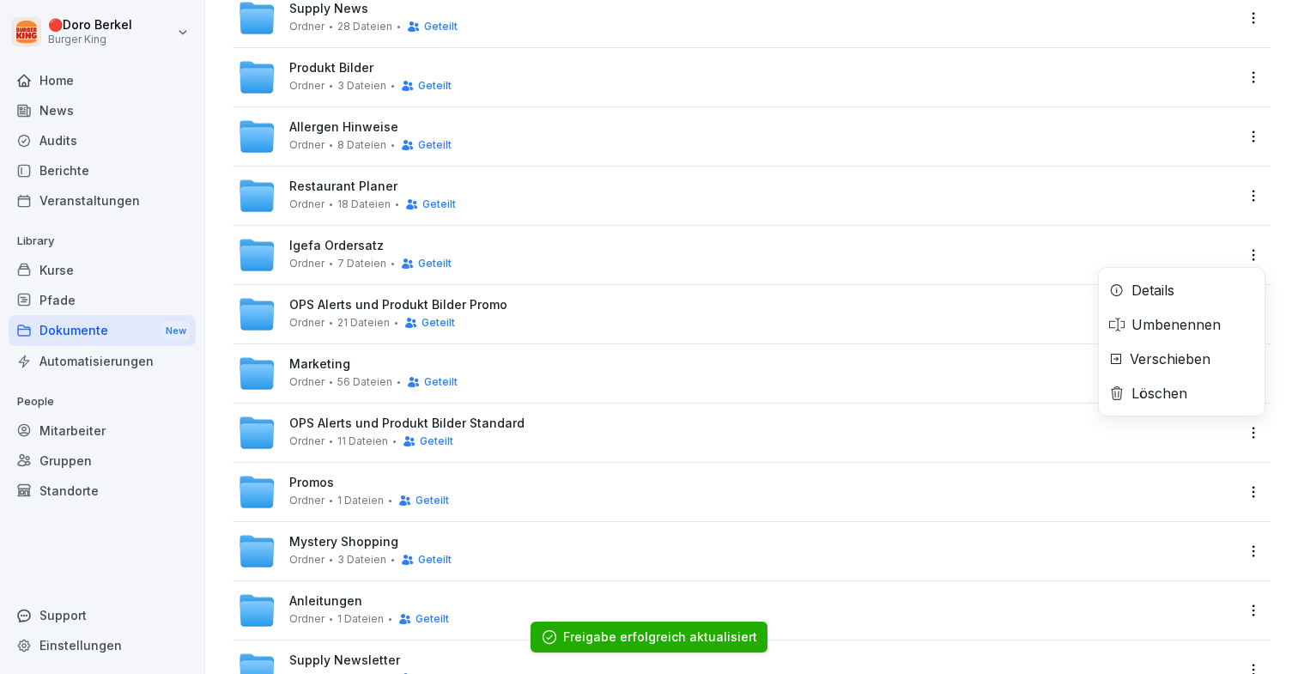
click at [1254, 263] on html "🔴 [PERSON_NAME] Burger King Home News Audits Berichte Veranstaltungen Library K…" at bounding box center [649, 337] width 1298 height 674
click at [1182, 298] on div "Details" at bounding box center [1182, 290] width 166 height 34
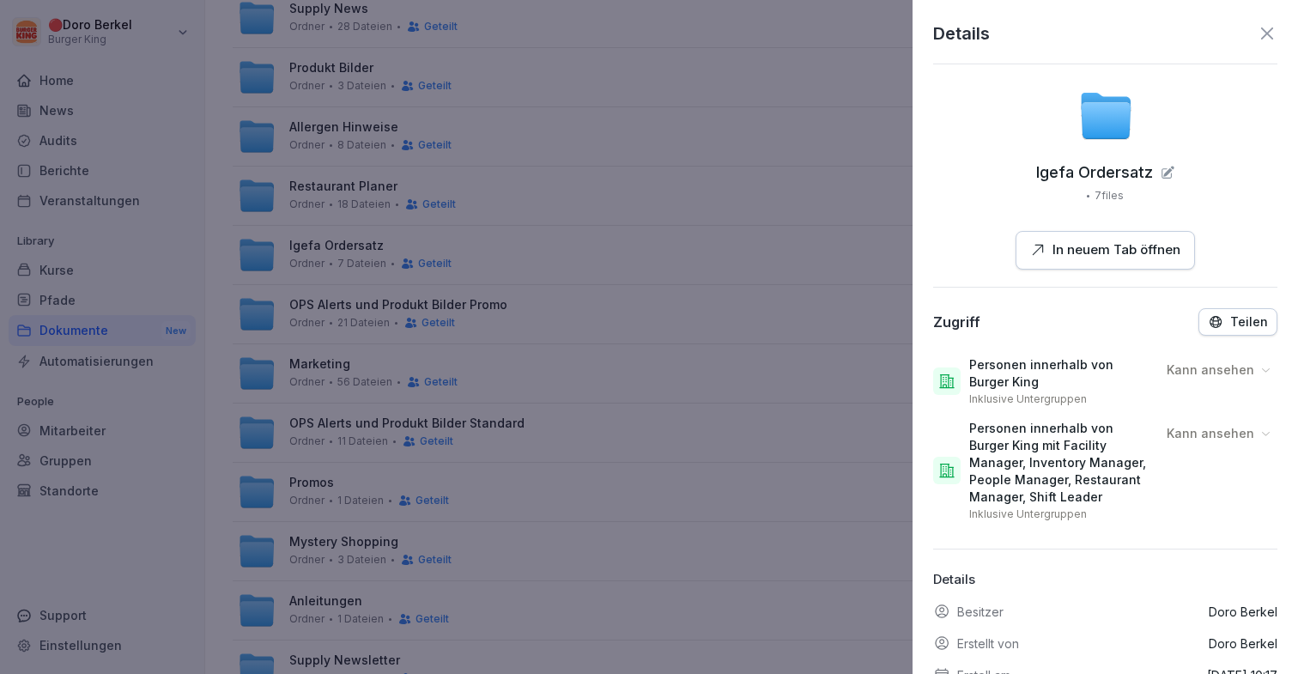
click at [1250, 325] on p "Teilen" at bounding box center [1249, 322] width 38 height 14
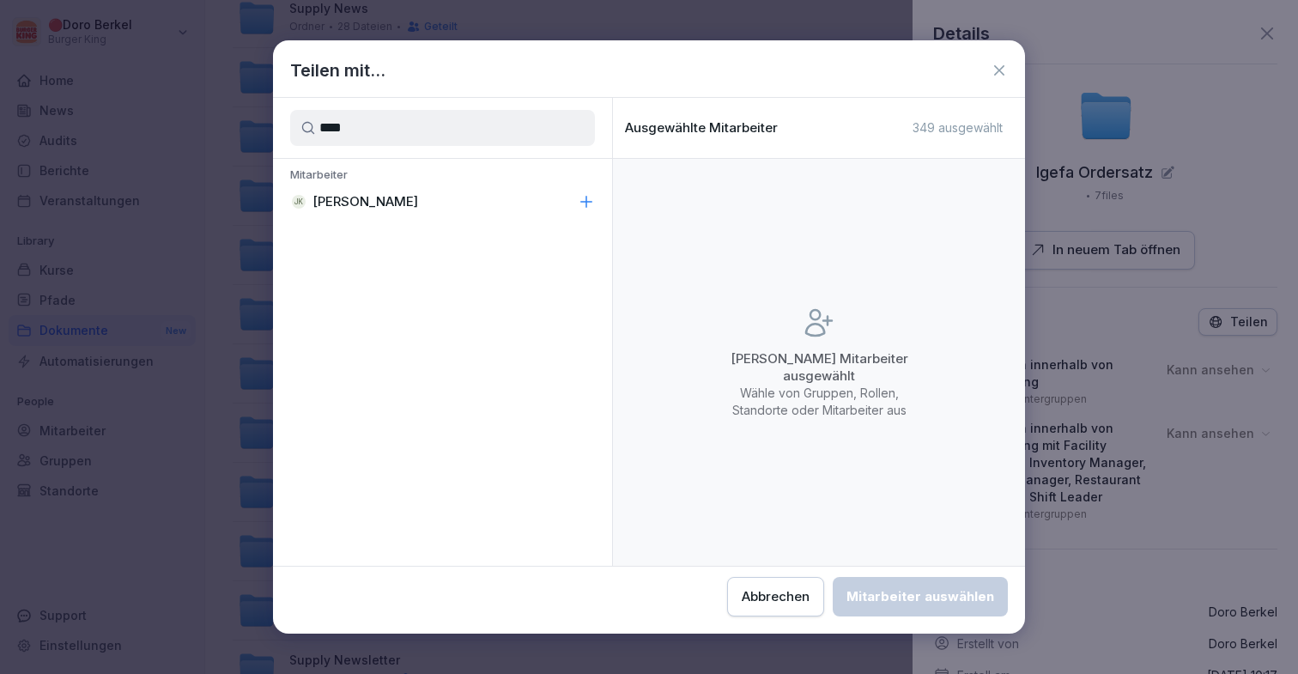
type input "****"
drag, startPoint x: 572, startPoint y: 203, endPoint x: 612, endPoint y: 242, distance: 56.5
click at [572, 203] on div "[PERSON_NAME]" at bounding box center [442, 201] width 339 height 31
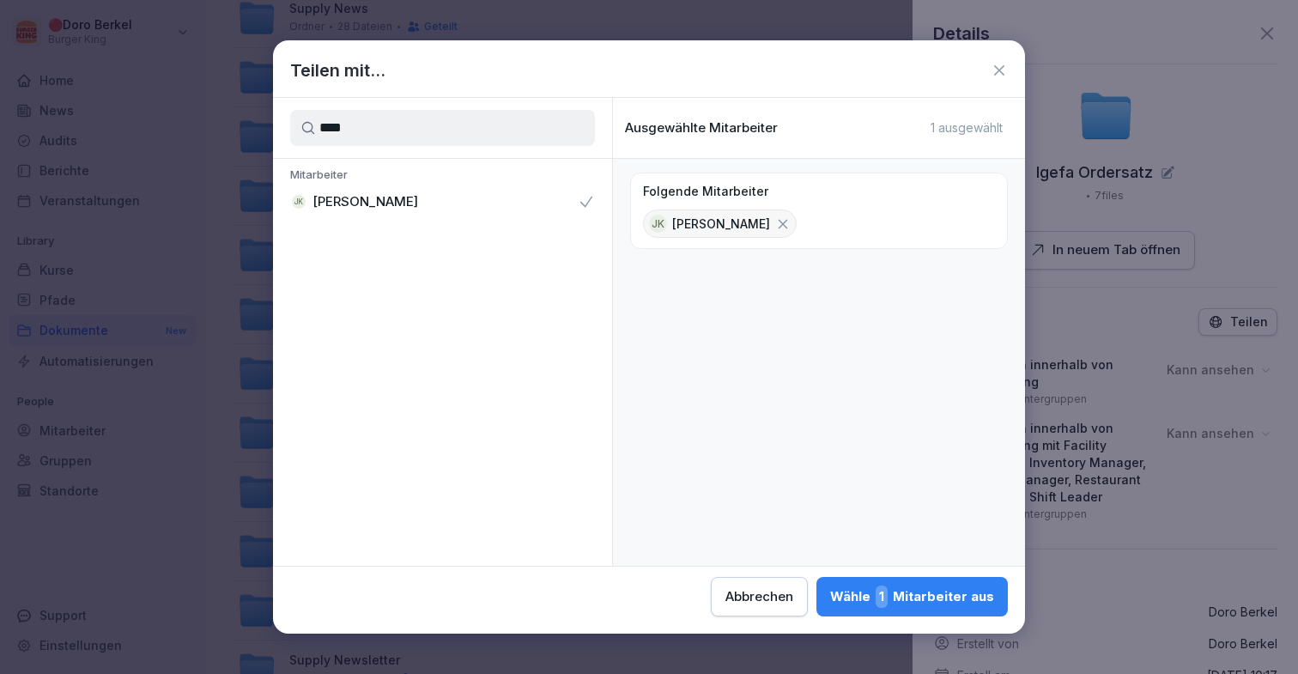
click at [909, 588] on div "Wähle 1 Mitarbeiter aus" at bounding box center [912, 596] width 164 height 22
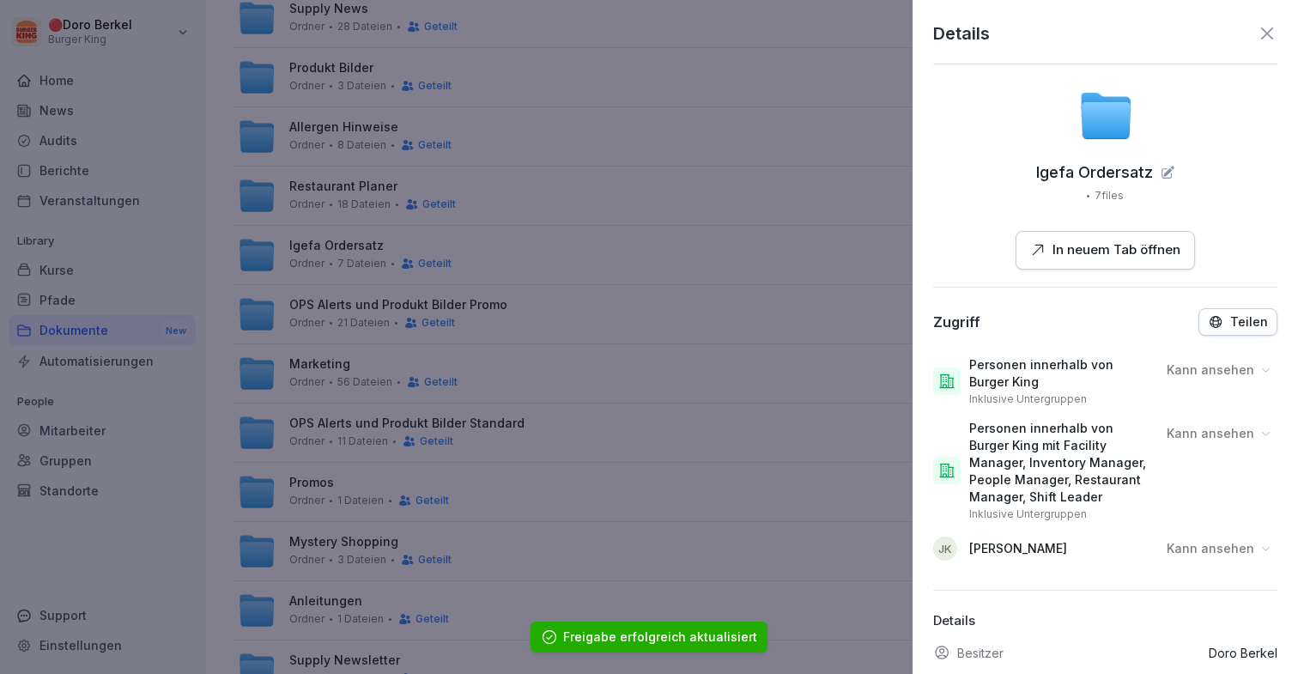
click at [1222, 543] on p "Kann ansehen" at bounding box center [1211, 548] width 88 height 17
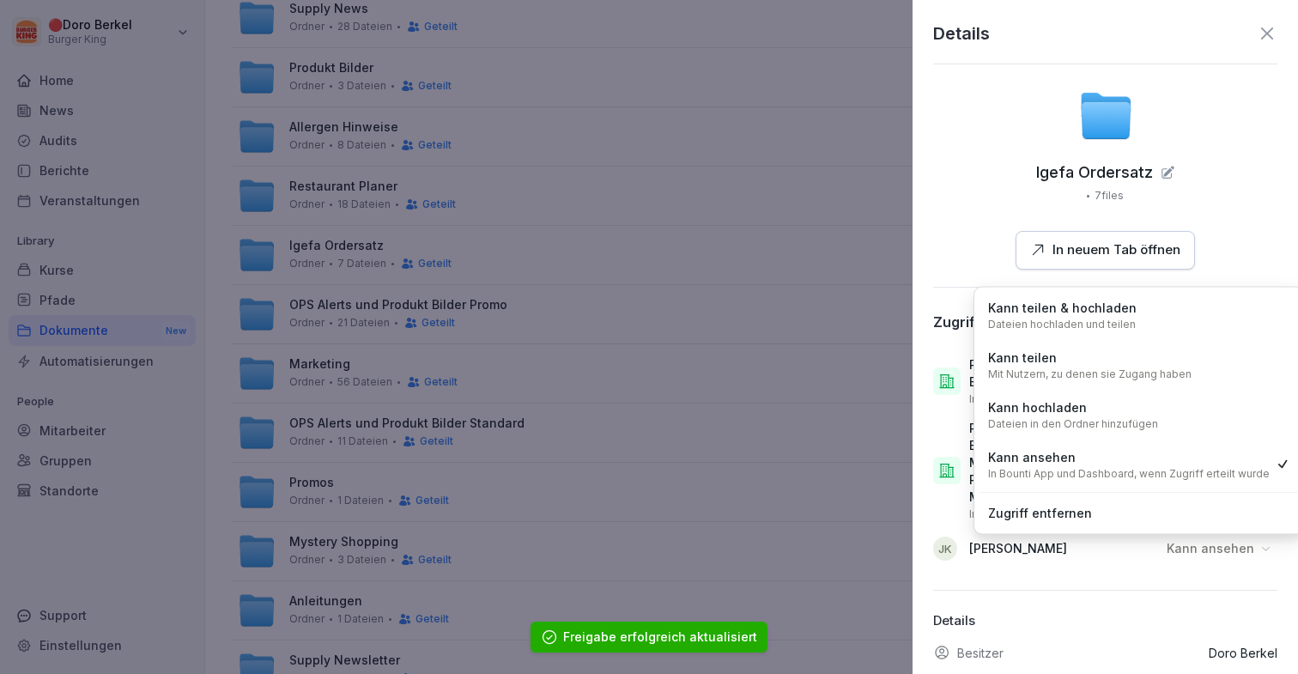
click at [1178, 409] on div "Kann hochladen Dateien in den Ordner hinzufügen" at bounding box center [1139, 414] width 319 height 45
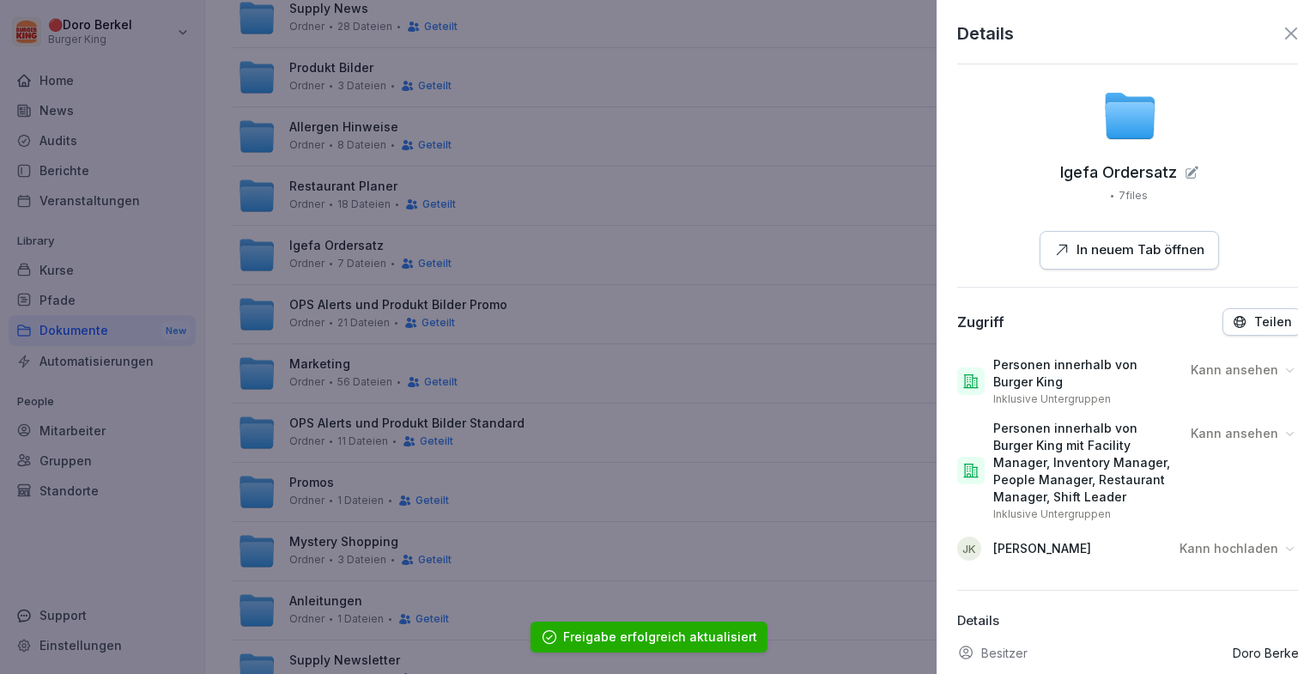
click at [713, 349] on div at bounding box center [649, 337] width 1298 height 674
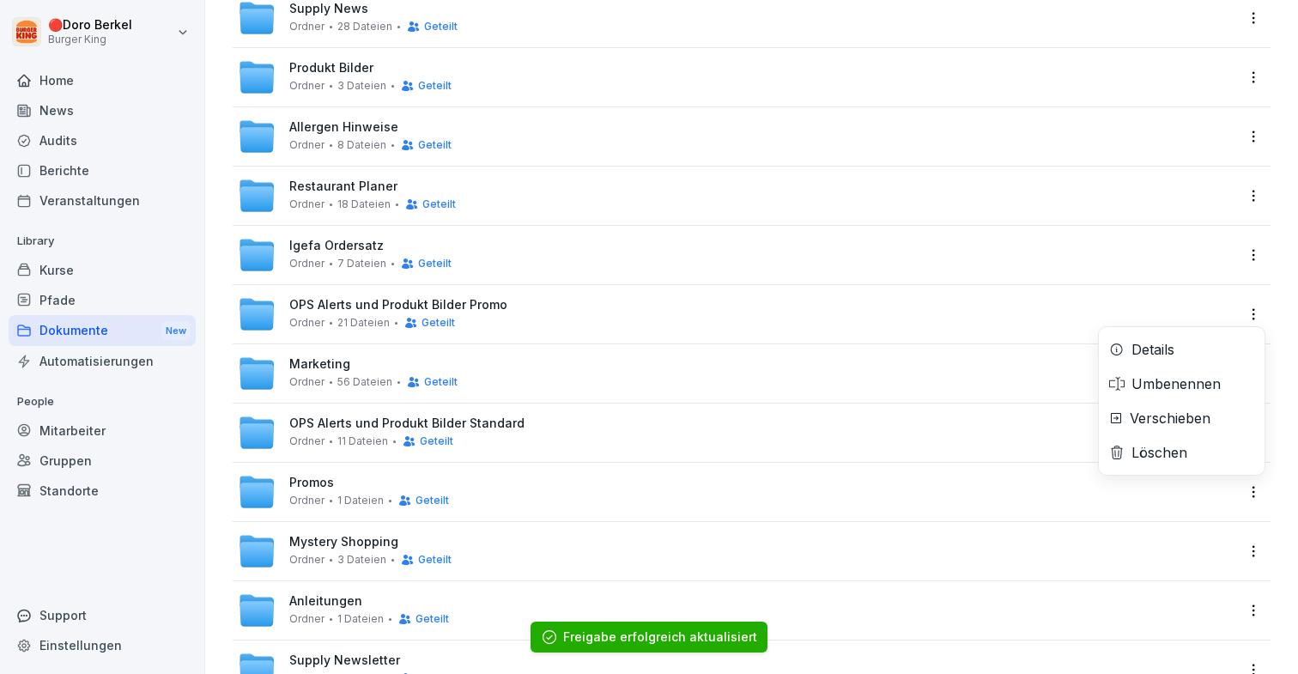
click at [1259, 324] on html "🔴 [PERSON_NAME] Burger King Home News Audits Berichte Veranstaltungen Library K…" at bounding box center [649, 337] width 1298 height 674
click at [1211, 336] on div "Details" at bounding box center [1182, 349] width 166 height 34
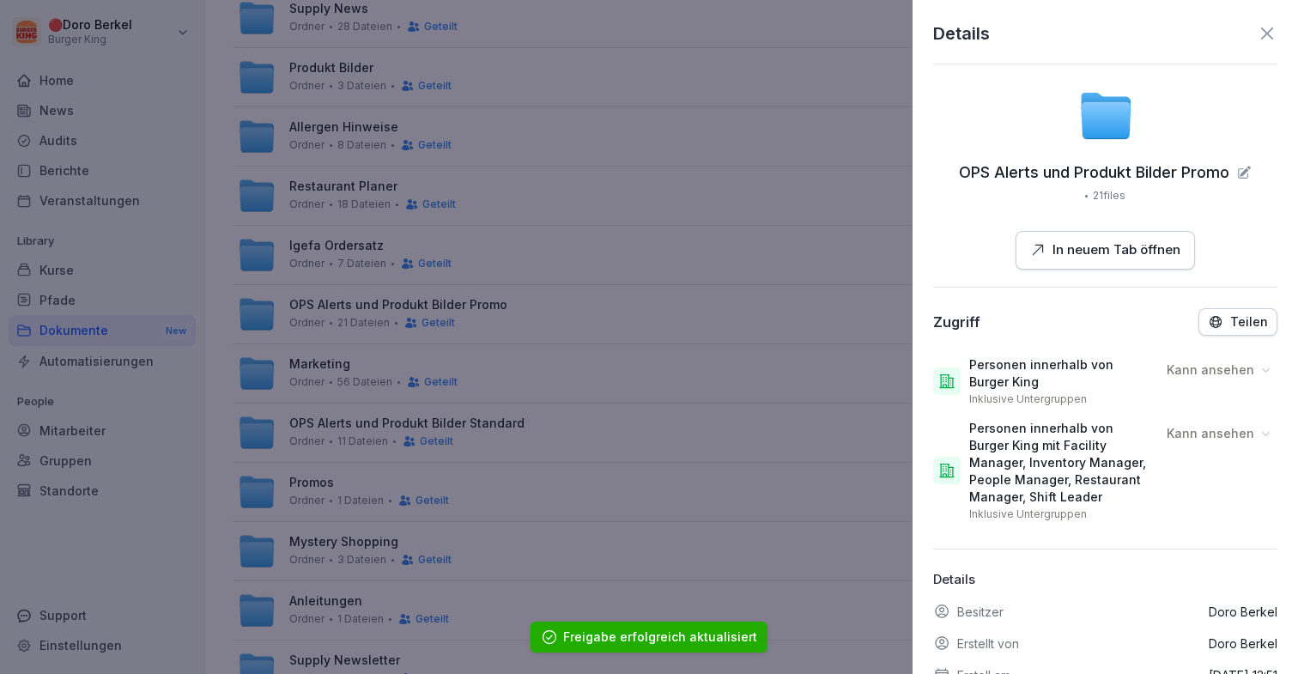
click at [1244, 320] on p "Teilen" at bounding box center [1249, 322] width 38 height 14
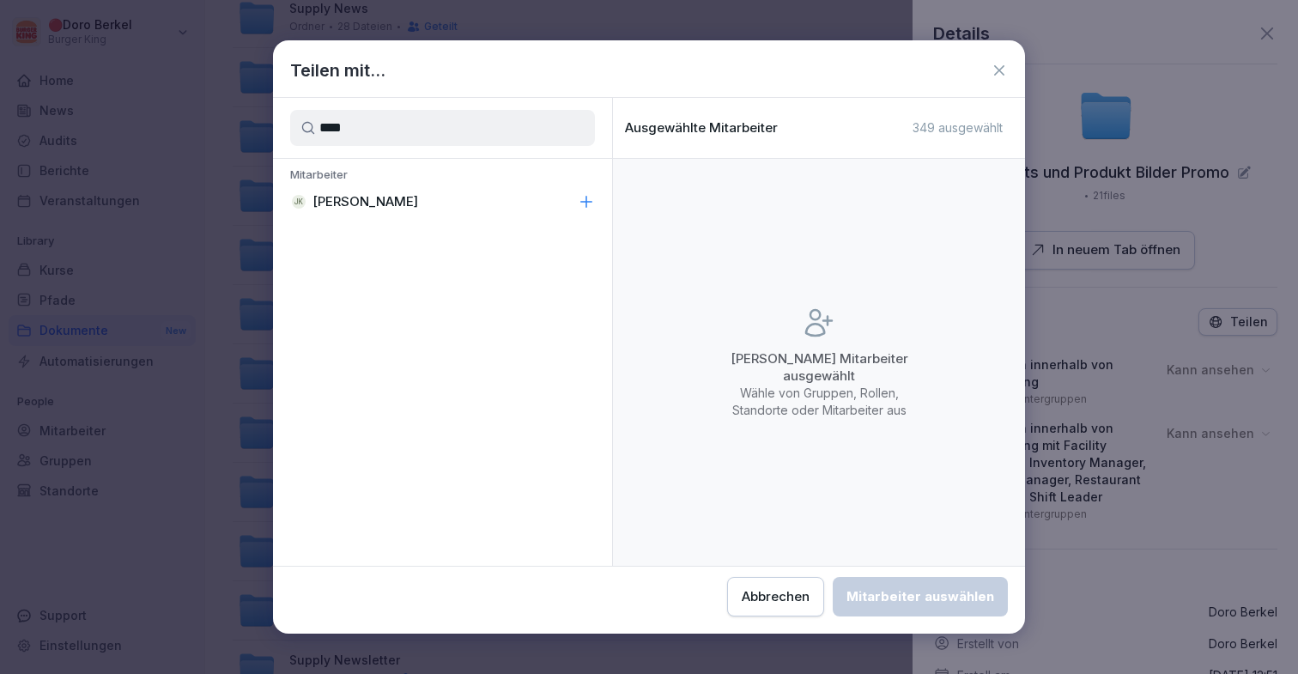
type input "****"
click at [564, 197] on div "[PERSON_NAME]" at bounding box center [442, 201] width 339 height 31
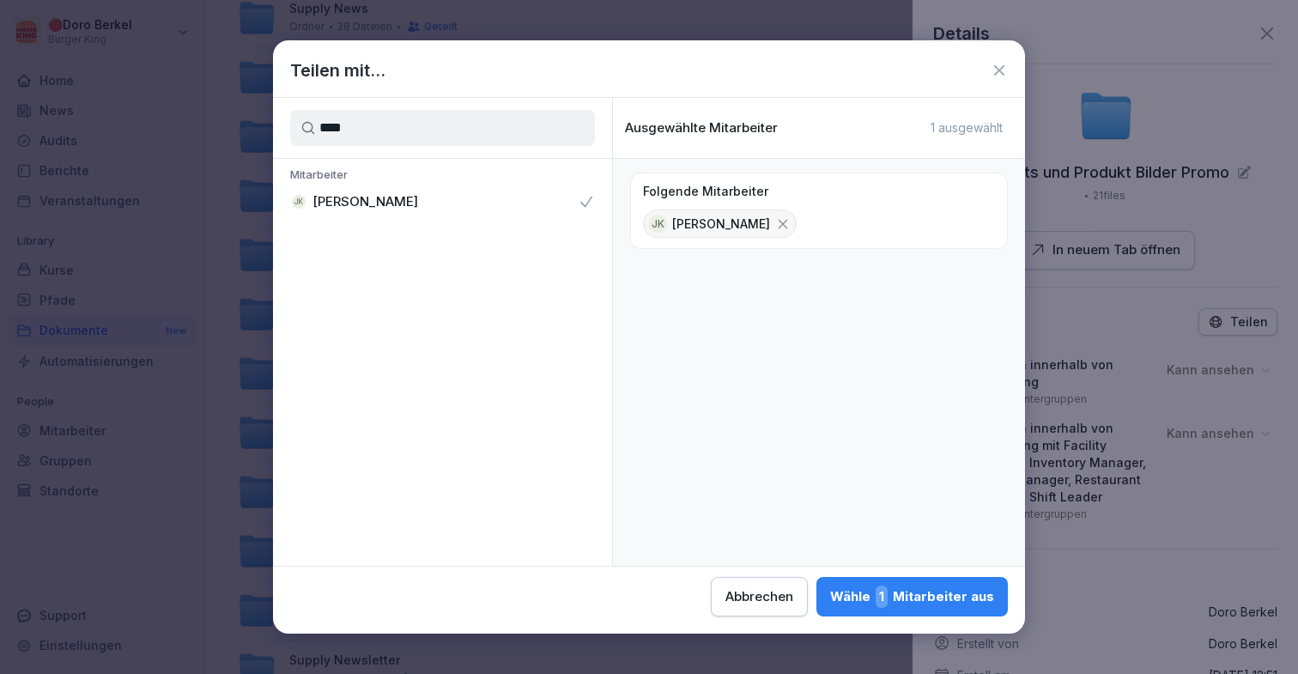
click at [967, 599] on div "Wähle 1 Mitarbeiter aus" at bounding box center [912, 596] width 164 height 22
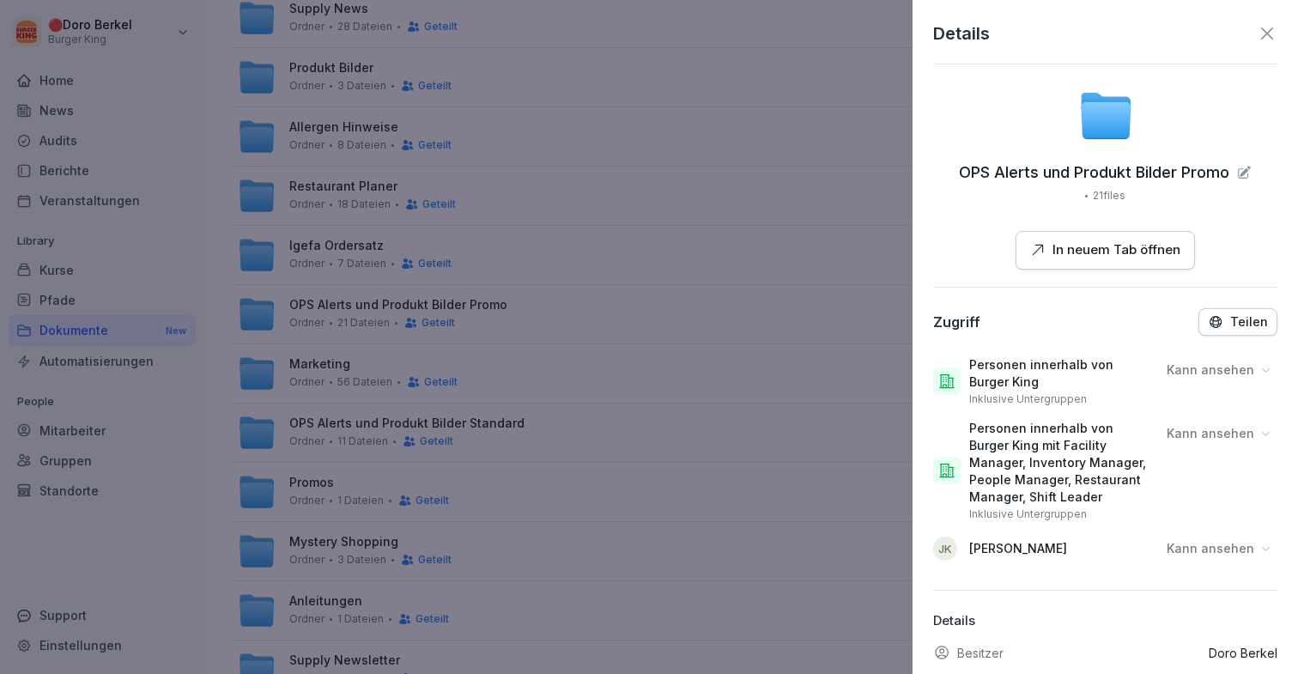
click at [1198, 540] on p "Kann ansehen" at bounding box center [1211, 548] width 88 height 17
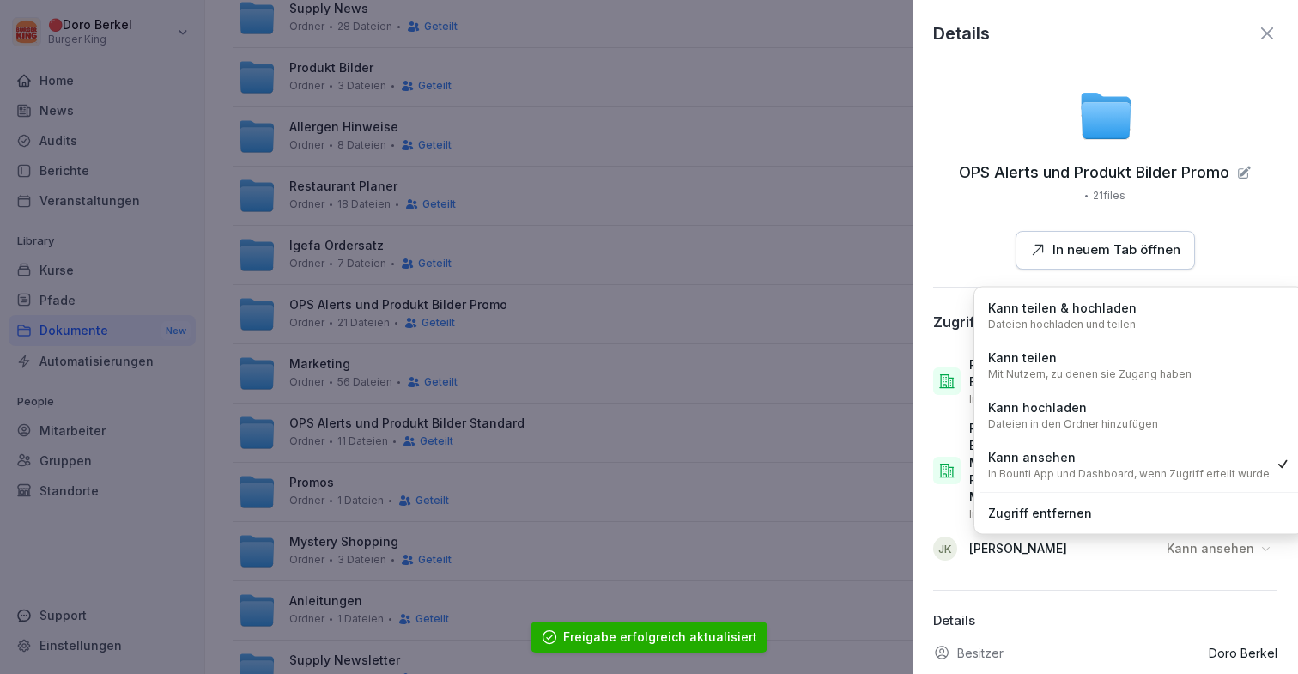
click at [1193, 409] on div "Kann hochladen Dateien in den Ordner hinzufügen" at bounding box center [1139, 414] width 319 height 45
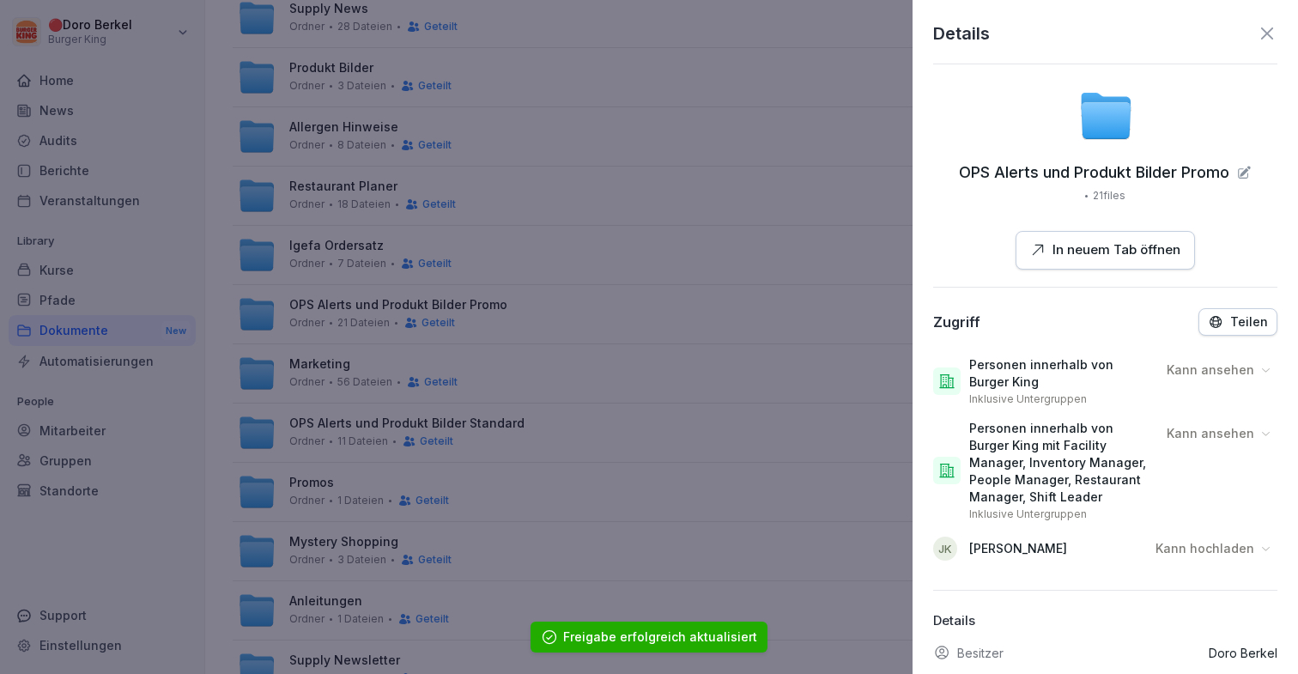
click at [748, 358] on div at bounding box center [649, 337] width 1298 height 674
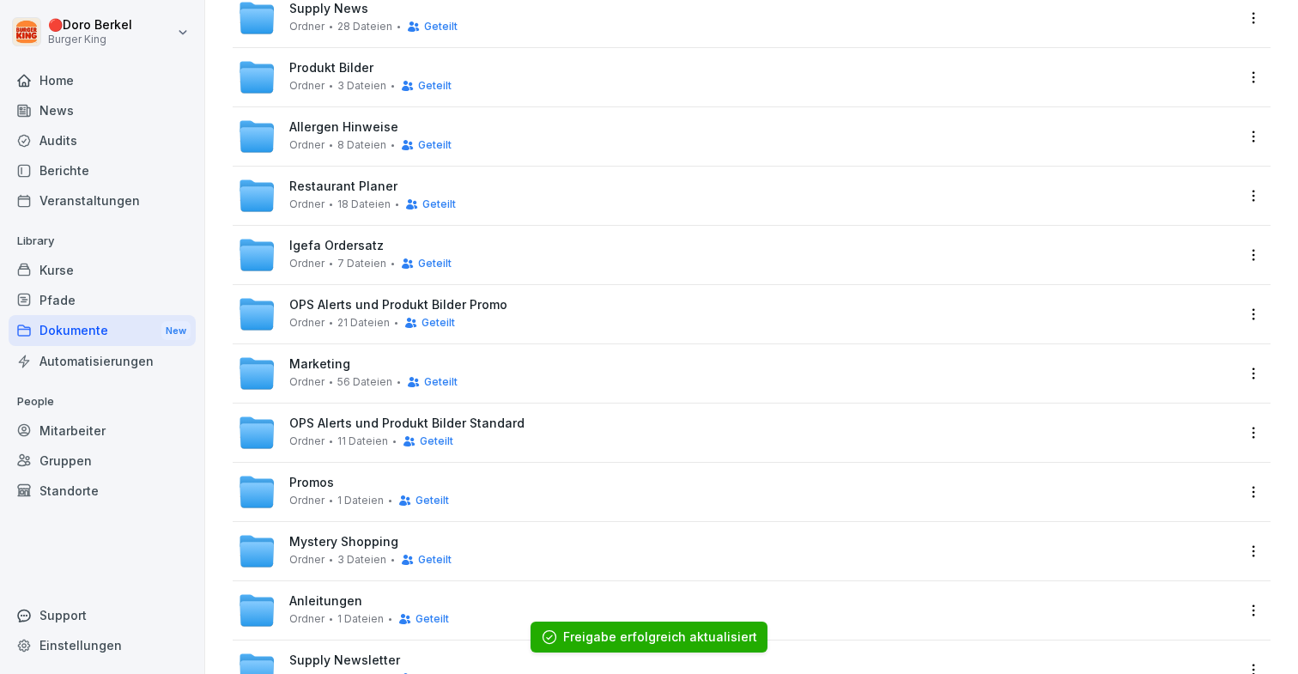
click at [1254, 369] on html "🔴 [PERSON_NAME] Burger King Home News Audits Berichte Veranstaltungen Library K…" at bounding box center [649, 337] width 1298 height 674
click at [1173, 389] on div "Details Umbenennen [PERSON_NAME]" at bounding box center [1181, 459] width 167 height 149
click at [1161, 406] on div "Details" at bounding box center [1152, 408] width 43 height 21
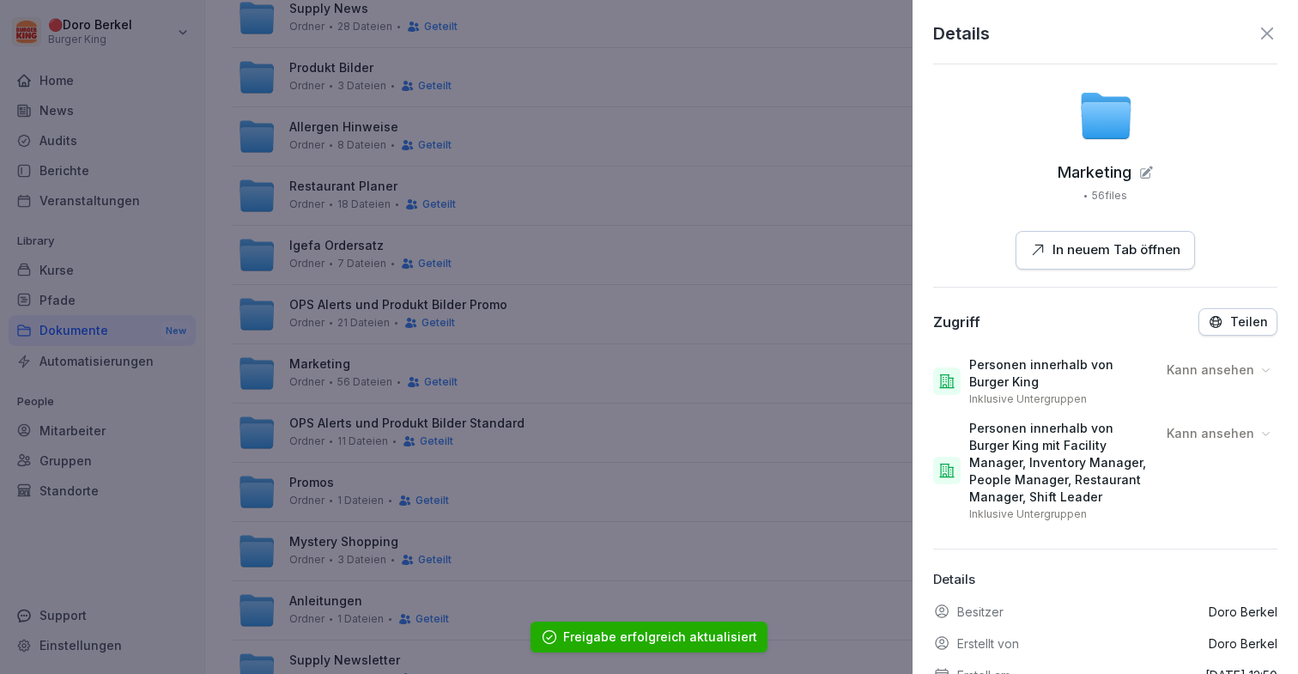
click at [1227, 354] on div "Personen innerhalb von Burger King Inklusive Untergruppen Kann ansehen" at bounding box center [1105, 381] width 344 height 64
click at [1228, 326] on div "Teilen" at bounding box center [1238, 321] width 60 height 15
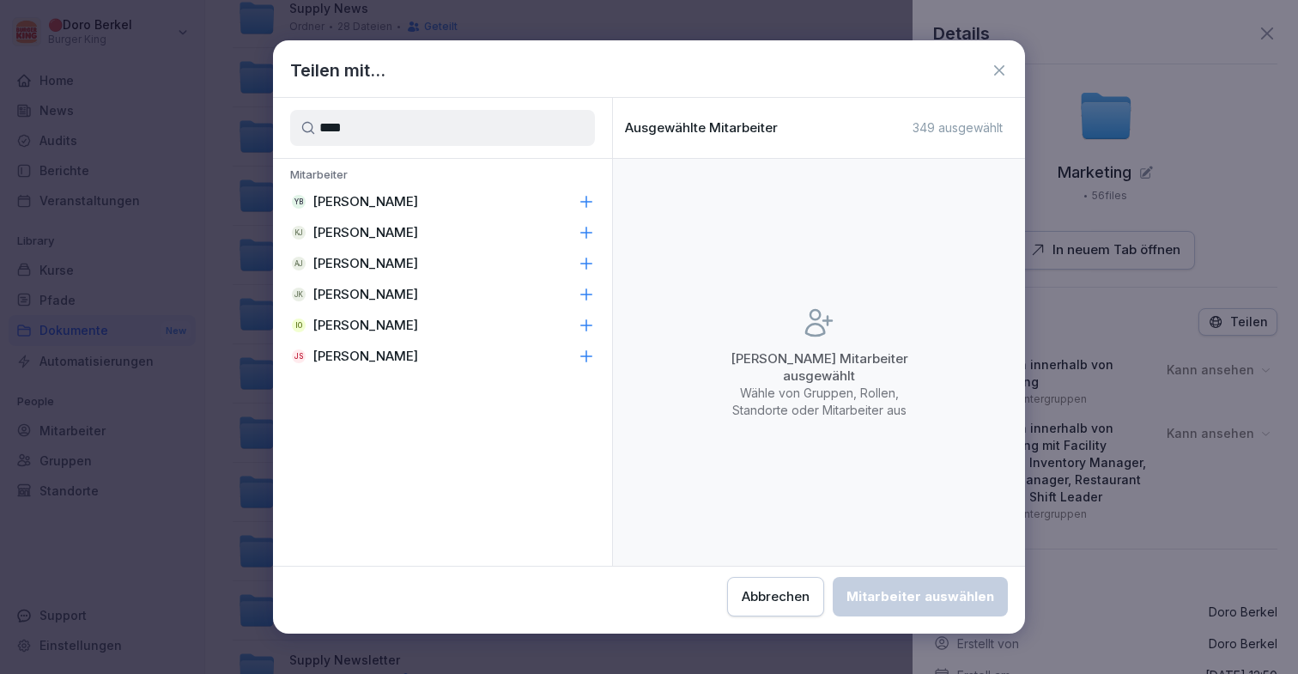
type input "****"
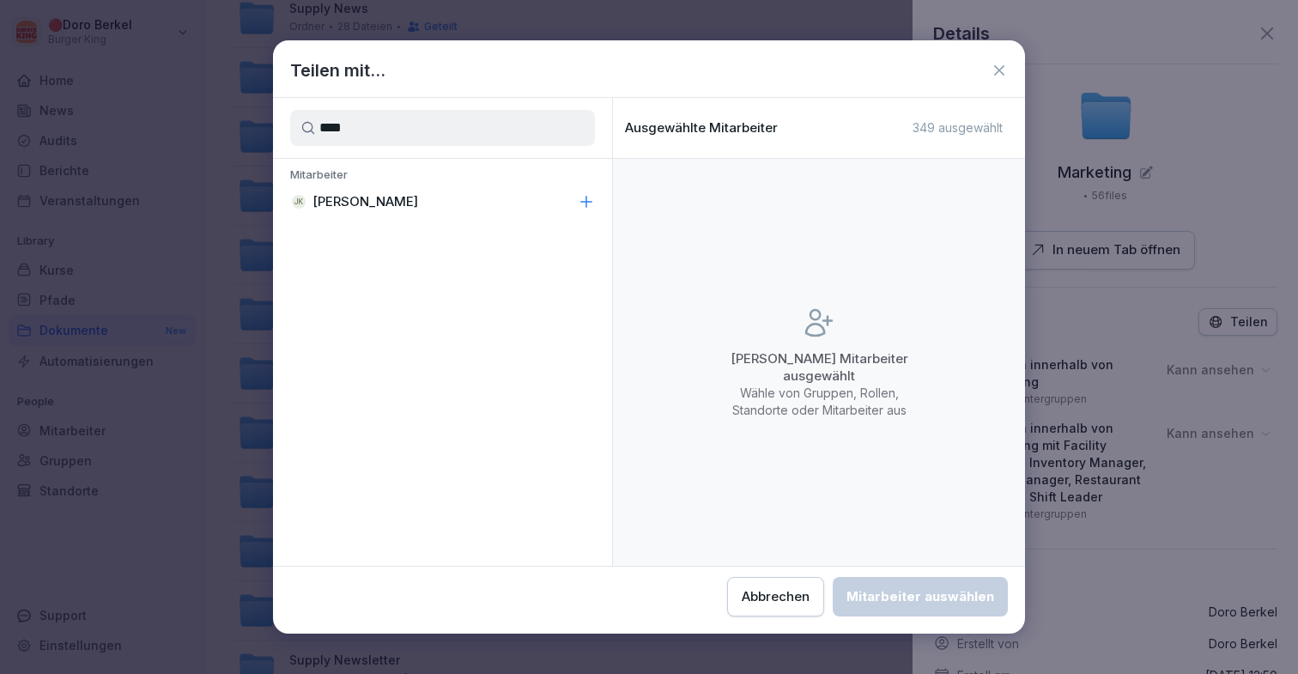
click at [428, 209] on div "[PERSON_NAME]" at bounding box center [442, 201] width 339 height 31
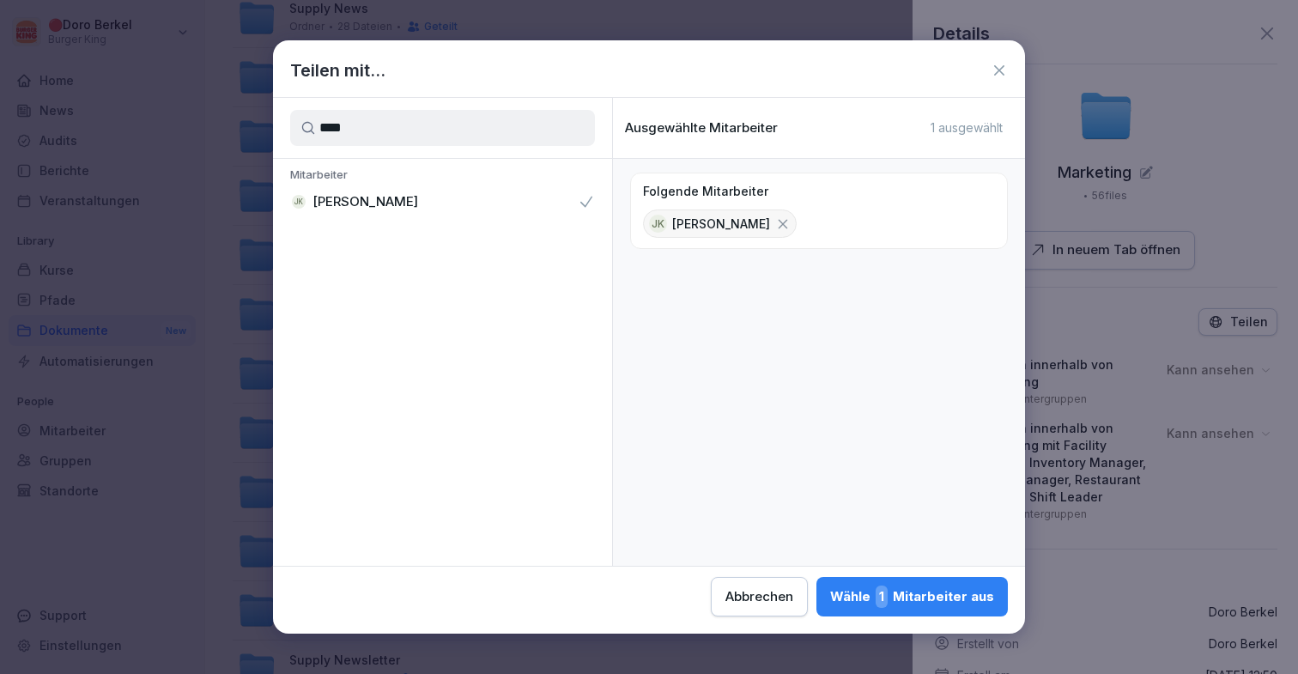
click at [865, 593] on div "Wähle 1 Mitarbeiter aus" at bounding box center [912, 596] width 164 height 22
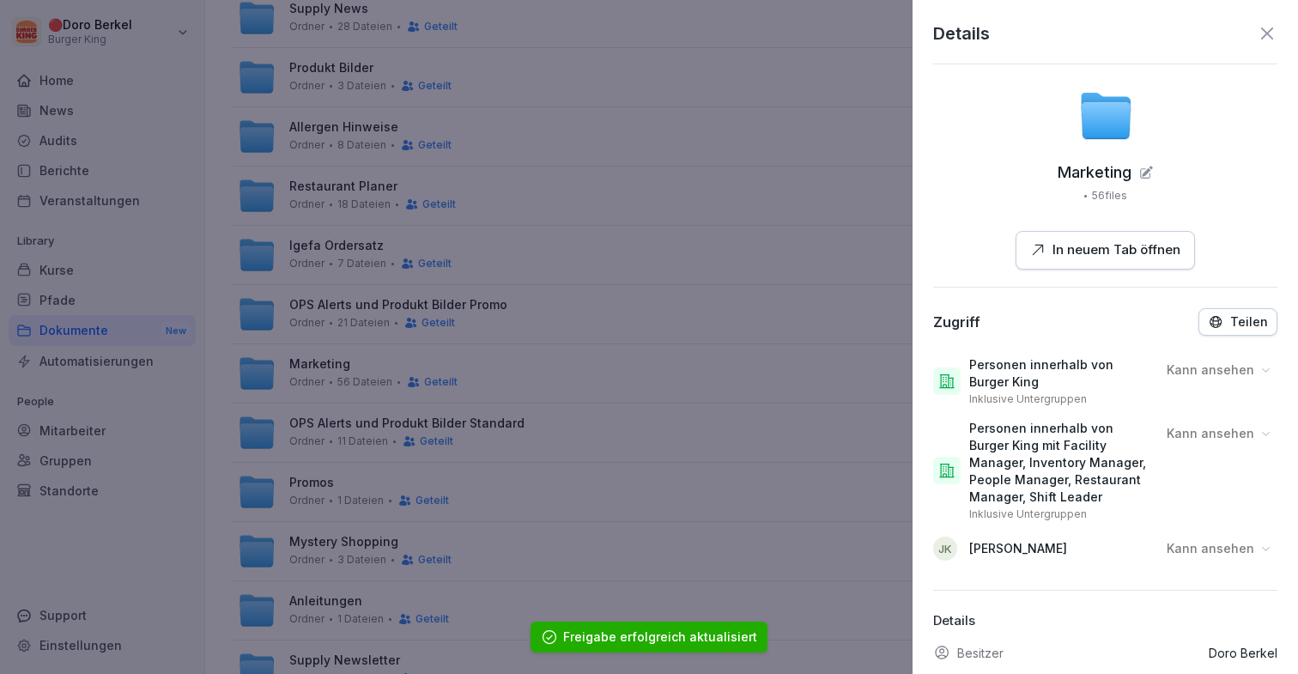
click at [1209, 549] on p "Kann ansehen" at bounding box center [1211, 548] width 88 height 17
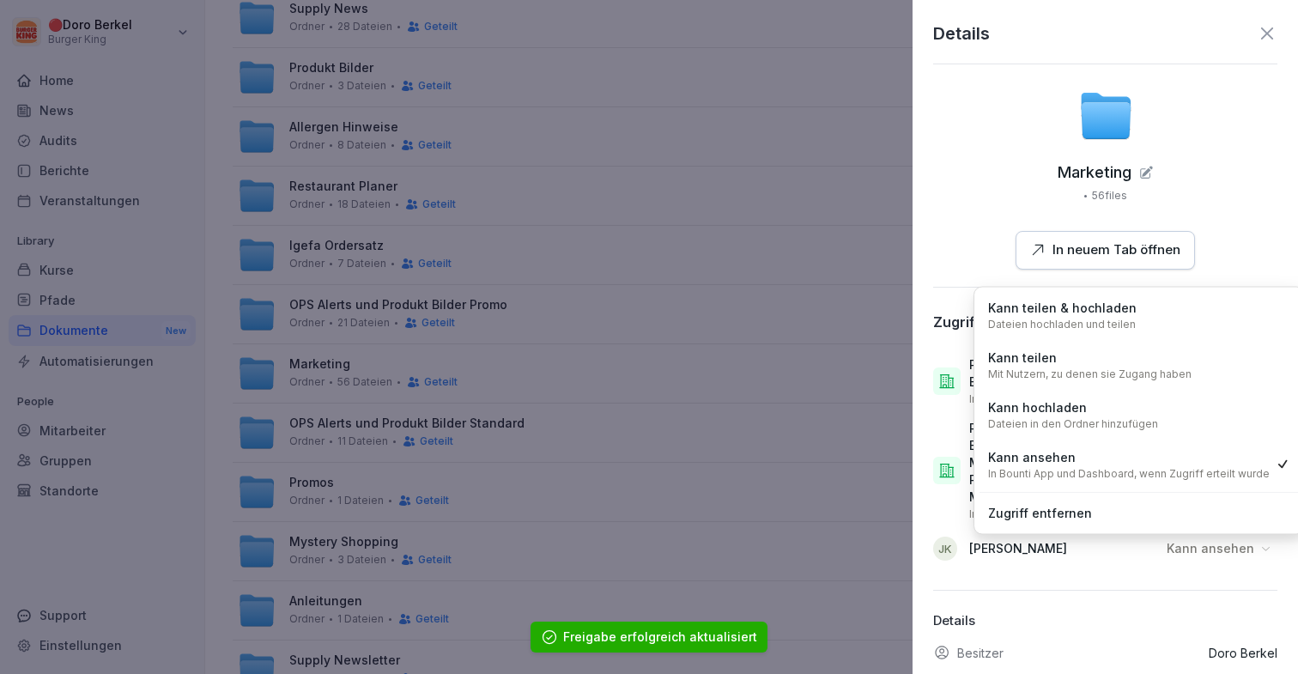
click at [1203, 411] on div "Kann hochladen Dateien in den Ordner hinzufügen" at bounding box center [1139, 414] width 319 height 45
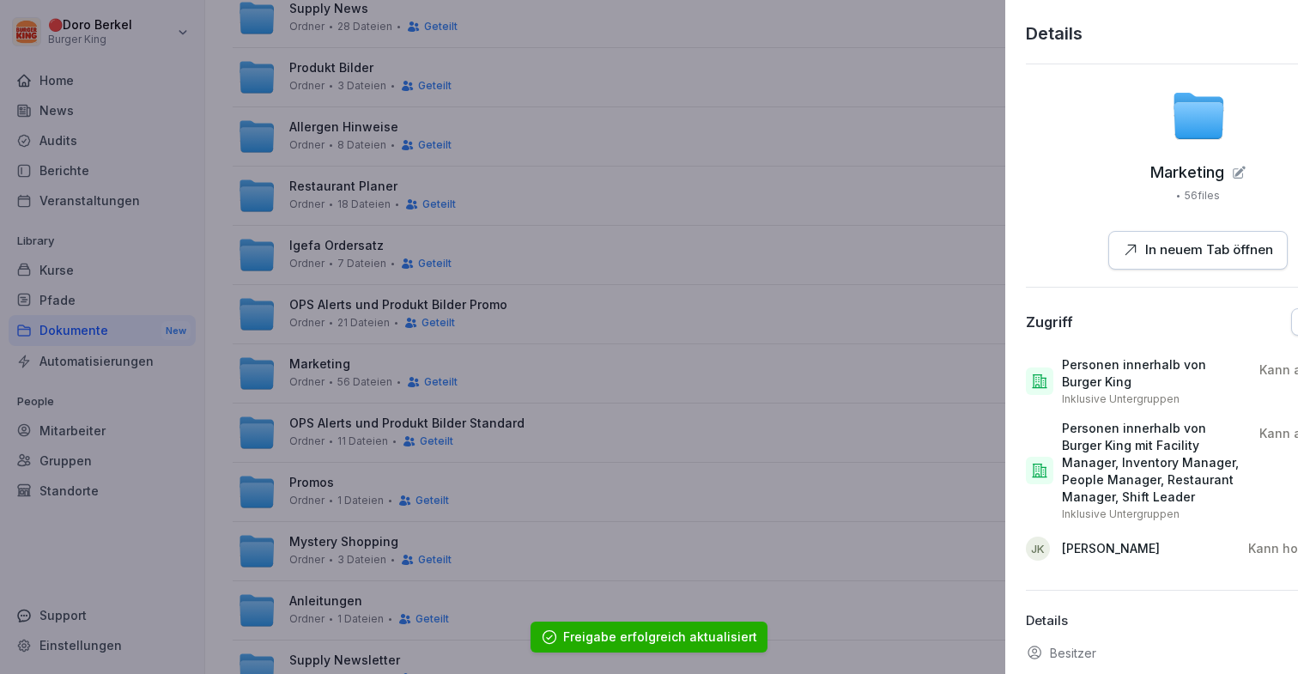
click at [750, 457] on div at bounding box center [649, 337] width 1298 height 674
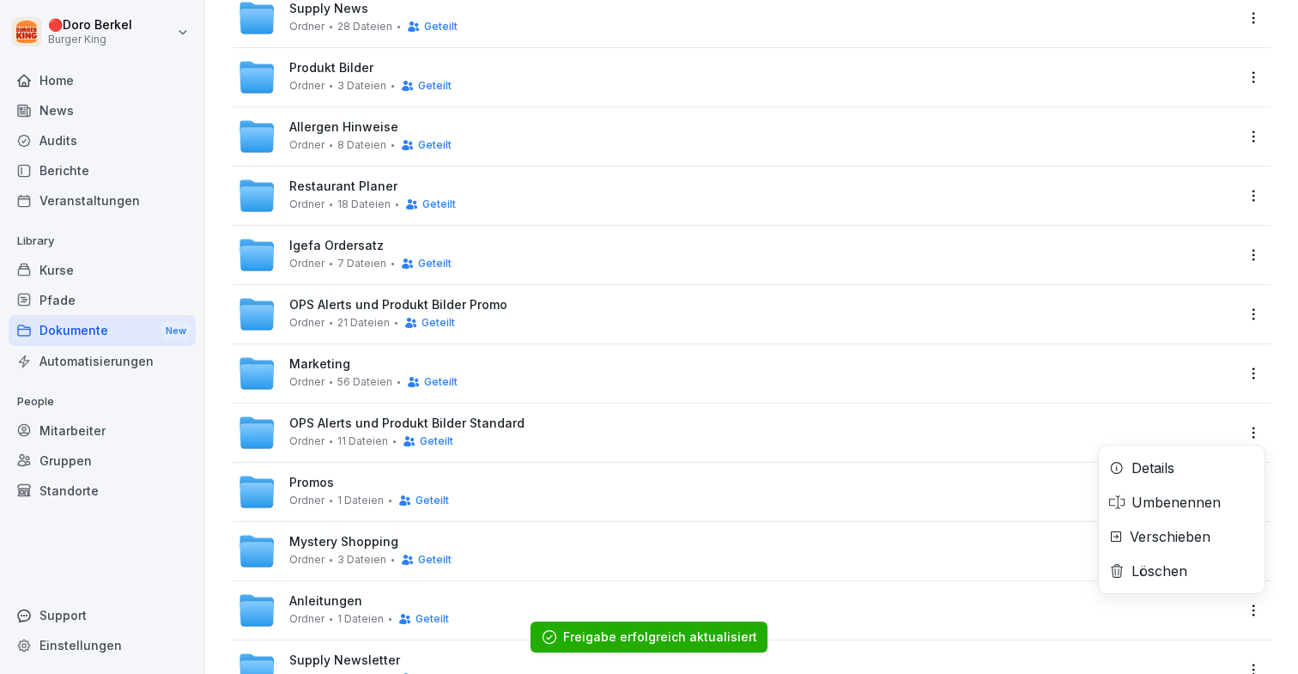
click at [1257, 430] on html "🔴 [PERSON_NAME] Burger King Home News Audits Berichte Veranstaltungen Library K…" at bounding box center [649, 337] width 1298 height 674
click at [1204, 459] on div "Details" at bounding box center [1182, 468] width 166 height 34
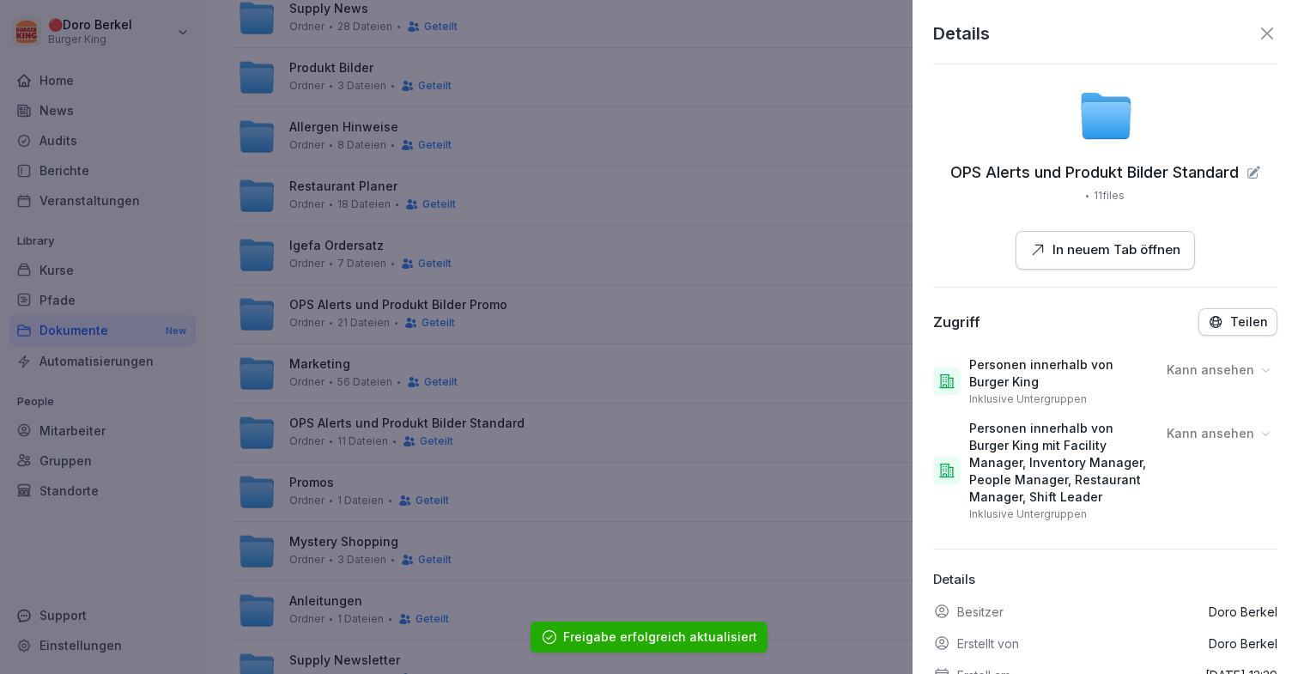
click at [1244, 311] on button "Teilen" at bounding box center [1237, 321] width 79 height 27
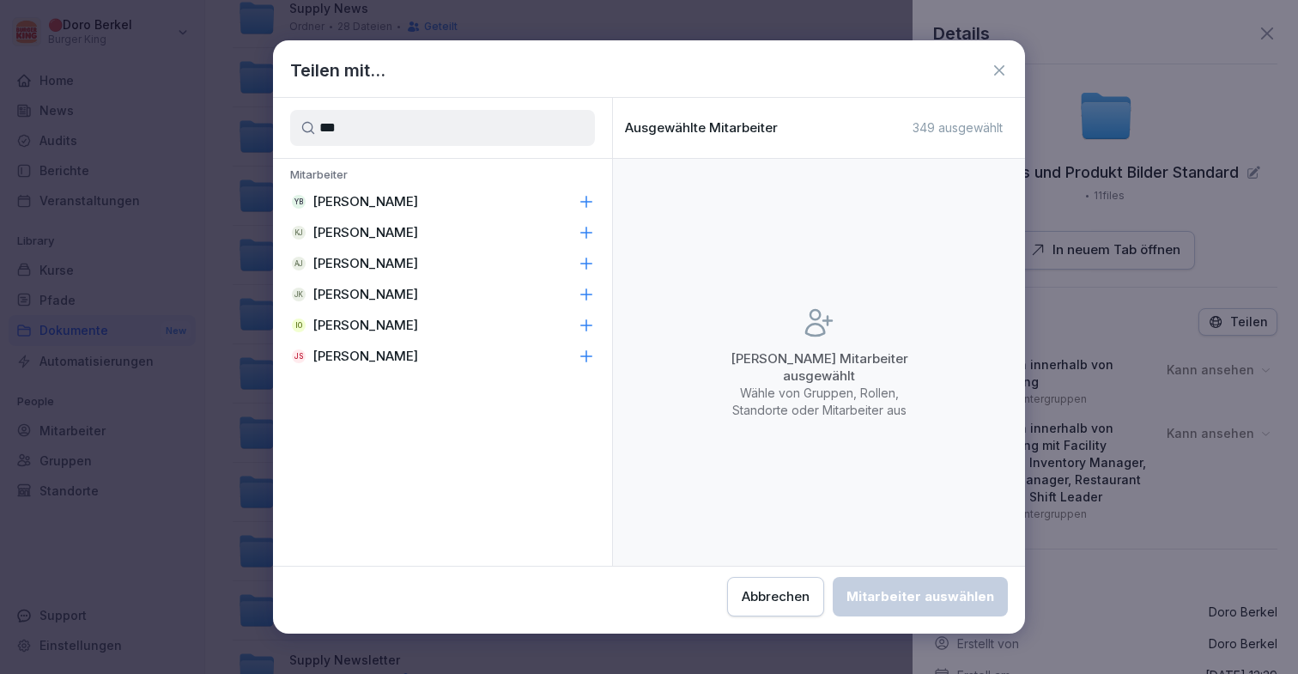
type input "***"
click at [452, 300] on div "[PERSON_NAME]" at bounding box center [442, 294] width 339 height 31
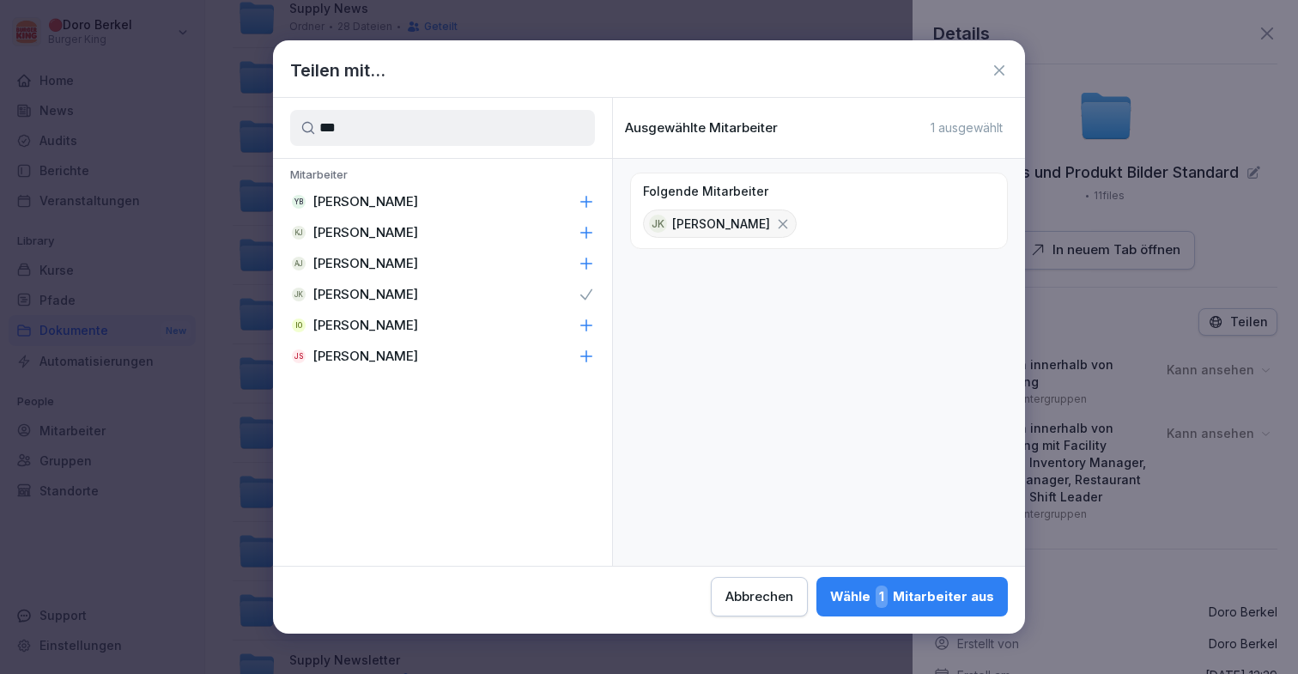
click at [921, 605] on div "Wähle 1 Mitarbeiter aus" at bounding box center [912, 596] width 164 height 22
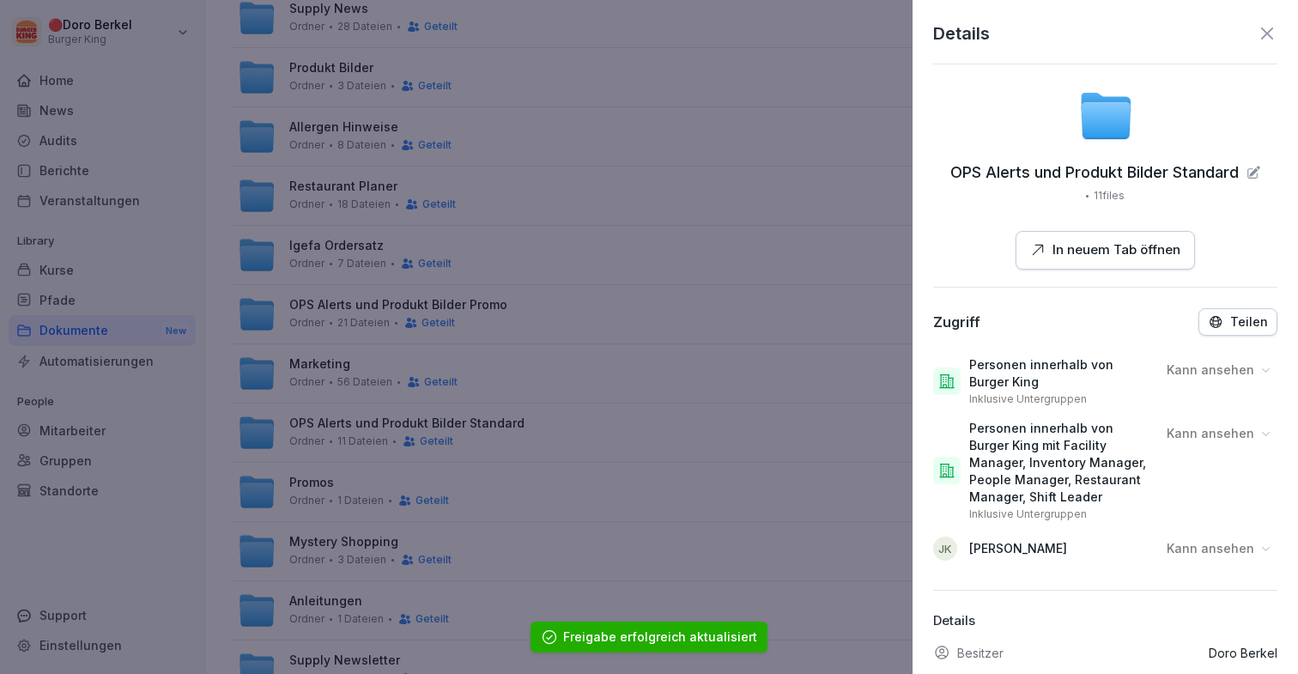
click at [1250, 552] on p "Kann ansehen" at bounding box center [1211, 548] width 88 height 17
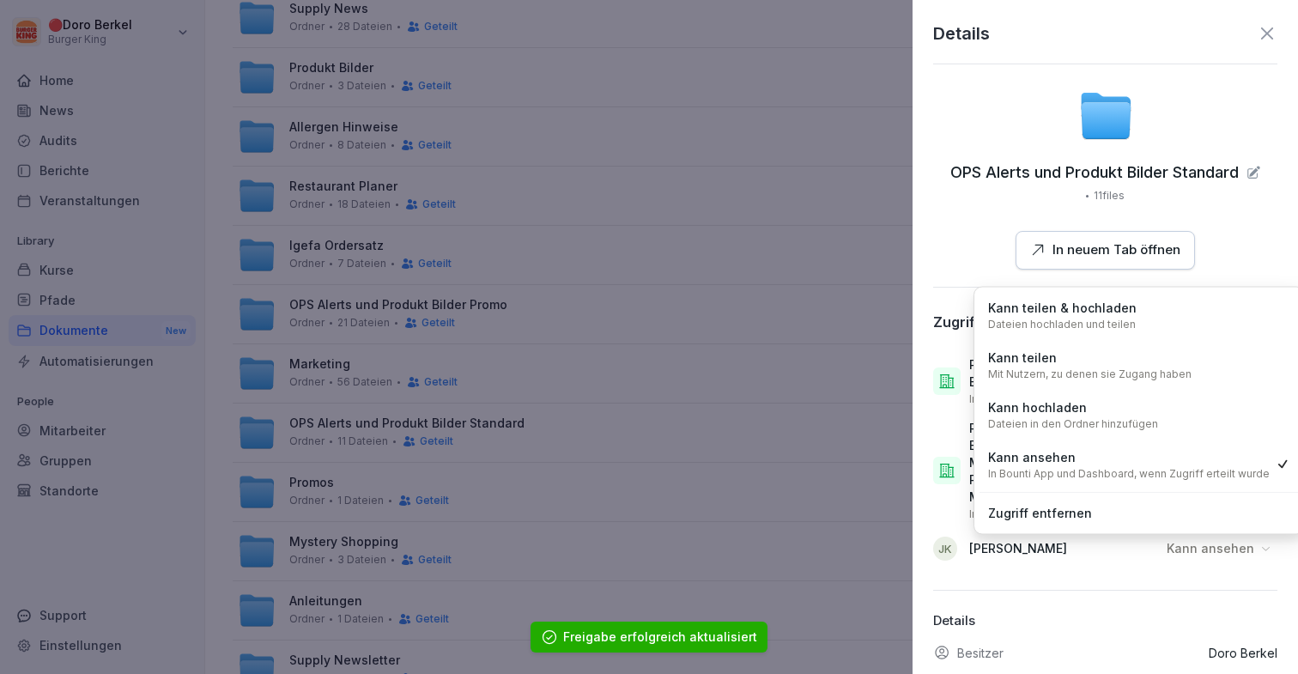
click at [1198, 408] on div "Kann hochladen Dateien in den Ordner hinzufügen" at bounding box center [1139, 414] width 319 height 45
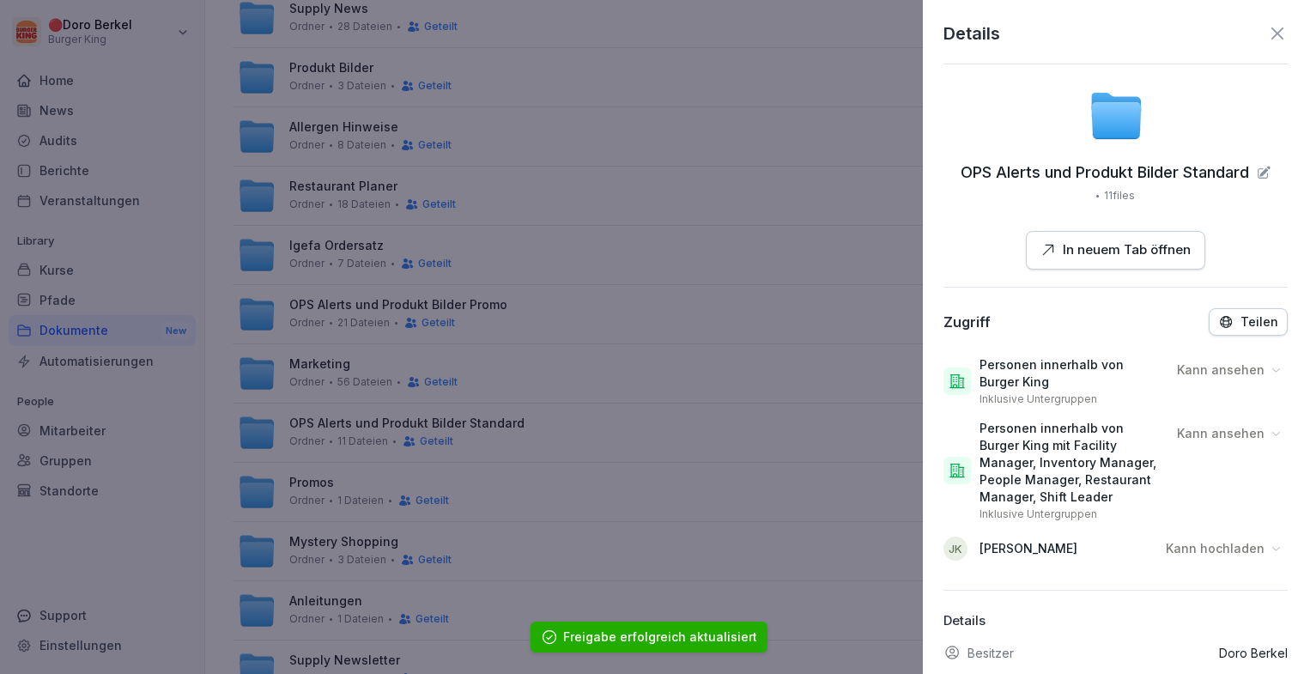
click at [794, 472] on div at bounding box center [649, 337] width 1298 height 674
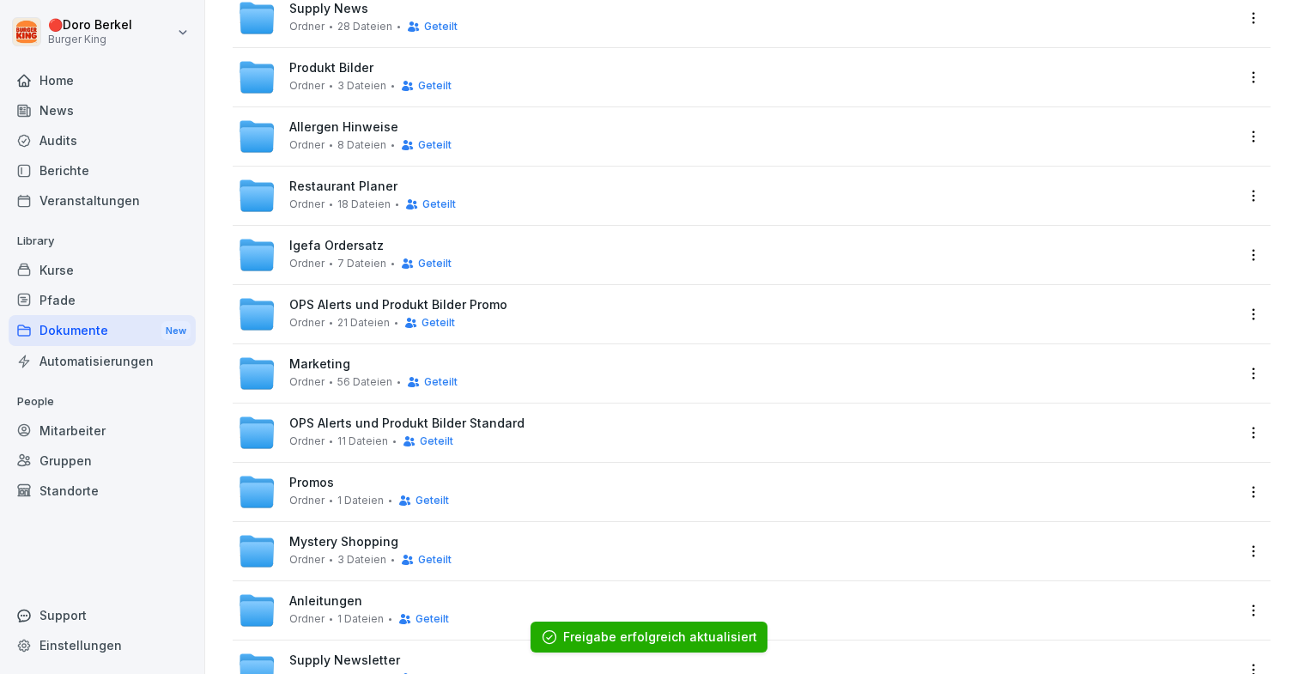
click at [1253, 489] on html "🔴 [PERSON_NAME] Burger King Home News Audits Berichte Veranstaltungen Library K…" at bounding box center [649, 337] width 1298 height 674
click at [1130, 525] on div "Details" at bounding box center [1182, 527] width 166 height 34
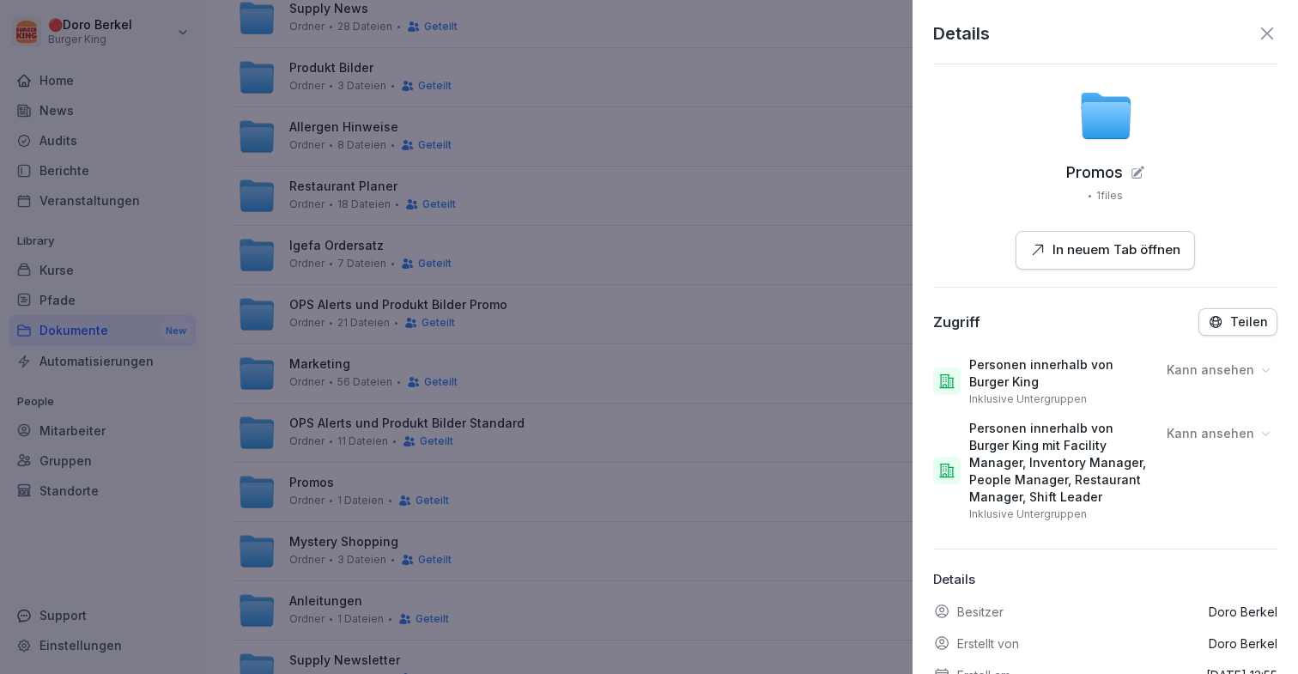
click at [1223, 318] on icon "button" at bounding box center [1215, 321] width 15 height 15
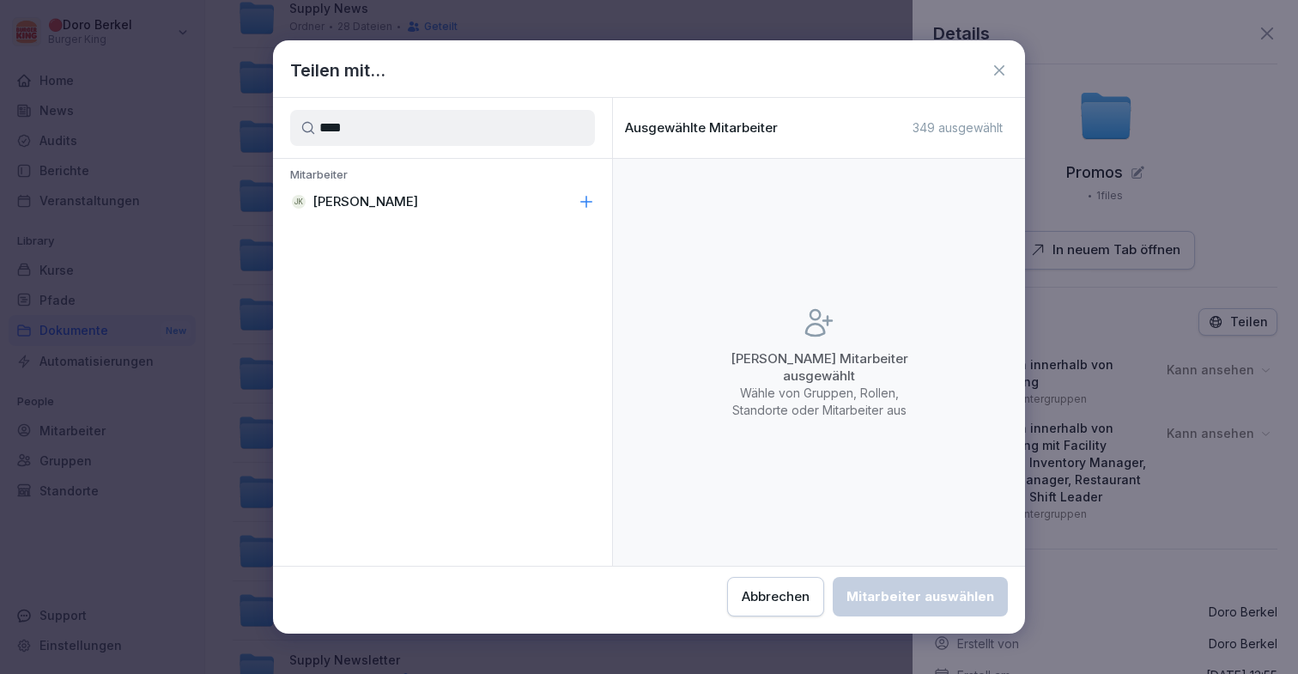
type input "****"
click at [482, 193] on div "[PERSON_NAME]" at bounding box center [442, 201] width 339 height 31
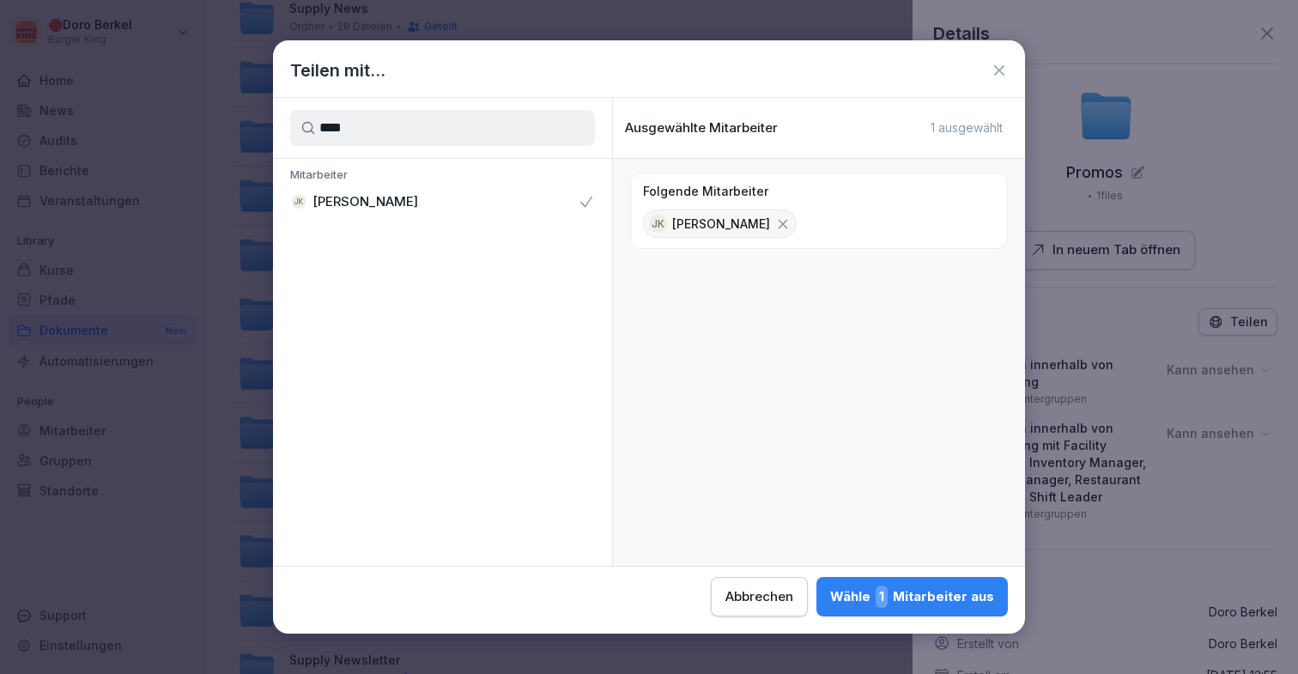
click at [993, 597] on div "Wähle 1 Mitarbeiter aus" at bounding box center [912, 596] width 164 height 22
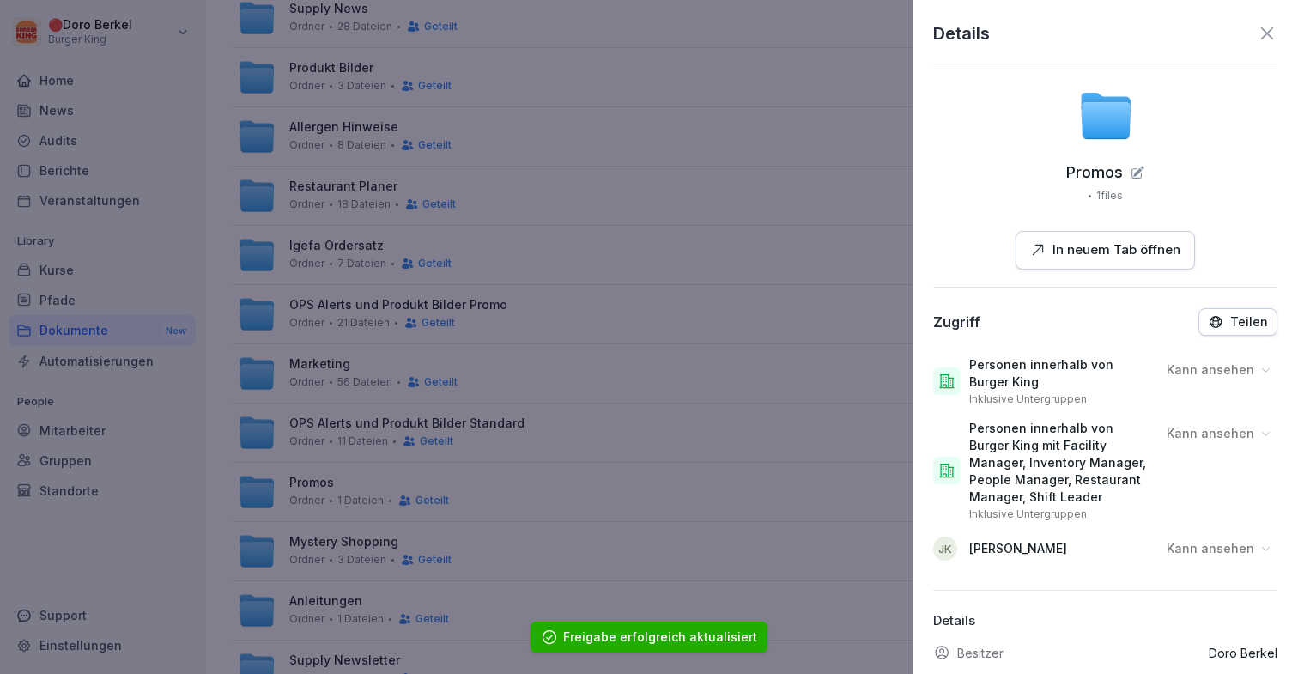
click at [1202, 567] on div "[PERSON_NAME] ansehen" at bounding box center [1105, 548] width 344 height 41
click at [1204, 551] on p "Kann ansehen" at bounding box center [1211, 548] width 88 height 17
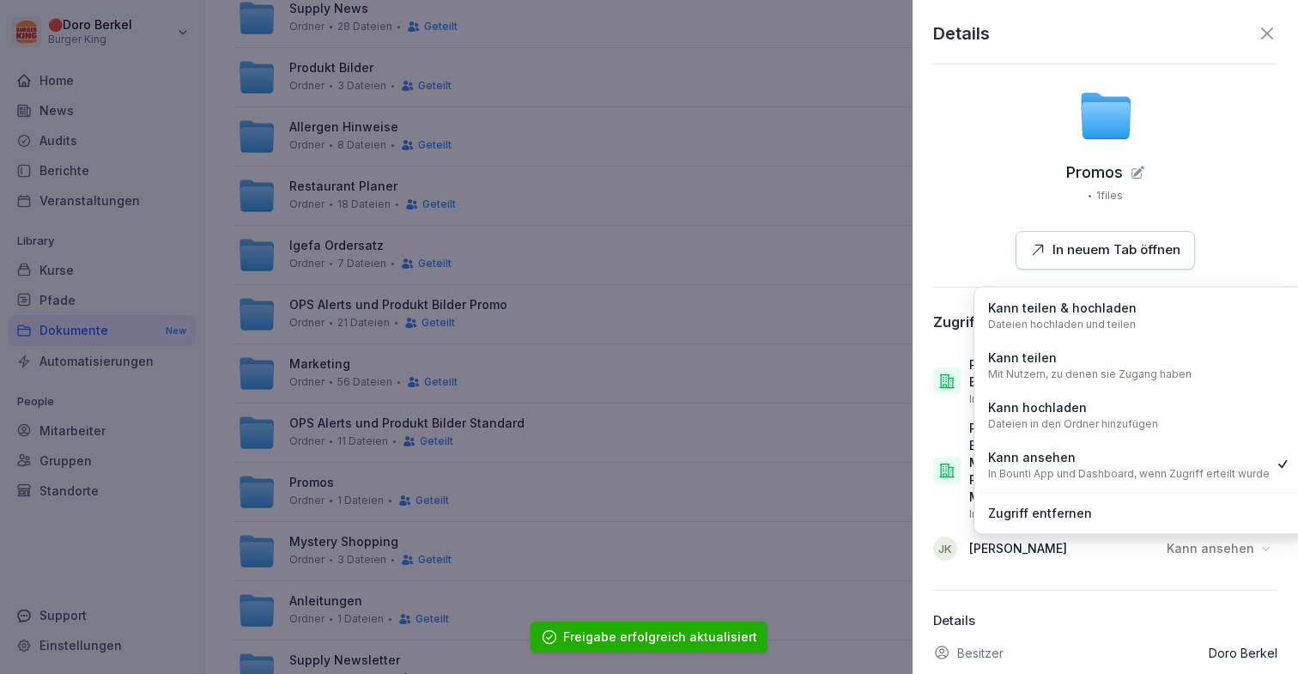
click at [1198, 411] on div "Kann hochladen Dateien in den Ordner hinzufügen" at bounding box center [1139, 414] width 319 height 45
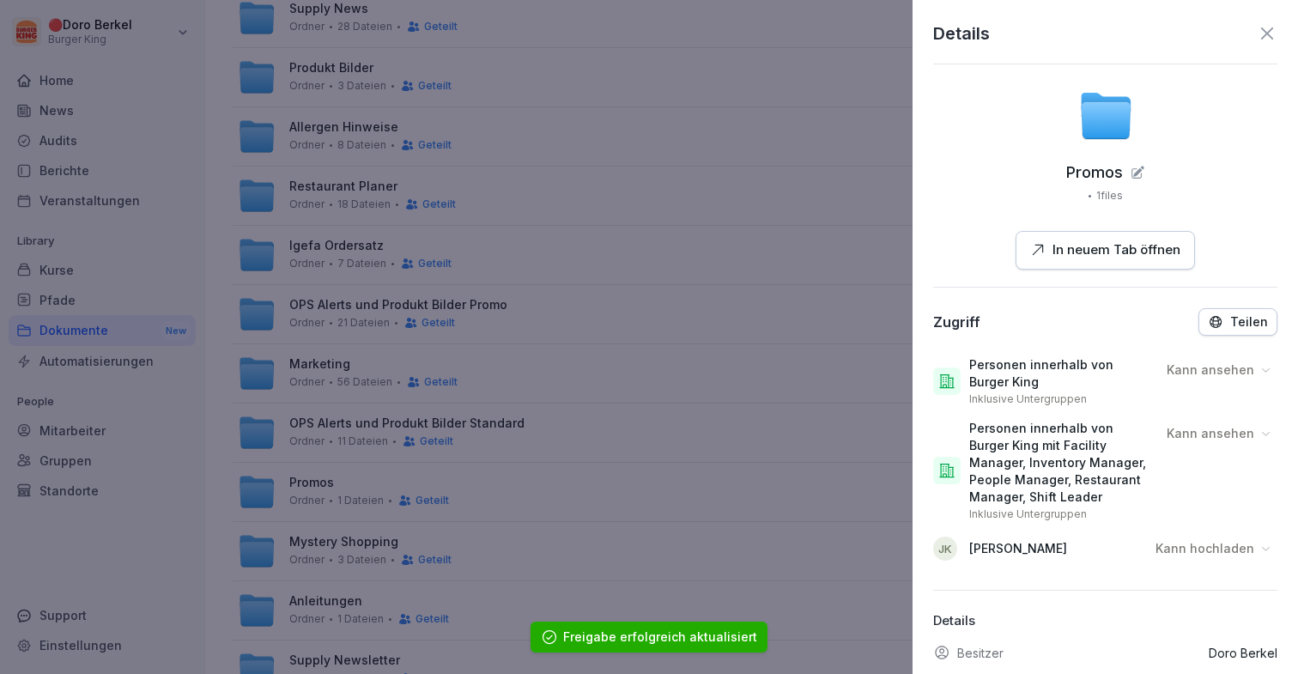
click at [750, 423] on div at bounding box center [649, 337] width 1298 height 674
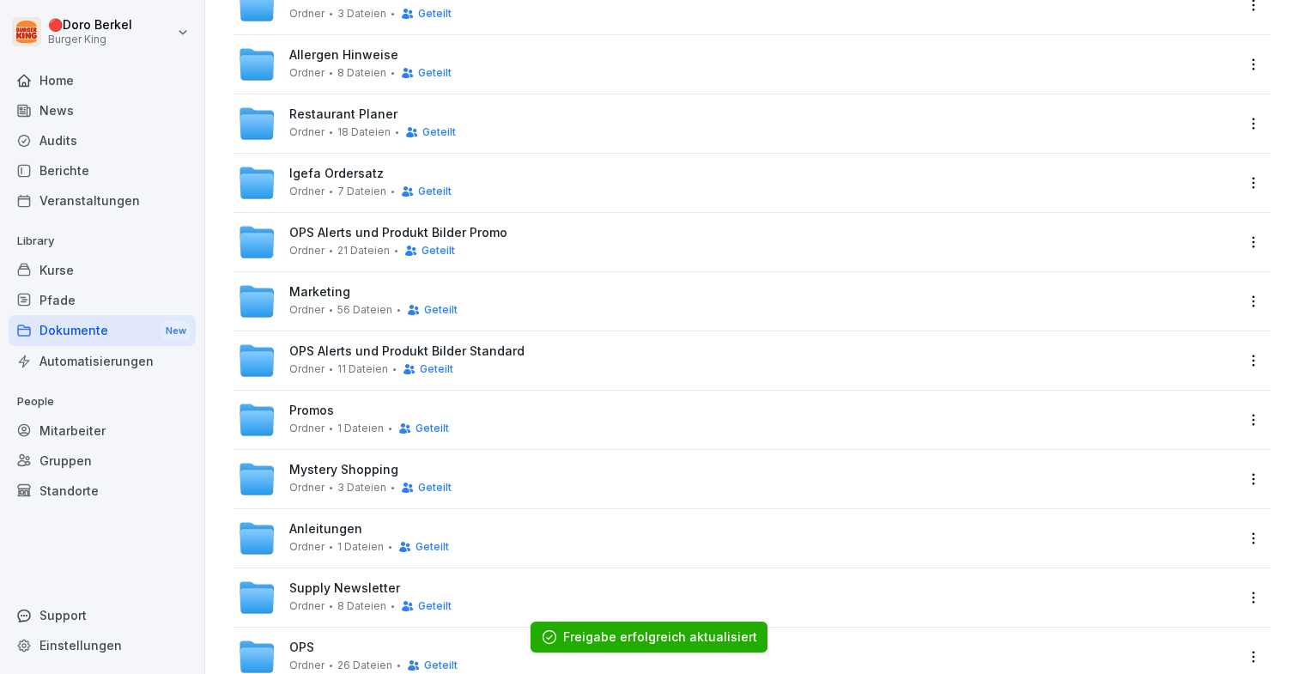
scroll to position [476, 0]
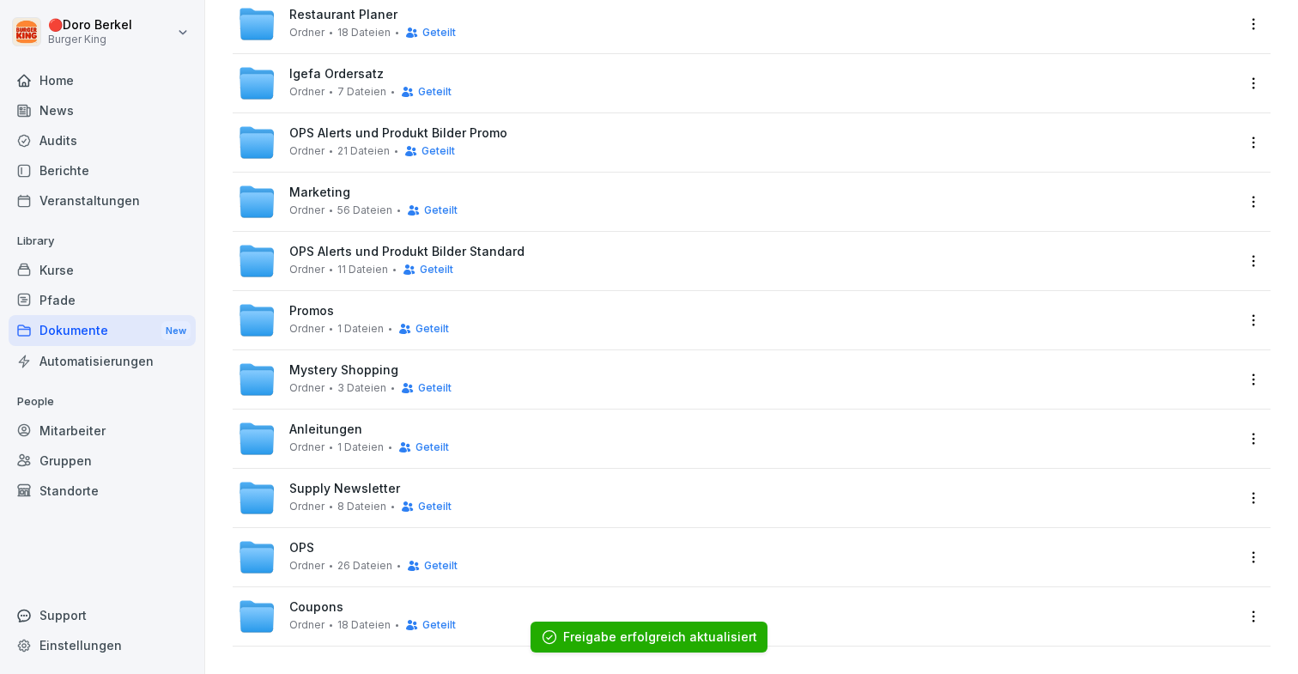
click at [1250, 376] on html "🔴 [PERSON_NAME] Burger King Home News Audits Berichte Veranstaltungen Library K…" at bounding box center [649, 337] width 1298 height 674
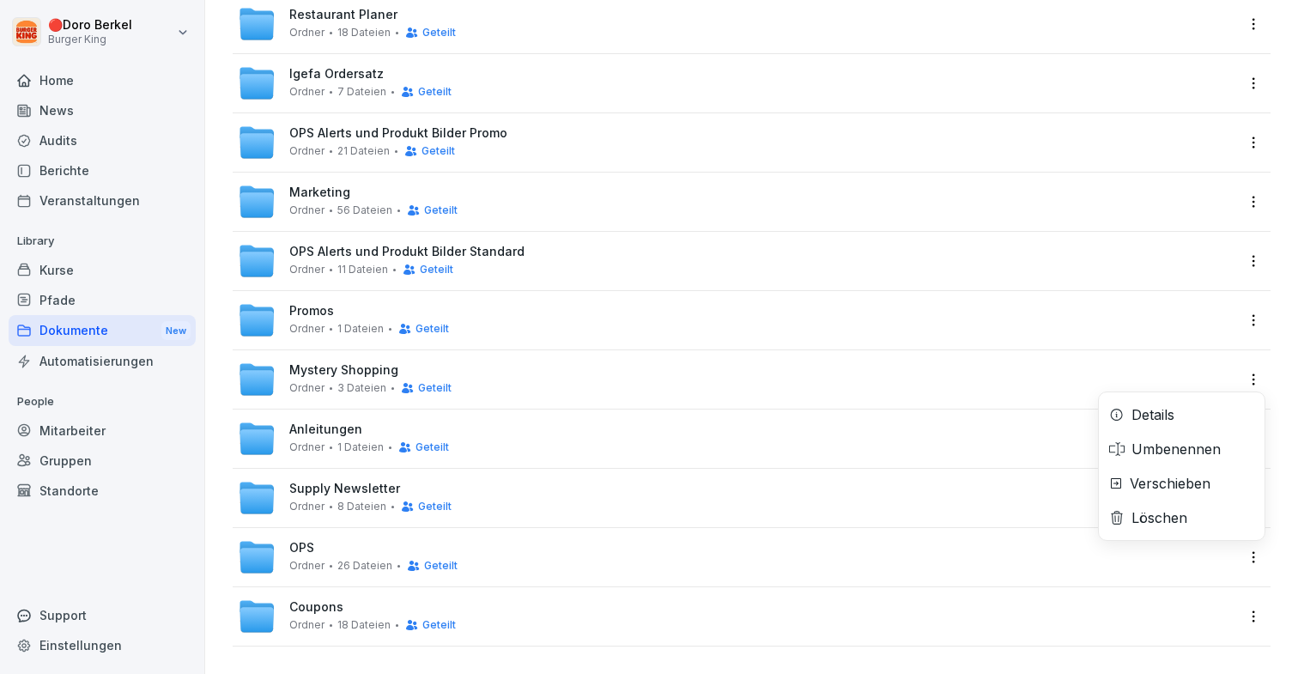
click at [1192, 413] on div "Details" at bounding box center [1182, 414] width 166 height 34
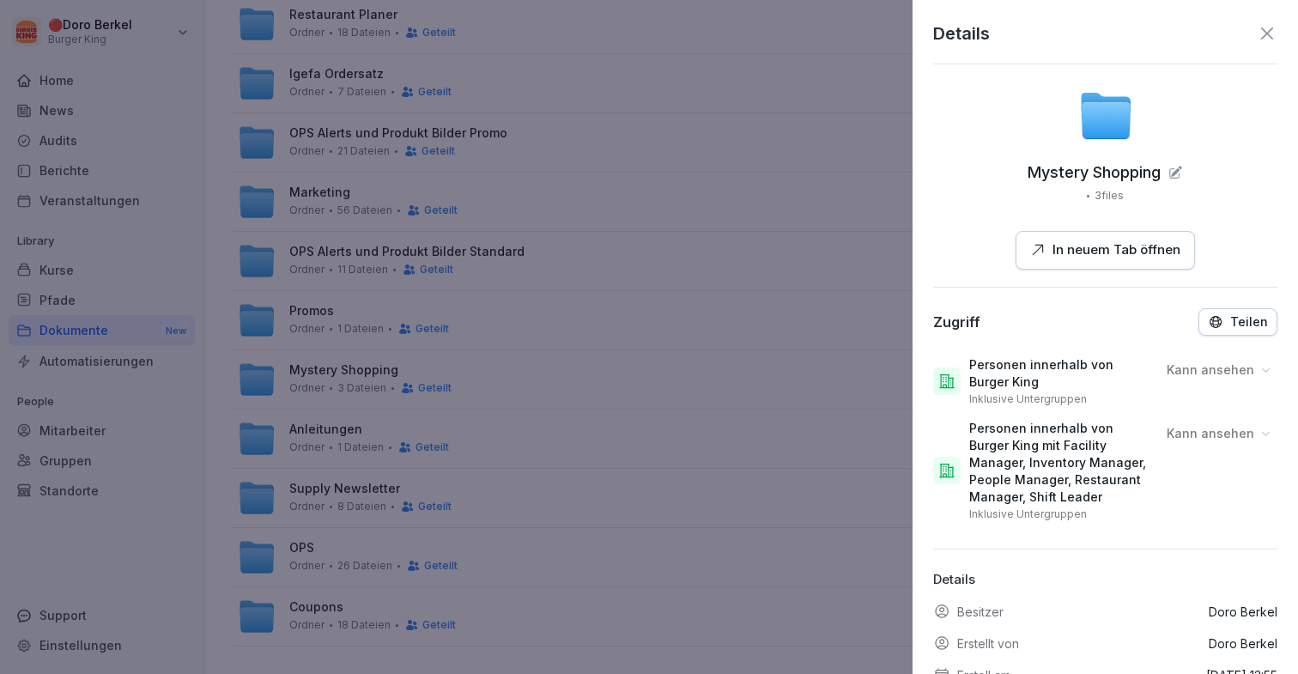
click at [1219, 302] on div "Details Mystery Shopping 3 files In neuem Tab öffnen Zugriff Teilen Personen in…" at bounding box center [1105, 337] width 385 height 674
click at [1230, 340] on div "Zugriff Teilen Personen innerhalb von Burger King Inklusive Untergruppen Kann a…" at bounding box center [1105, 418] width 344 height 220
click at [1245, 326] on p "Teilen" at bounding box center [1249, 322] width 38 height 14
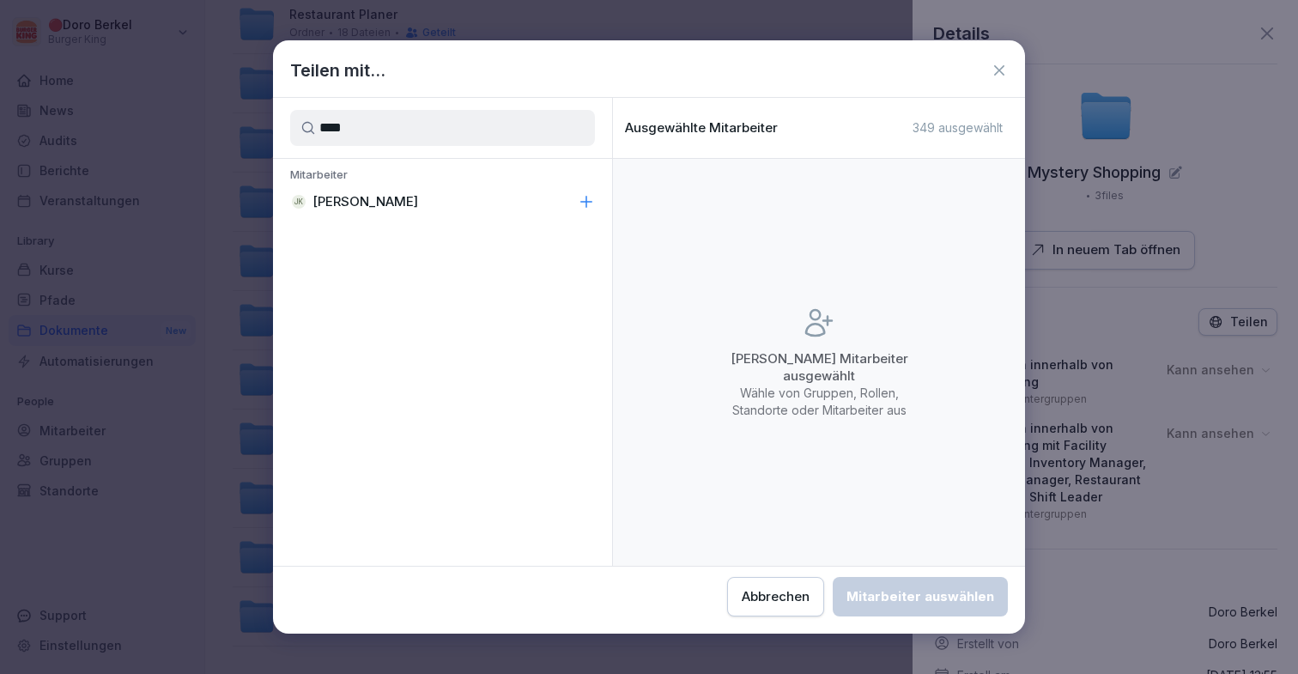
type input "****"
click at [437, 205] on div "[PERSON_NAME]" at bounding box center [442, 201] width 339 height 31
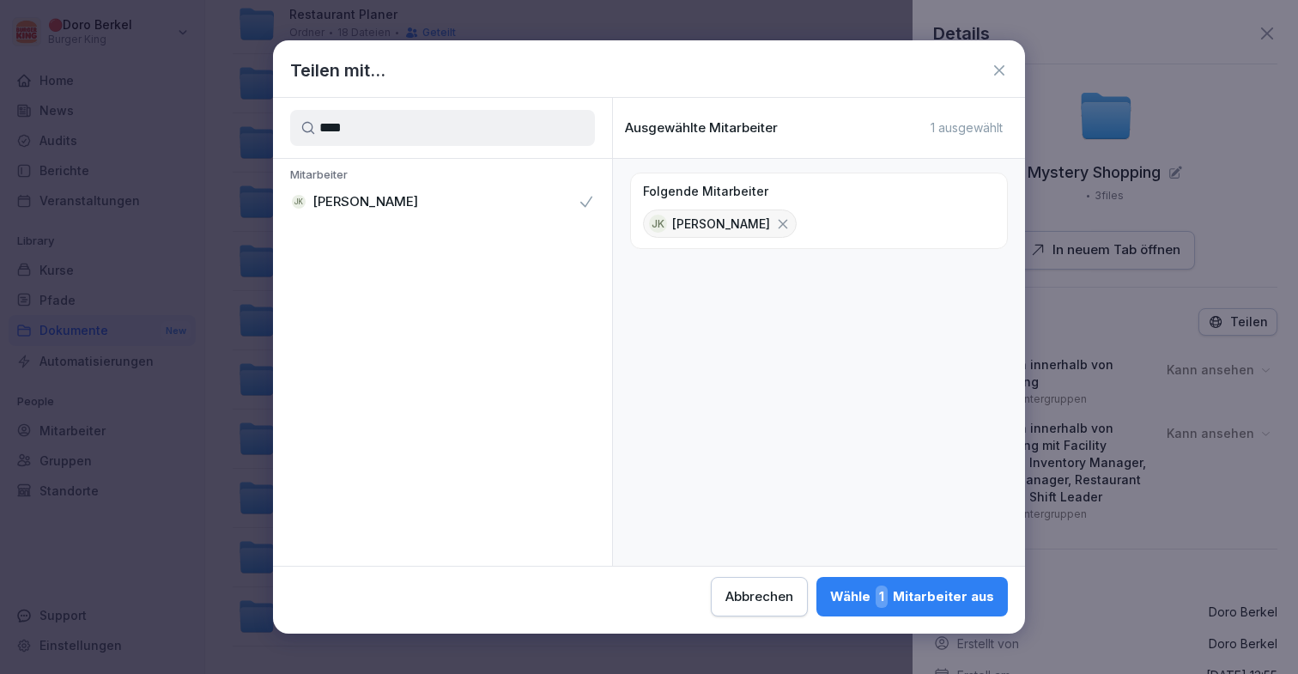
click at [913, 601] on div "Wähle 1 Mitarbeiter aus" at bounding box center [912, 596] width 164 height 22
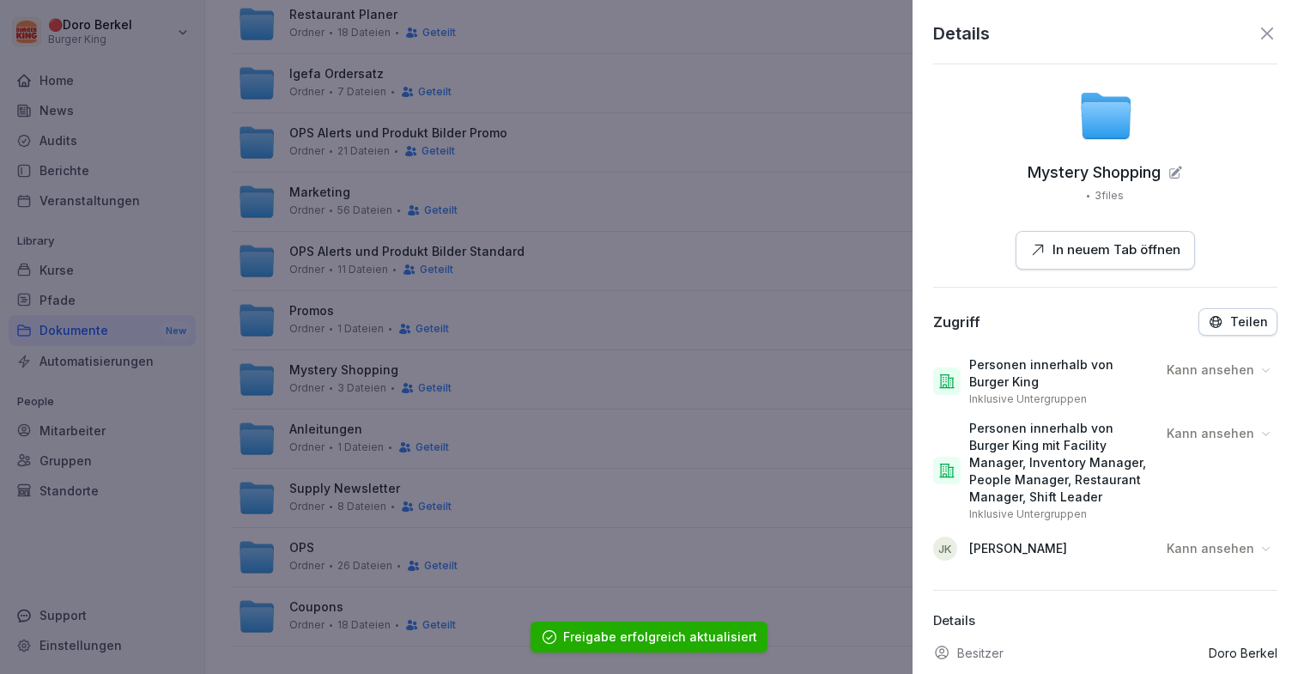
click at [1232, 556] on p "Kann ansehen" at bounding box center [1211, 548] width 88 height 17
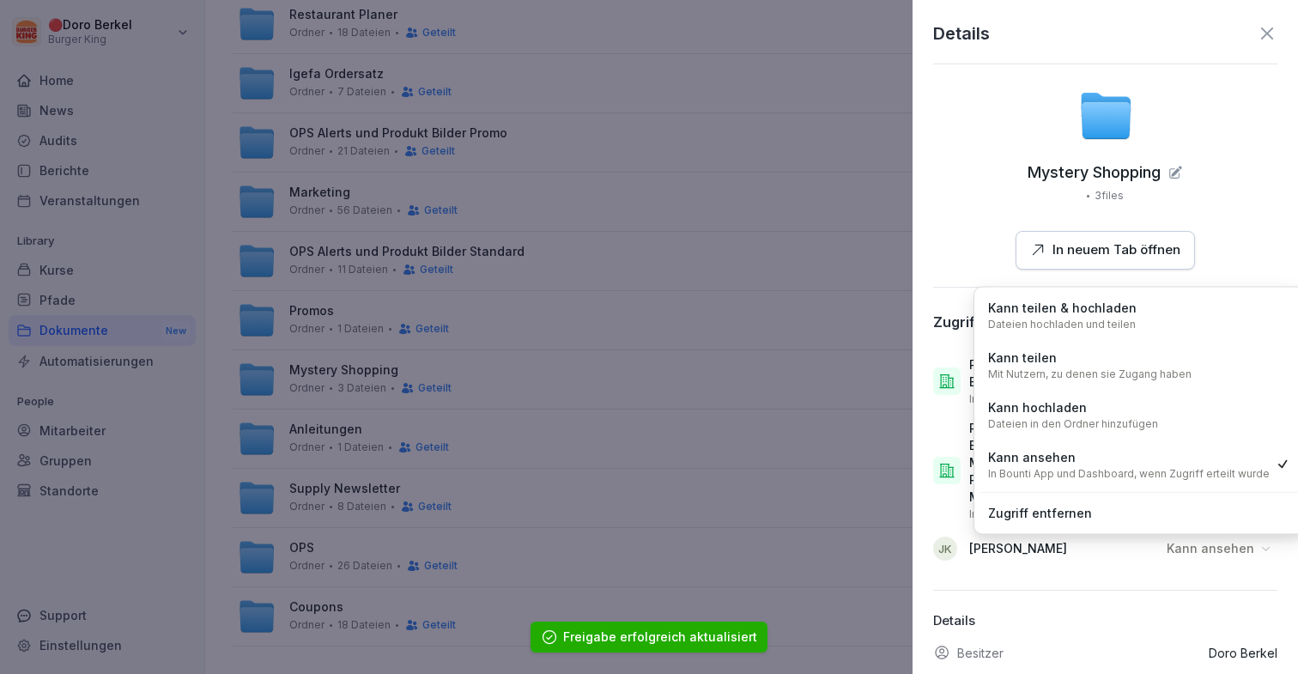
click at [1192, 414] on div "Kann hochladen Dateien in den Ordner hinzufügen" at bounding box center [1139, 414] width 319 height 45
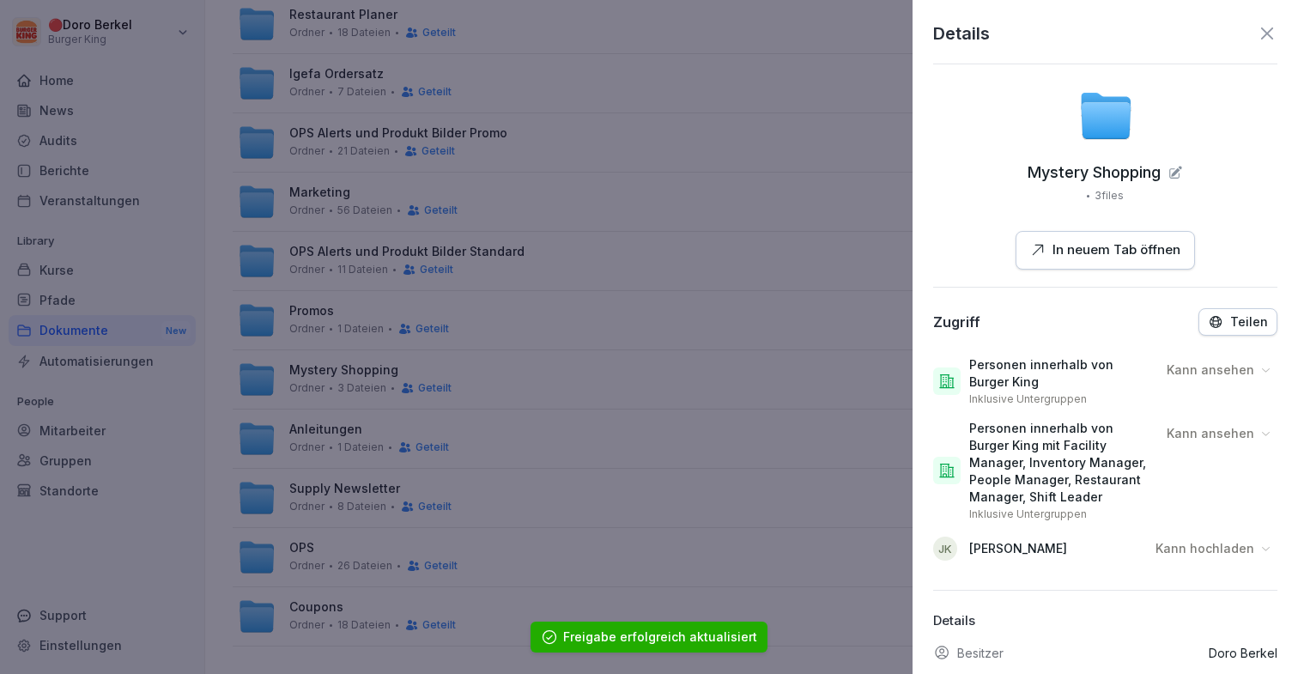
click at [772, 457] on div at bounding box center [649, 337] width 1298 height 674
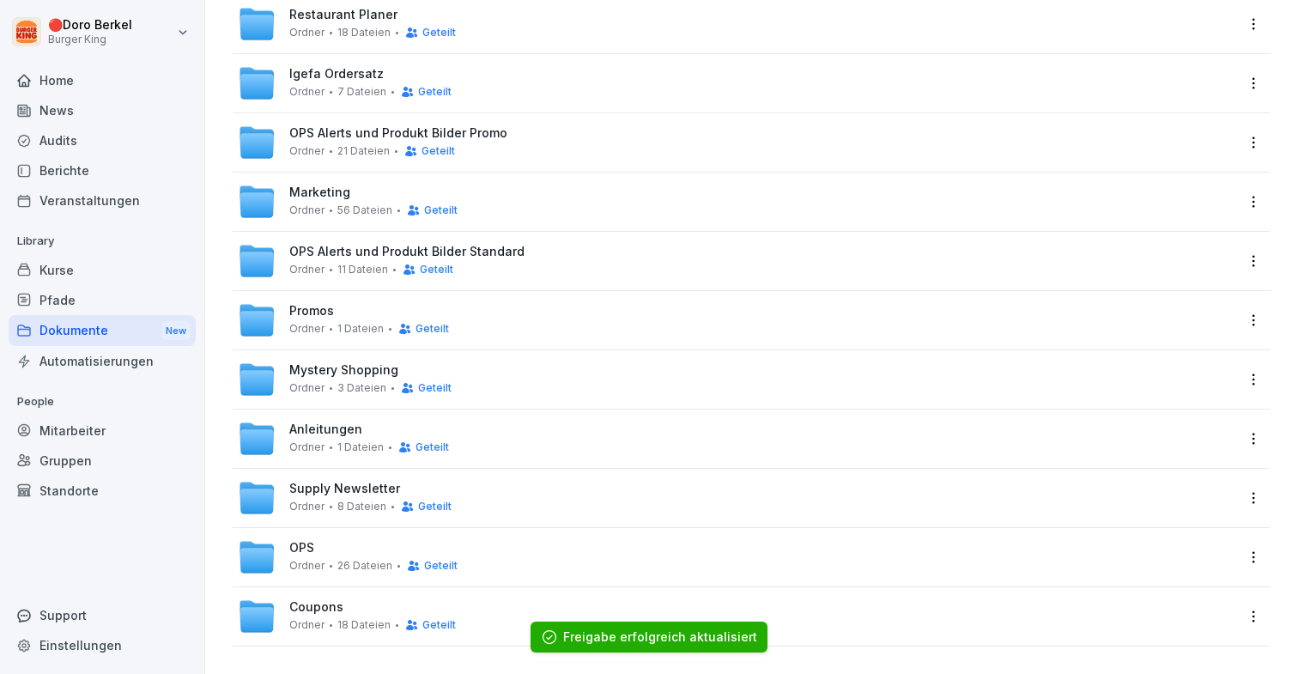
click at [1253, 441] on html "🔴 [PERSON_NAME] Burger King Home News Audits Berichte Veranstaltungen Library K…" at bounding box center [649, 337] width 1298 height 674
click at [1218, 456] on div "Details Umbenennen [PERSON_NAME]" at bounding box center [1181, 525] width 167 height 149
click at [1210, 470] on div "Details" at bounding box center [1182, 474] width 166 height 34
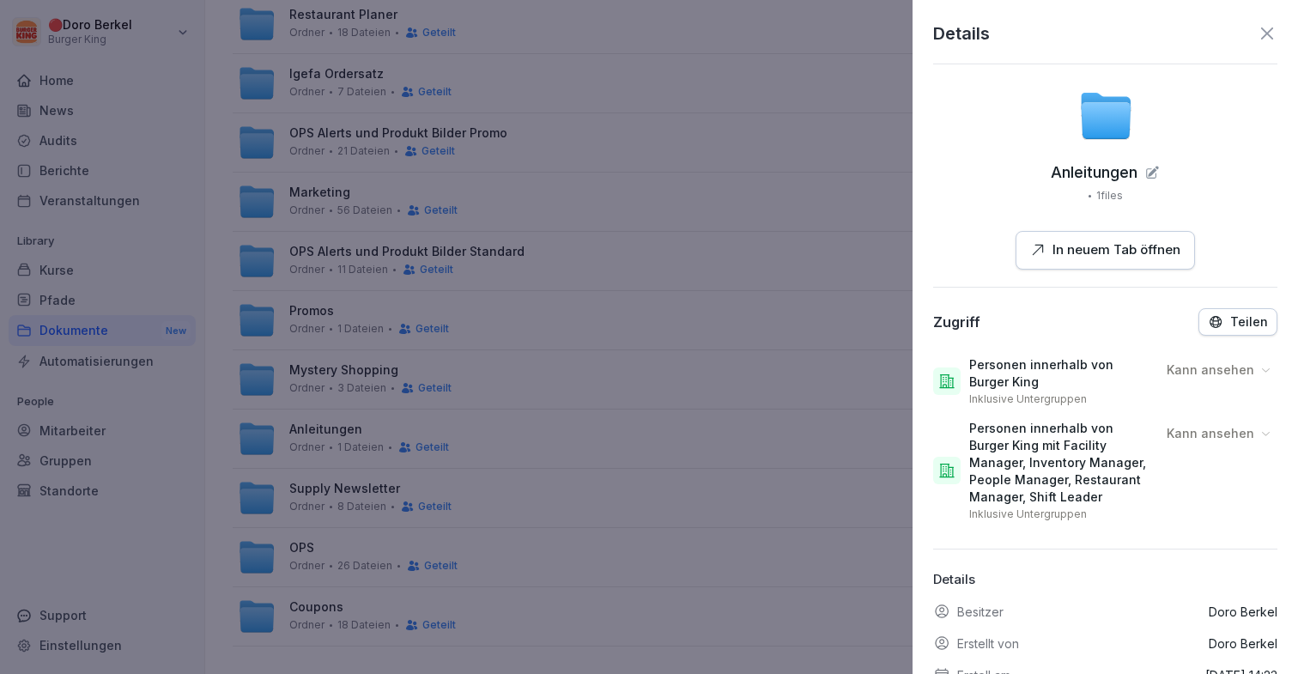
click at [1282, 331] on div "Details Anleitungen 1 files In neuem Tab öffnen Zugriff Teilen Personen innerha…" at bounding box center [1105, 337] width 385 height 674
click at [1231, 325] on div "Teilen" at bounding box center [1238, 321] width 60 height 15
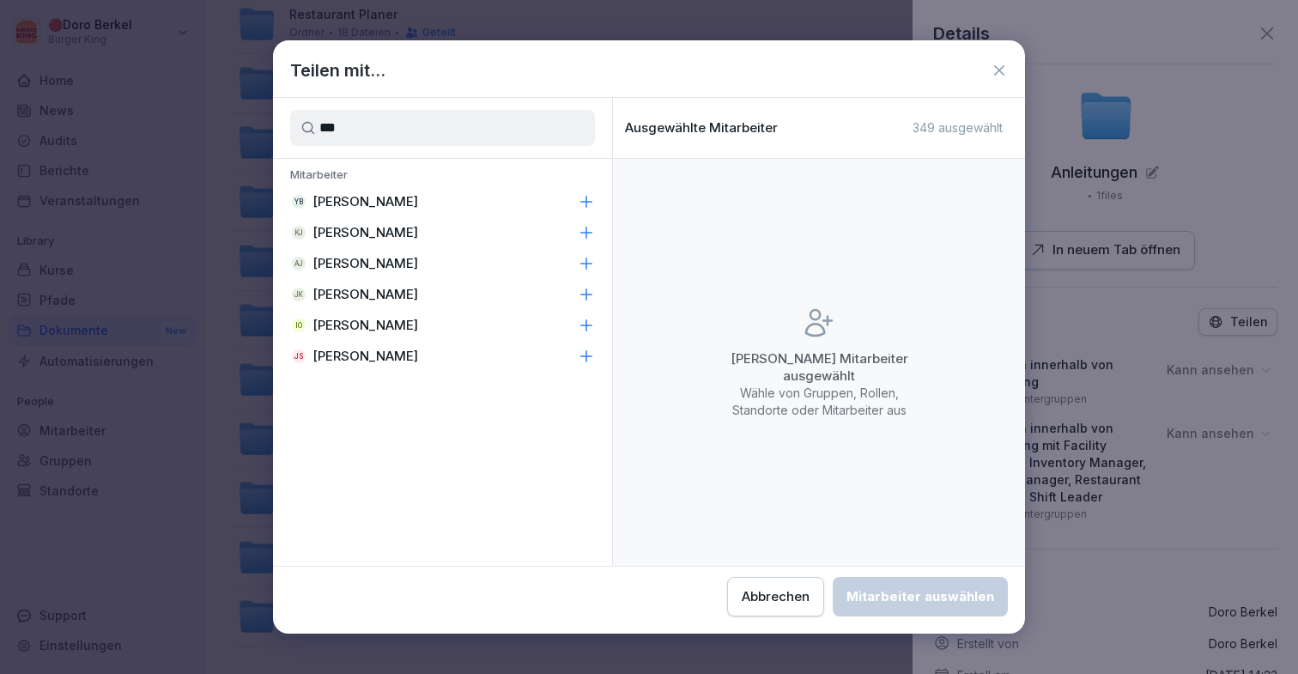
type input "***"
click at [431, 287] on div "[PERSON_NAME]" at bounding box center [442, 294] width 339 height 31
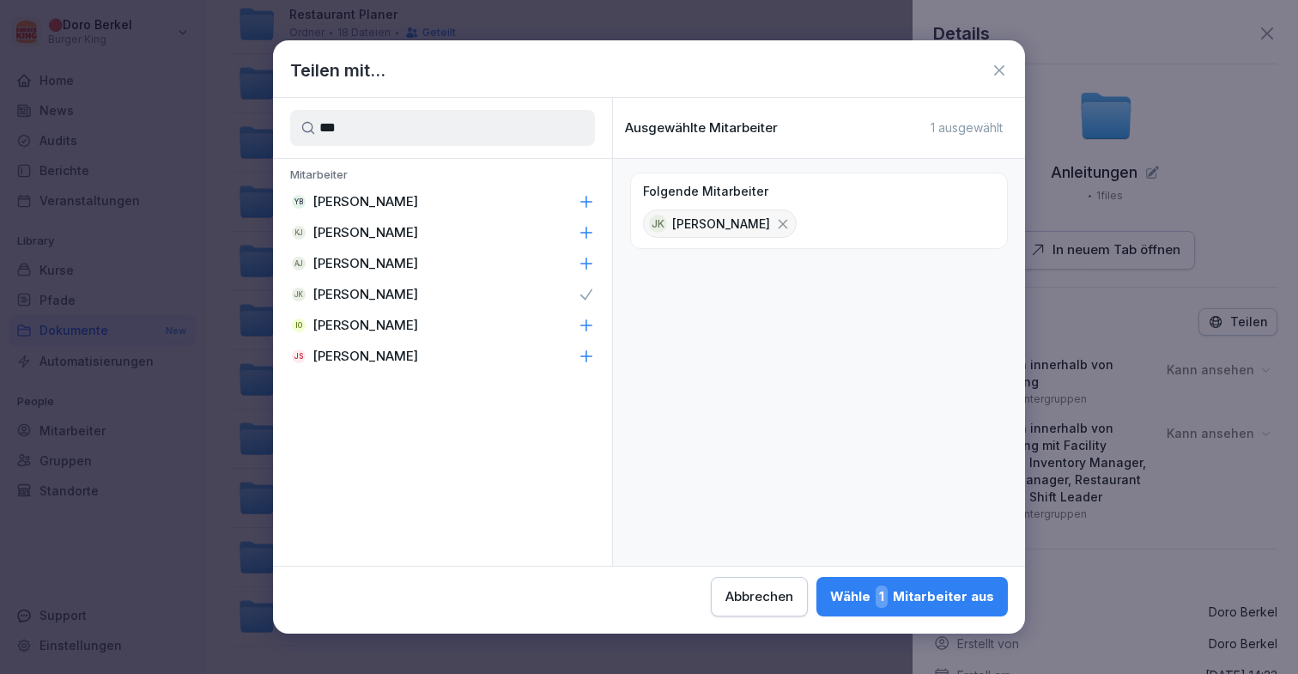
click at [925, 594] on div "Wähle 1 Mitarbeiter aus" at bounding box center [912, 596] width 164 height 22
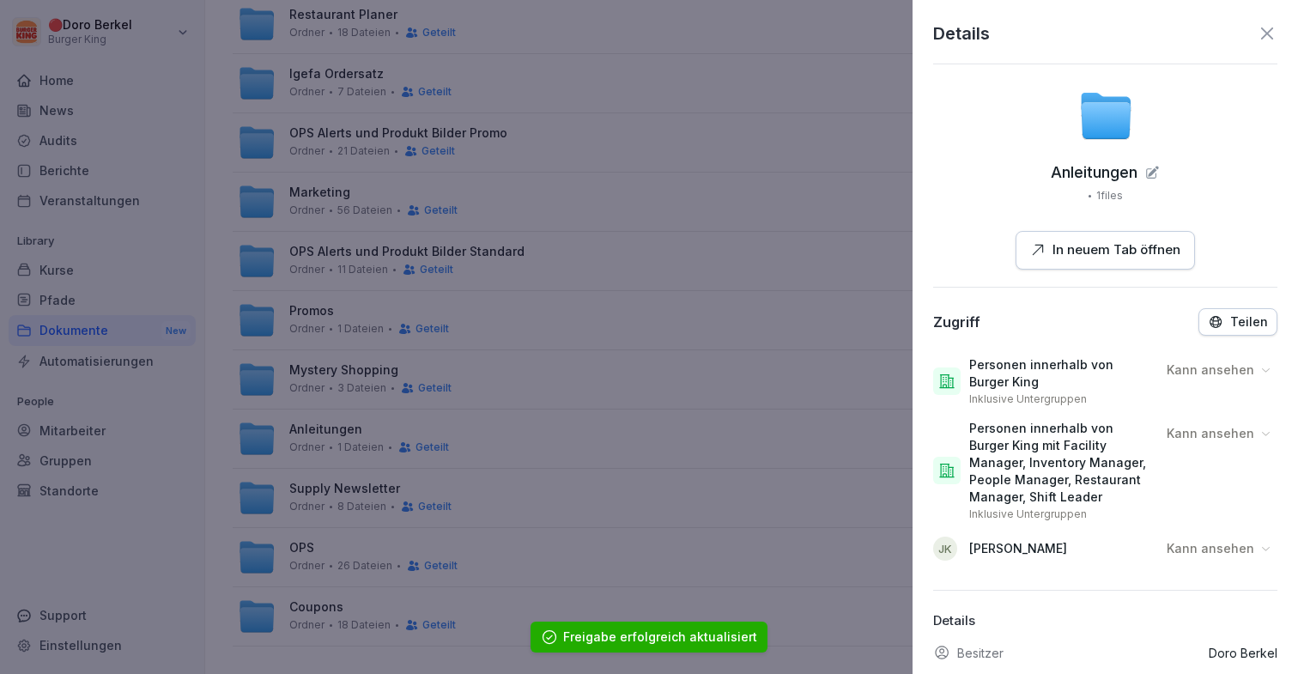
click at [1224, 536] on div "Kann ansehen" at bounding box center [1220, 548] width 116 height 27
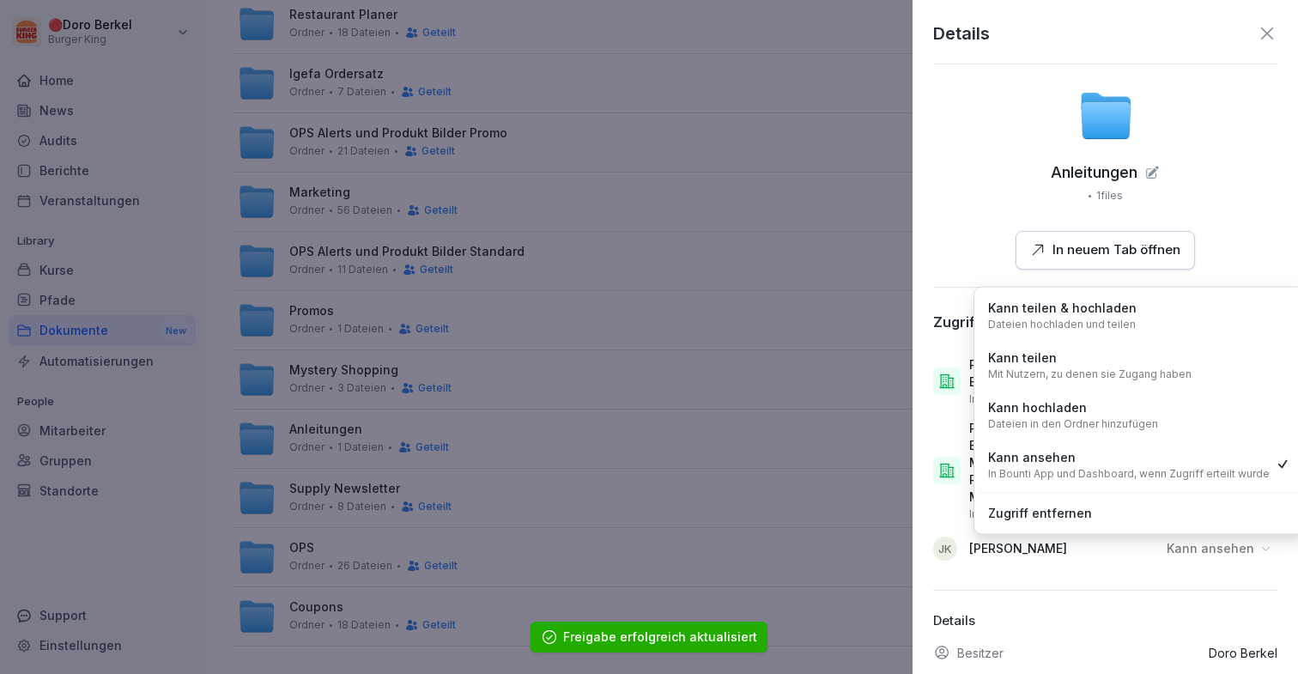
click at [1152, 411] on div "Kann hochladen Dateien in den Ordner hinzufügen" at bounding box center [1073, 414] width 170 height 33
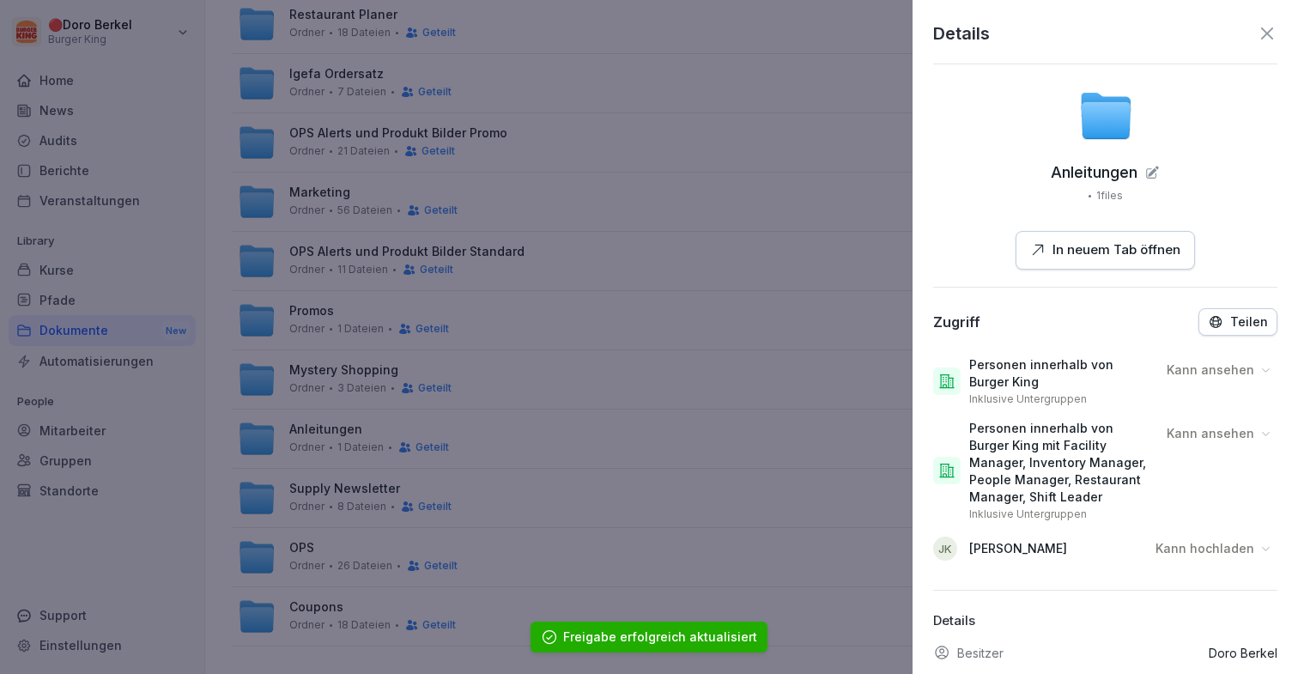
click at [839, 496] on div at bounding box center [649, 337] width 1298 height 674
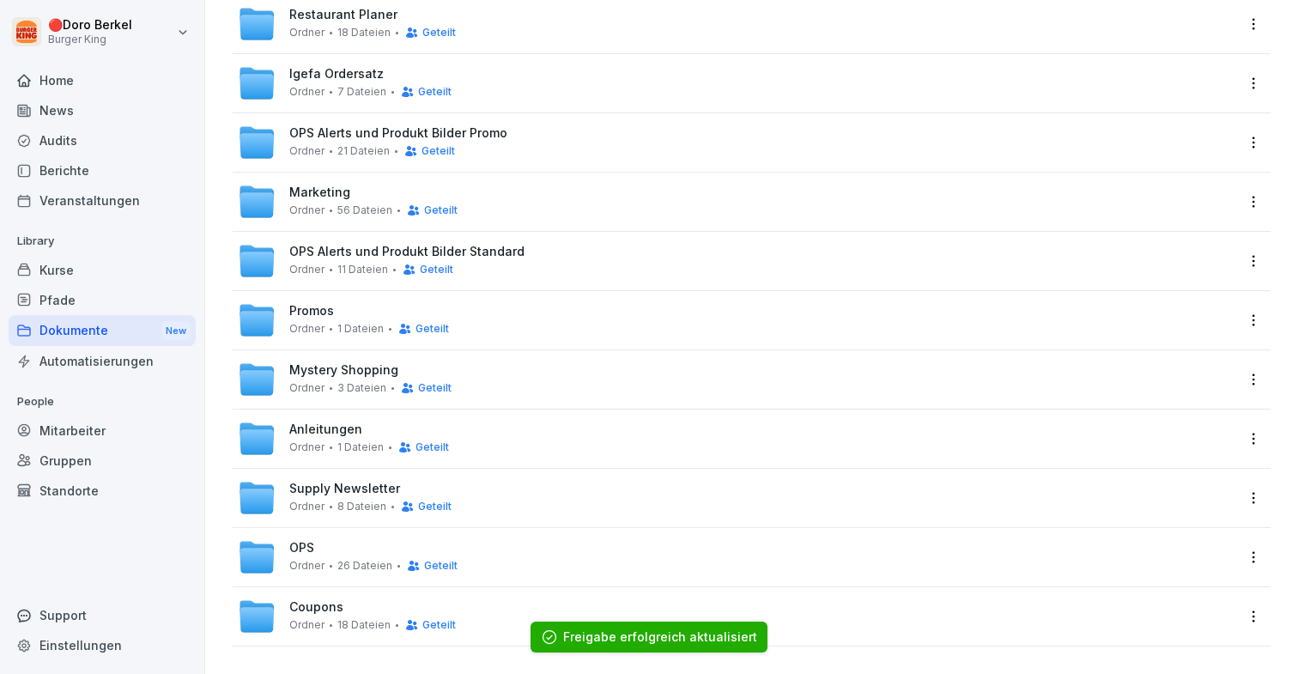
click at [1253, 504] on html "🔴 [PERSON_NAME] Burger King Home News Audits Berichte Veranstaltungen Library K…" at bounding box center [649, 337] width 1298 height 674
click at [1244, 525] on div "Details" at bounding box center [1182, 533] width 166 height 34
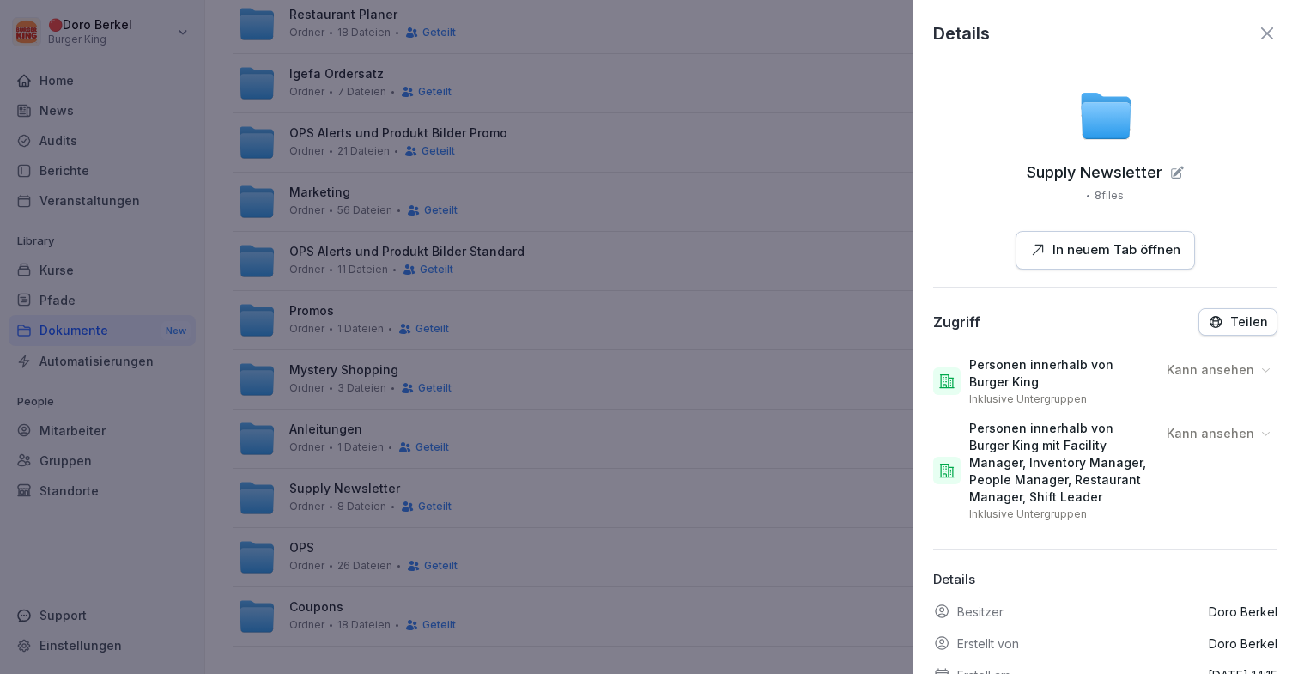
click at [1264, 308] on button "Teilen" at bounding box center [1237, 321] width 79 height 27
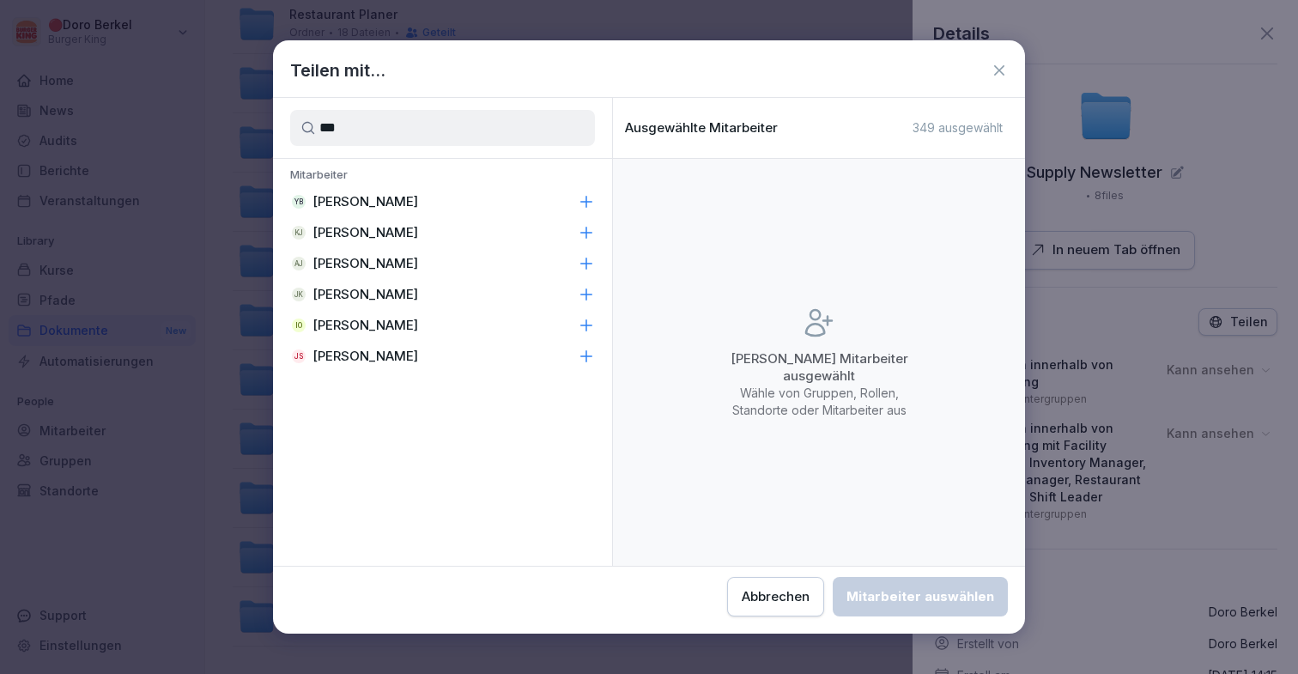
type input "***"
click at [407, 290] on div "[PERSON_NAME]" at bounding box center [442, 294] width 339 height 31
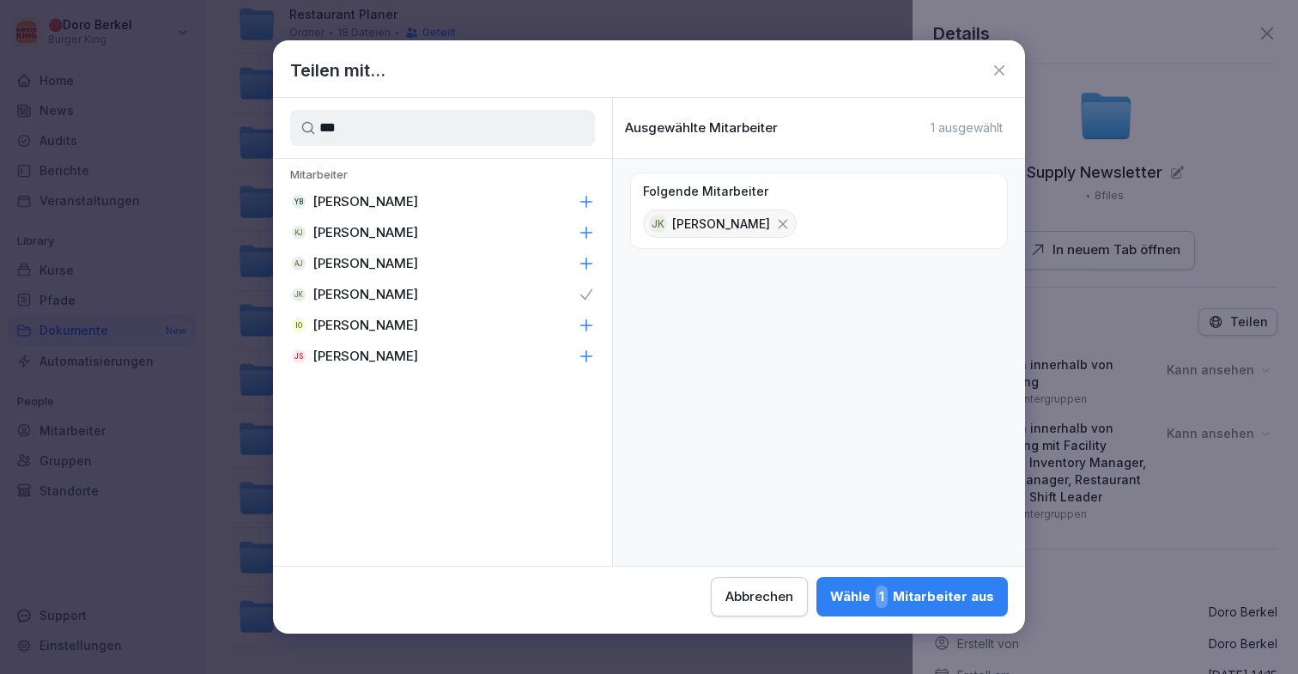
click at [911, 592] on div "Wähle 1 Mitarbeiter aus" at bounding box center [912, 596] width 164 height 22
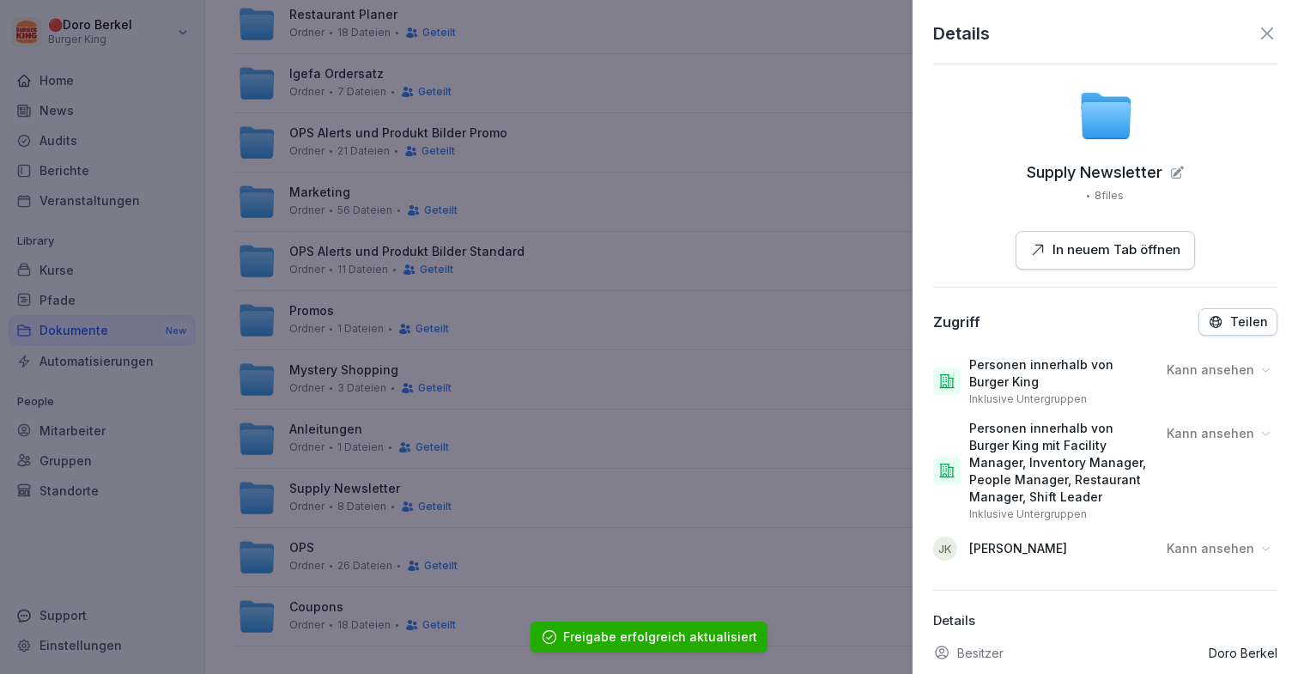
click at [1222, 547] on p "Kann ansehen" at bounding box center [1211, 548] width 88 height 17
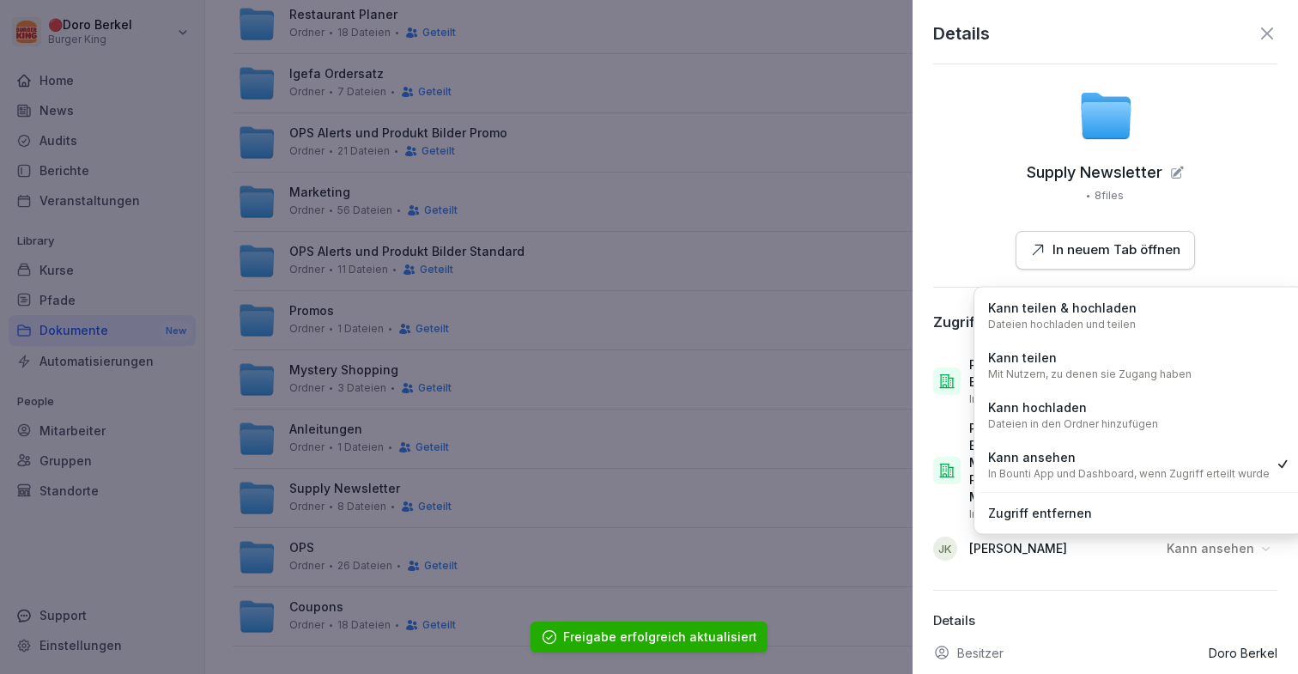
click at [1203, 409] on div "Kann hochladen Dateien in den Ordner hinzufügen" at bounding box center [1139, 414] width 319 height 45
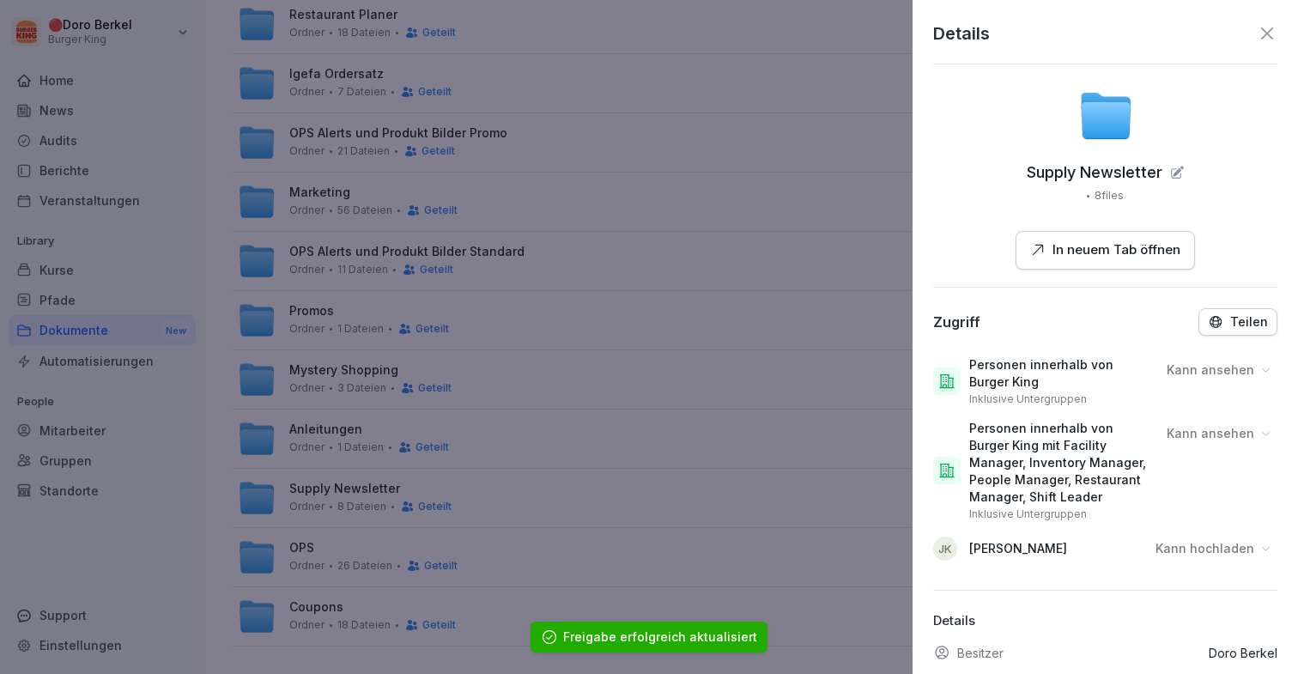
click at [619, 513] on div at bounding box center [649, 337] width 1298 height 674
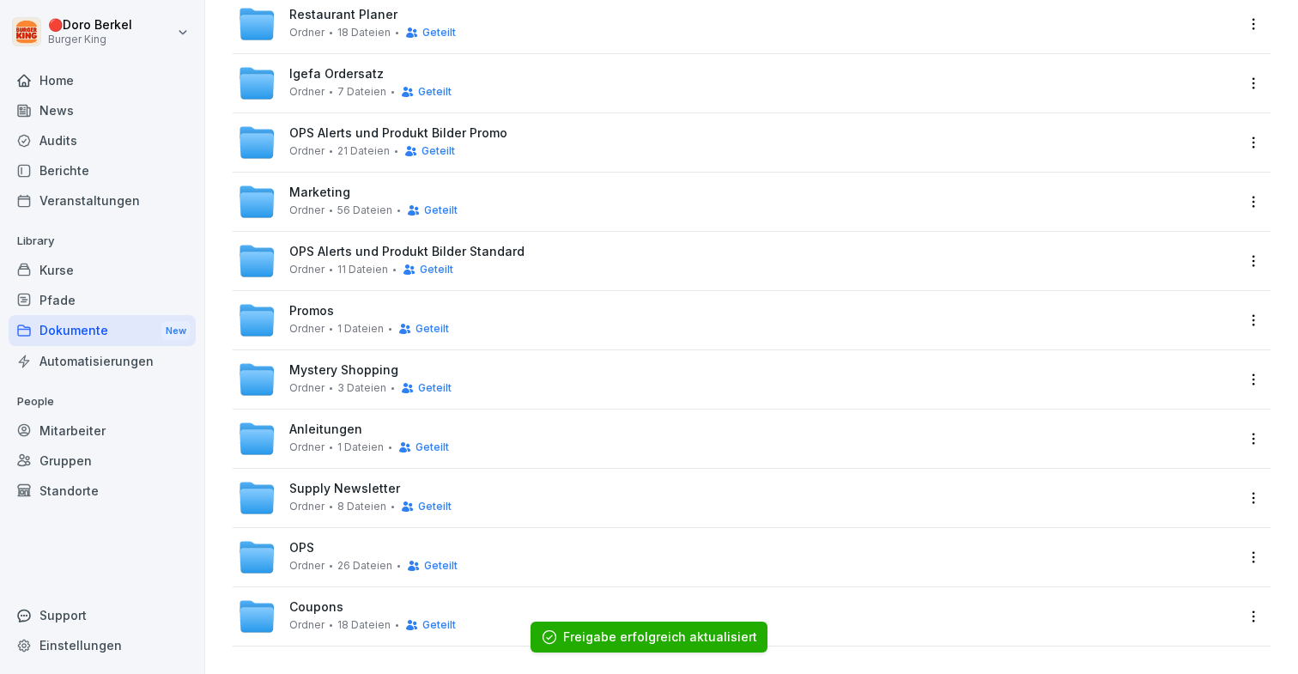
click at [1256, 491] on html "🔴 [PERSON_NAME] Burger King Home News Audits Berichte Veranstaltungen Library K…" at bounding box center [649, 337] width 1298 height 674
click at [1188, 531] on div "Details" at bounding box center [1182, 533] width 166 height 34
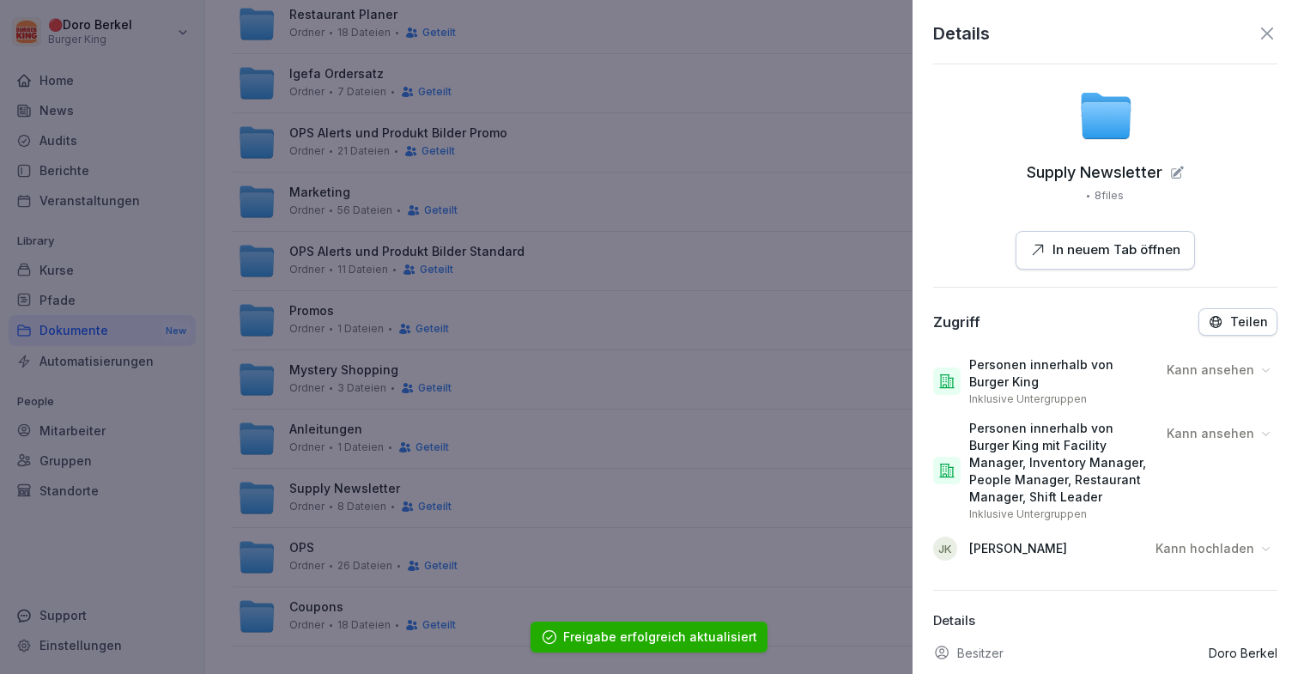
click at [776, 513] on div at bounding box center [649, 337] width 1298 height 674
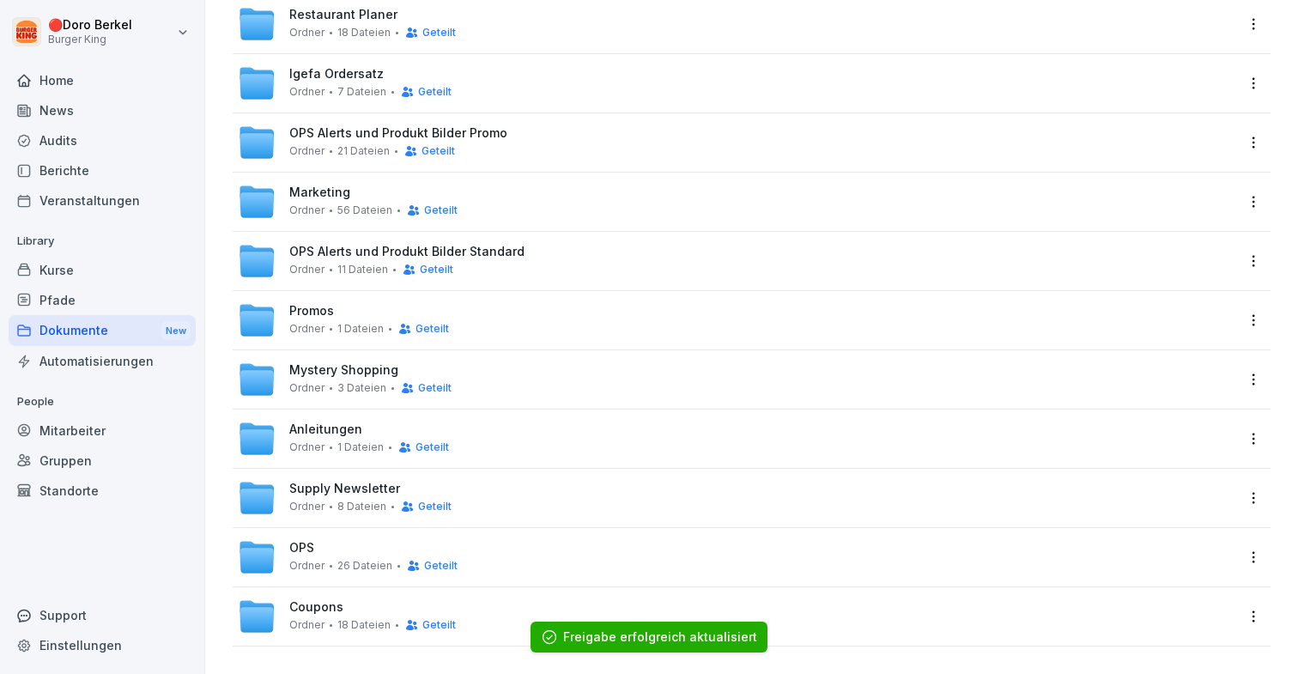
click at [1255, 547] on html "🔴 [PERSON_NAME] Burger King Home News Audits Berichte Veranstaltungen Library K…" at bounding box center [649, 337] width 1298 height 674
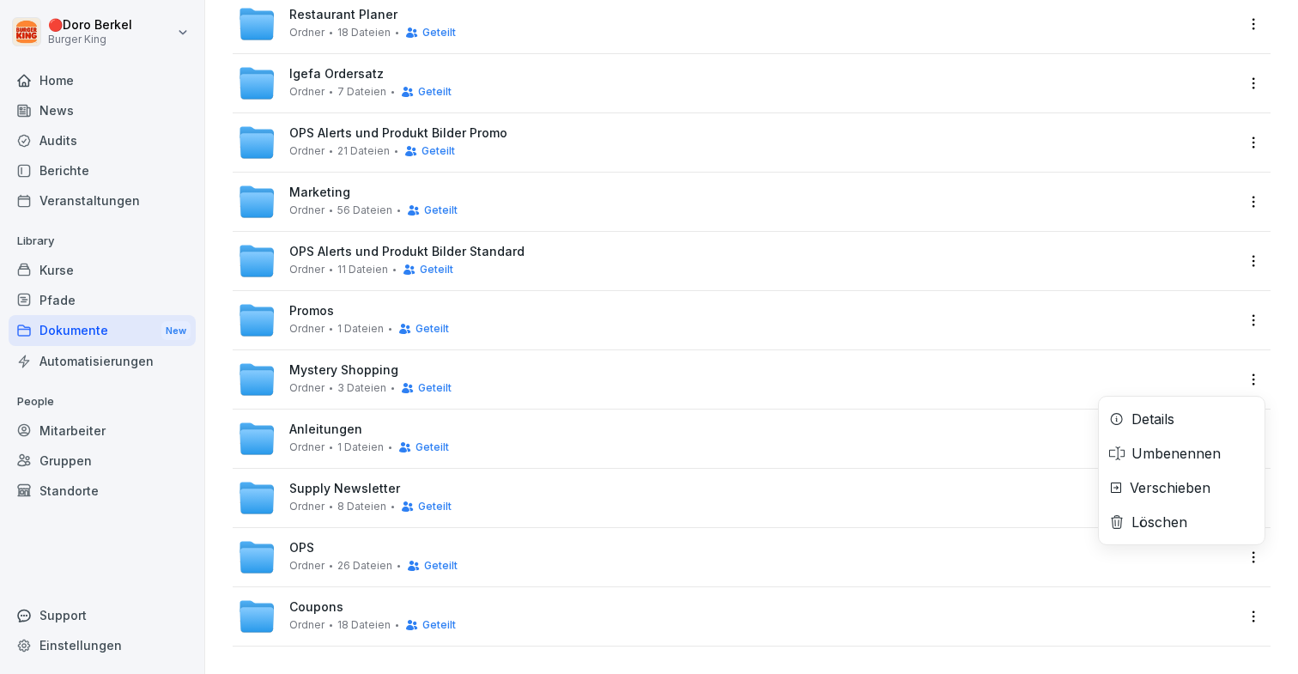
click at [1133, 409] on div "Details" at bounding box center [1152, 419] width 43 height 21
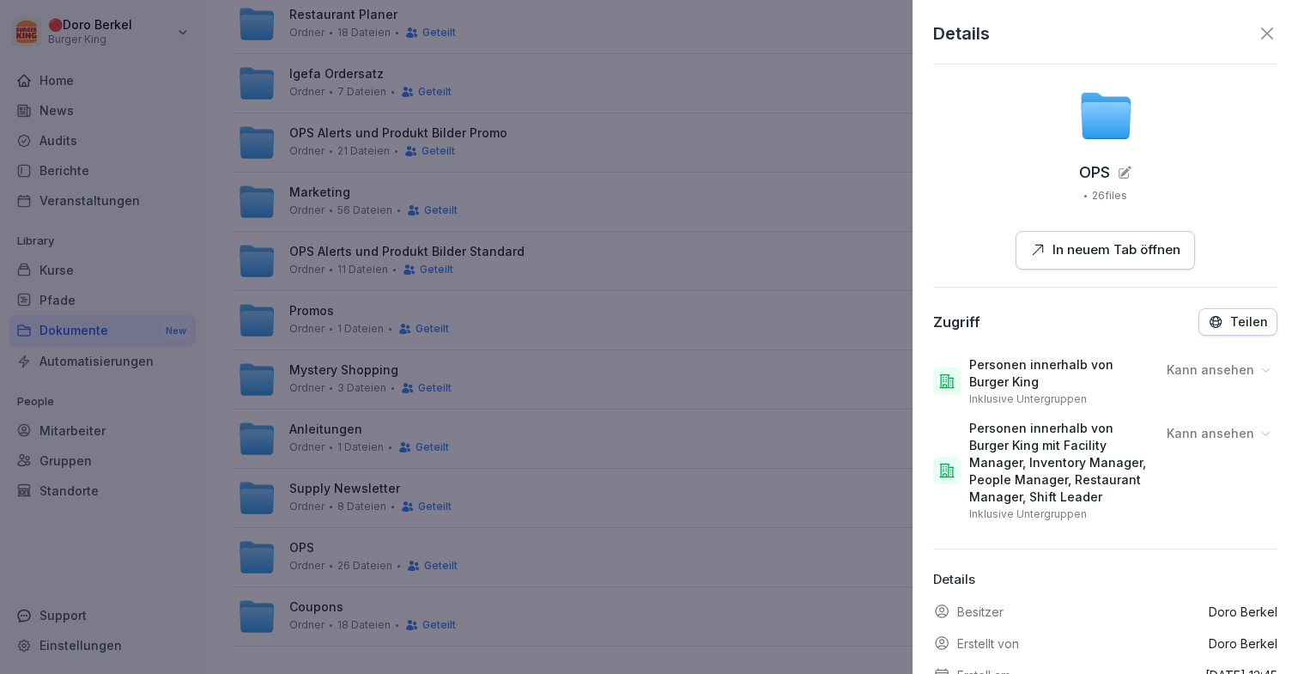
click at [1244, 321] on p "Teilen" at bounding box center [1249, 322] width 38 height 14
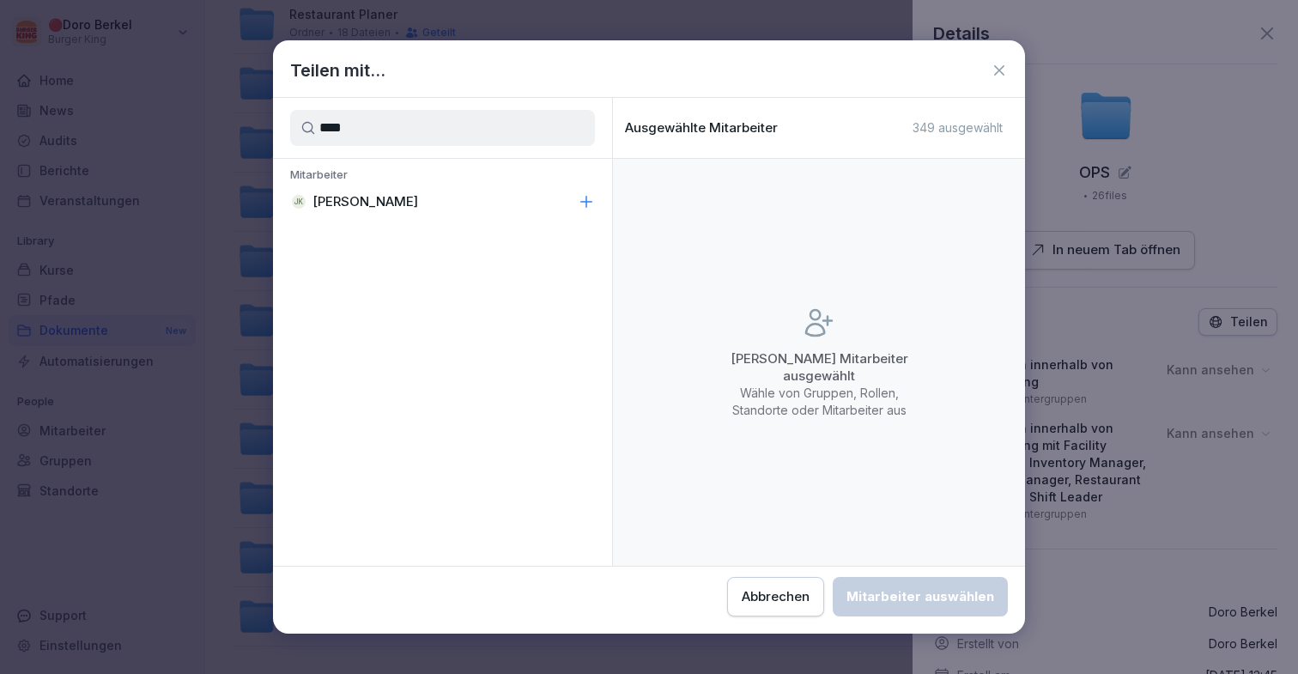
type input "****"
click at [583, 212] on div "[PERSON_NAME]" at bounding box center [442, 201] width 339 height 31
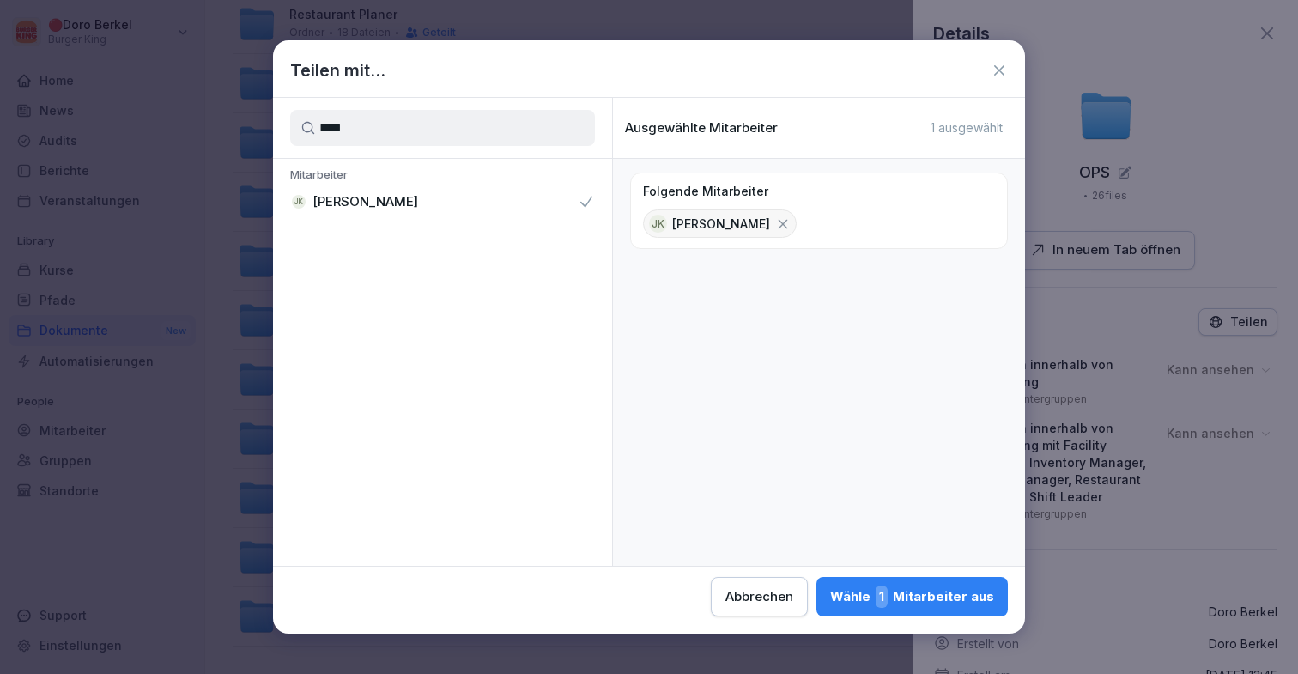
click at [936, 604] on div "Wähle 1 Mitarbeiter aus" at bounding box center [912, 596] width 164 height 22
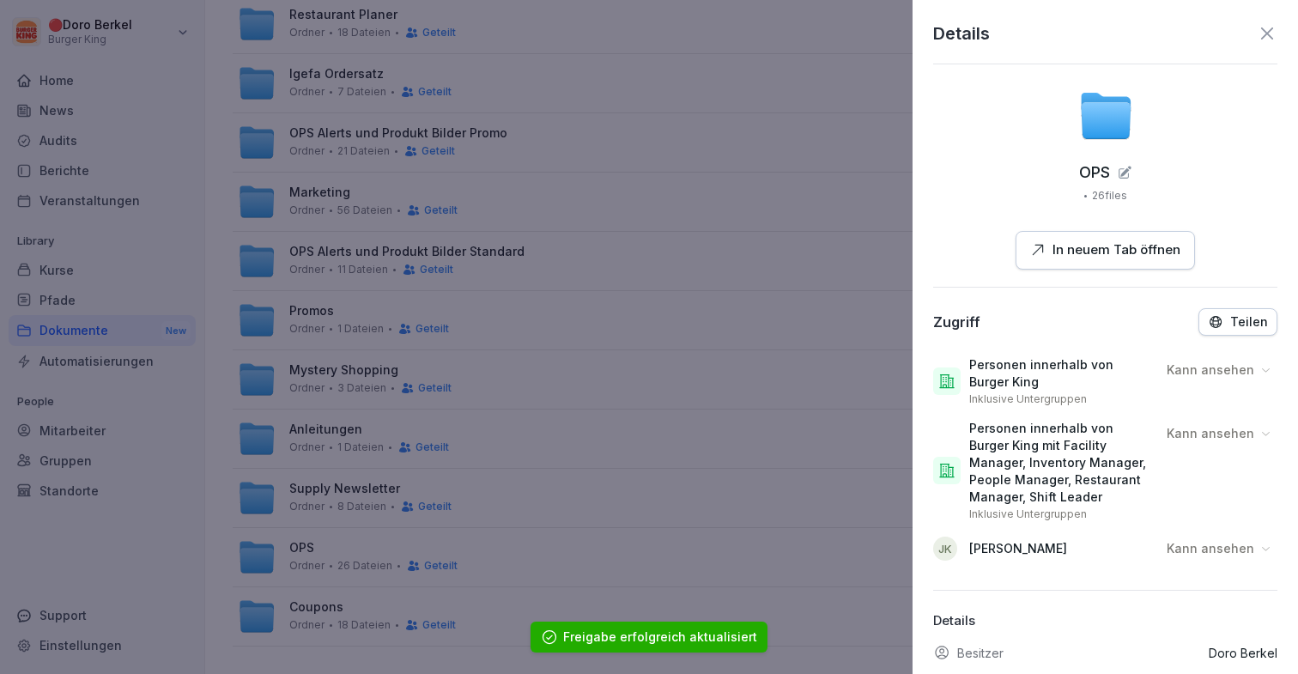
click at [1212, 532] on div "[PERSON_NAME] ansehen" at bounding box center [1105, 548] width 344 height 41
click at [1212, 546] on p "Kann ansehen" at bounding box center [1211, 548] width 88 height 17
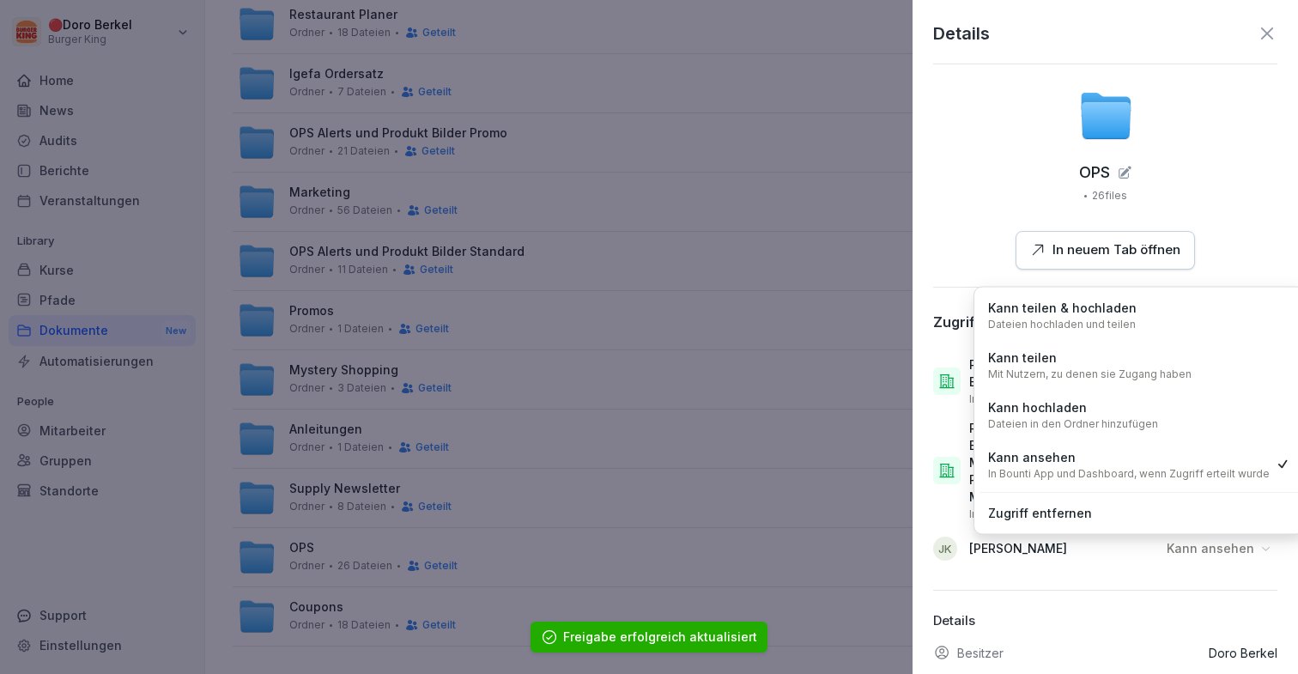
click at [1201, 412] on div "Kann hochladen Dateien in den Ordner hinzufügen" at bounding box center [1139, 414] width 319 height 45
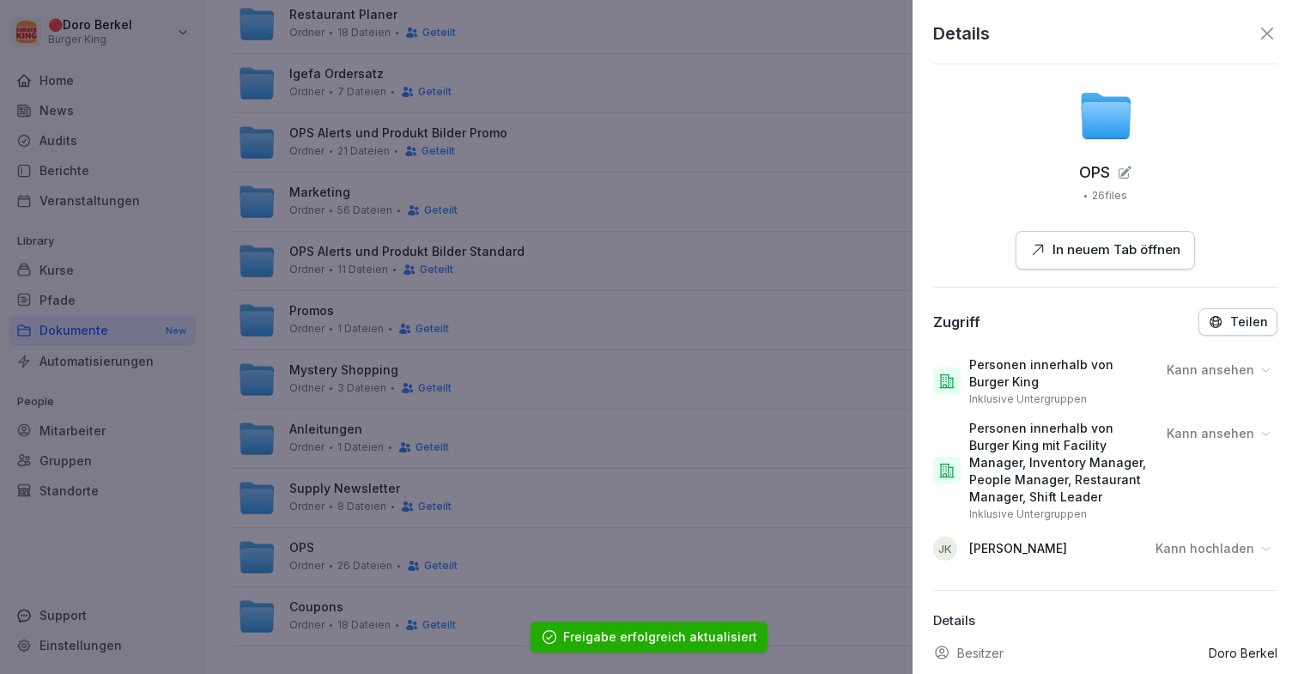
click at [803, 545] on div at bounding box center [649, 337] width 1298 height 674
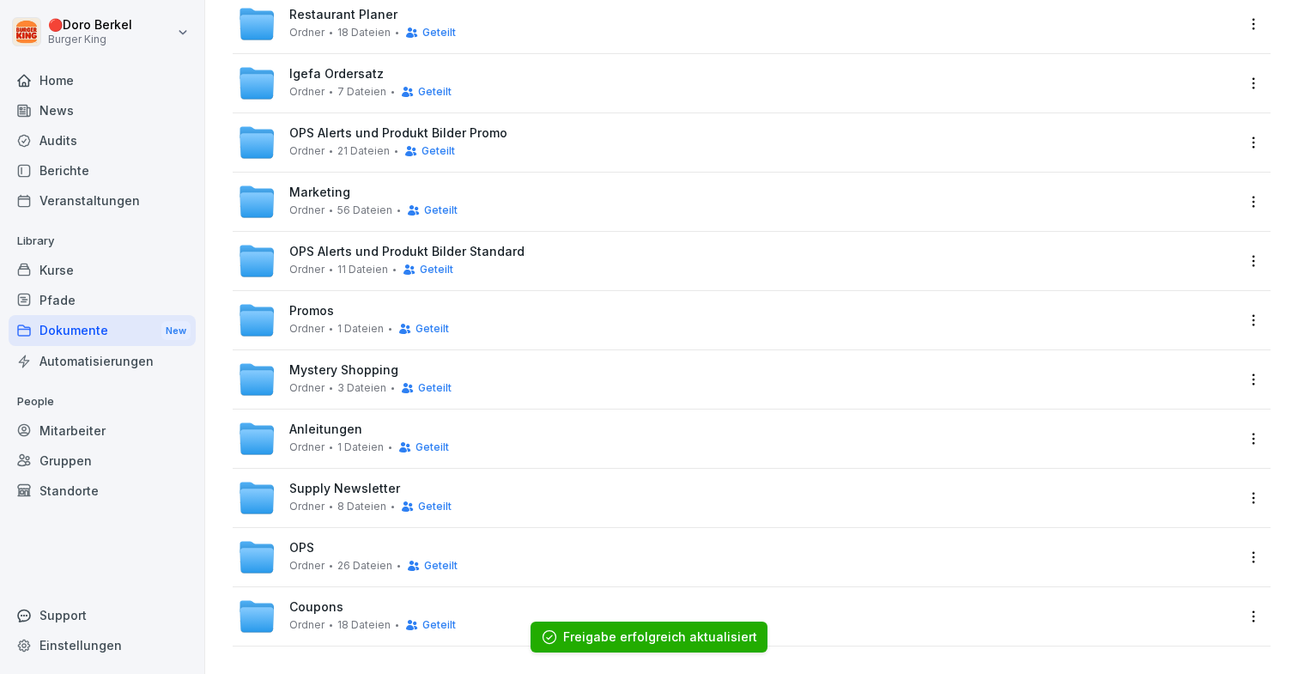
click at [1258, 620] on html "🔴 [PERSON_NAME] Burger King Home News Audits Berichte Veranstaltungen Library K…" at bounding box center [649, 337] width 1298 height 674
click at [1178, 479] on div "Details" at bounding box center [1182, 478] width 166 height 34
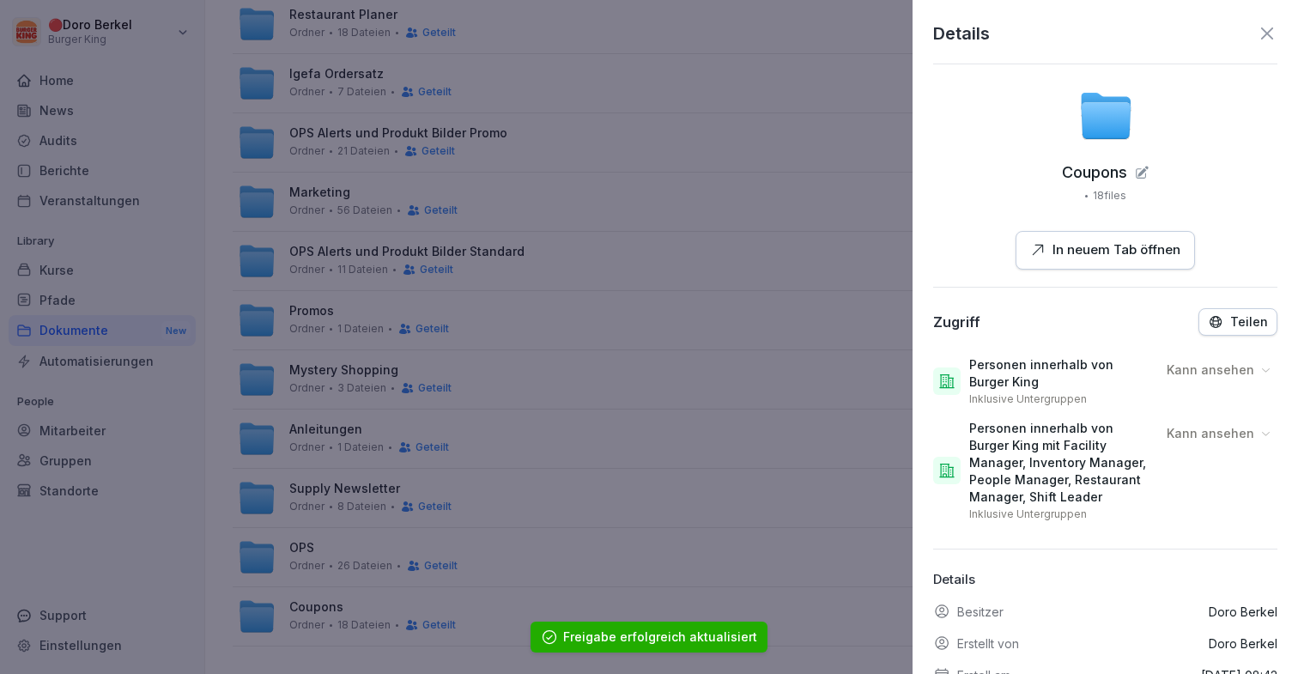
click at [1217, 319] on icon "button" at bounding box center [1215, 321] width 15 height 15
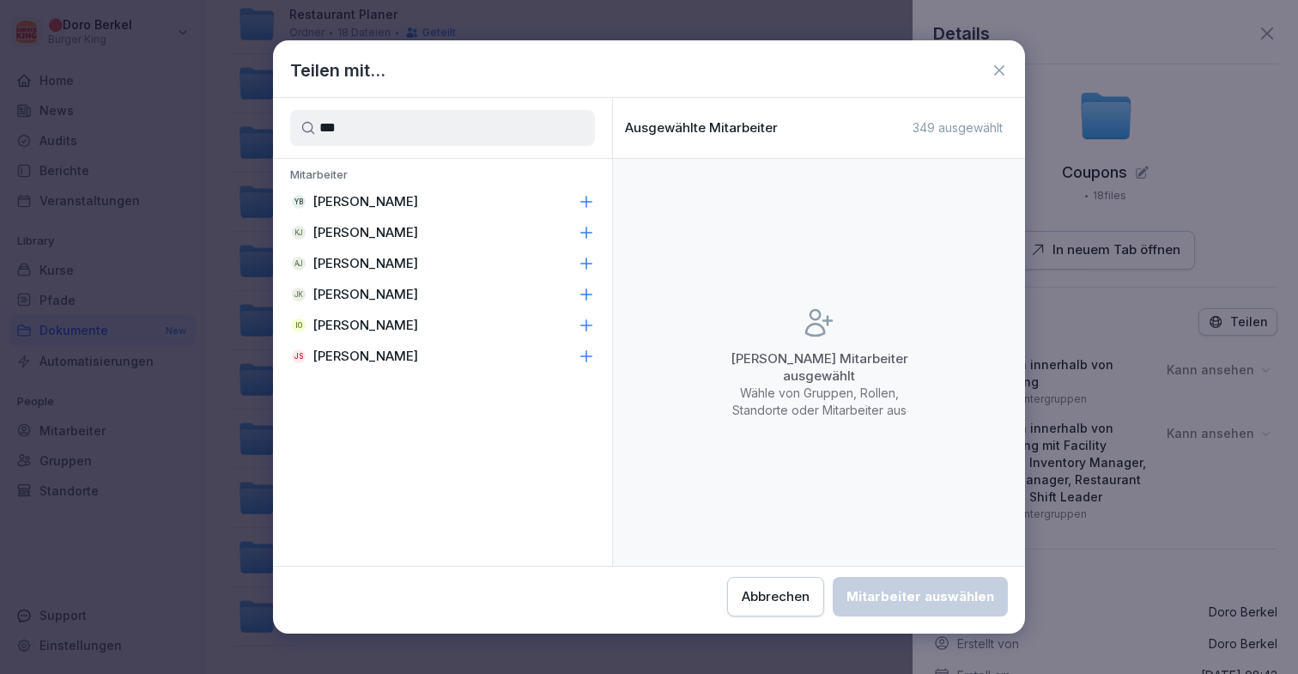
type input "***"
click at [499, 298] on div "[PERSON_NAME]" at bounding box center [442, 294] width 339 height 31
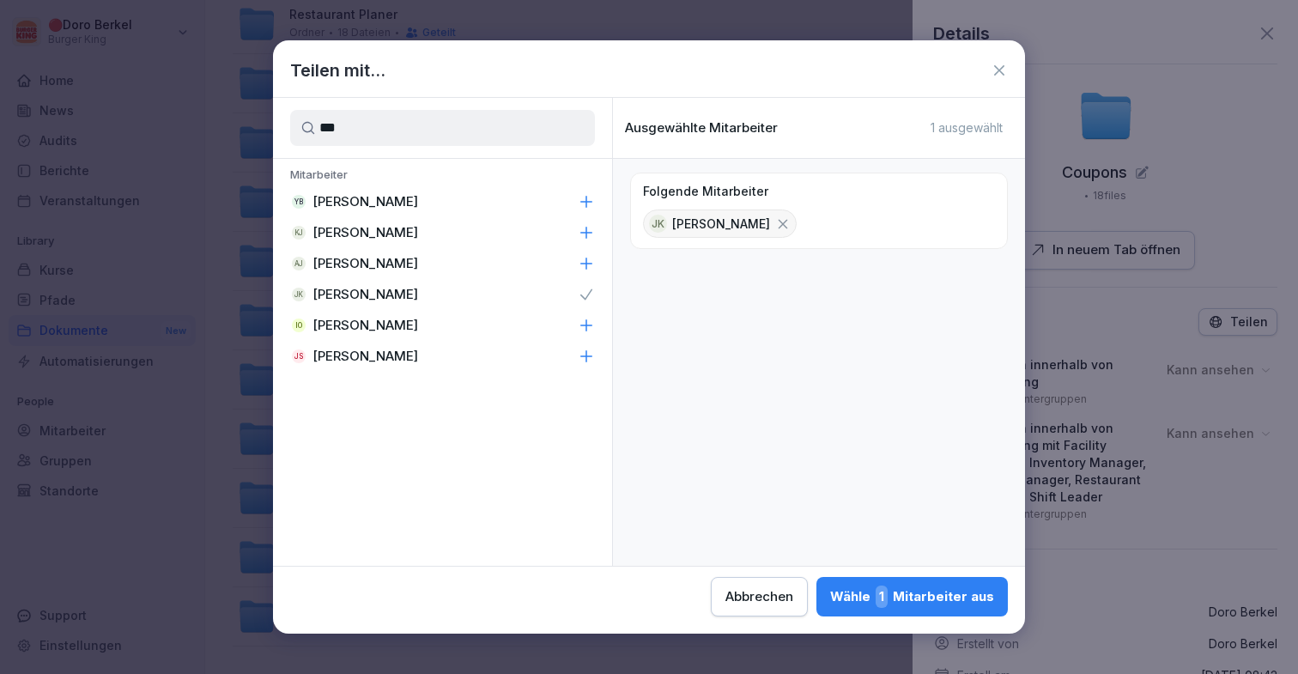
click at [924, 590] on div "Wähle 1 Mitarbeiter aus" at bounding box center [912, 596] width 164 height 22
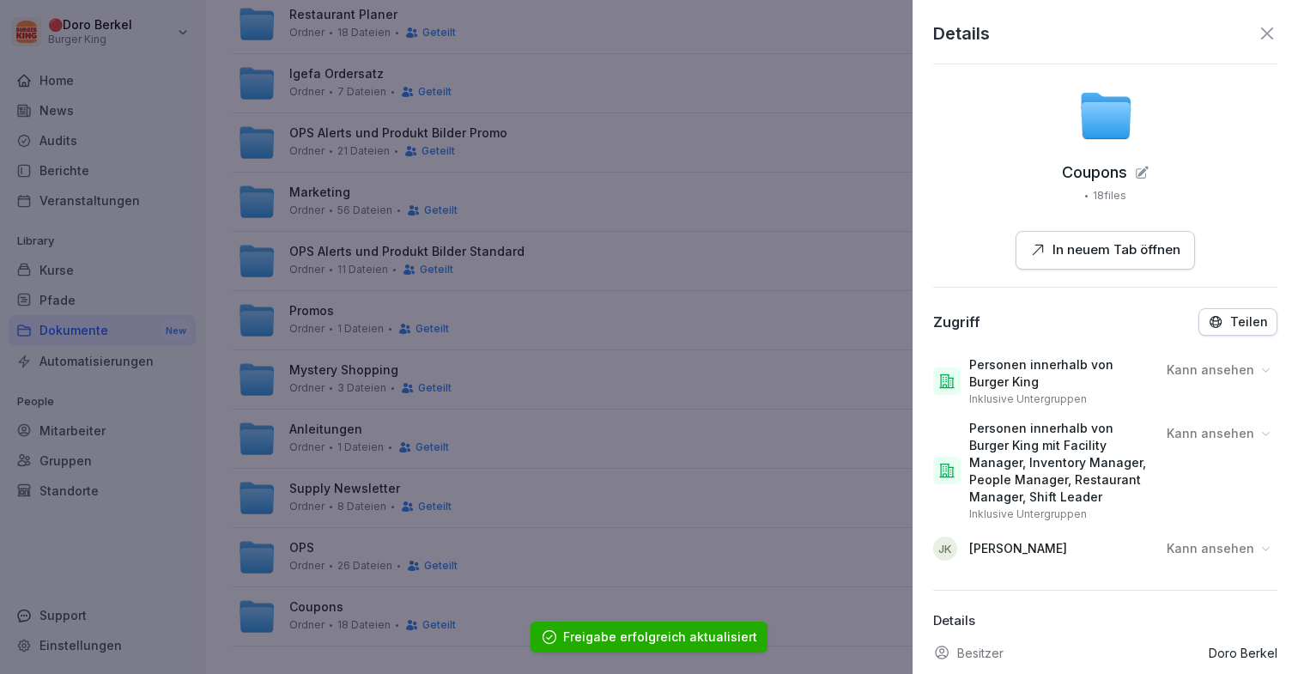
click at [1206, 543] on p "Kann ansehen" at bounding box center [1211, 548] width 88 height 17
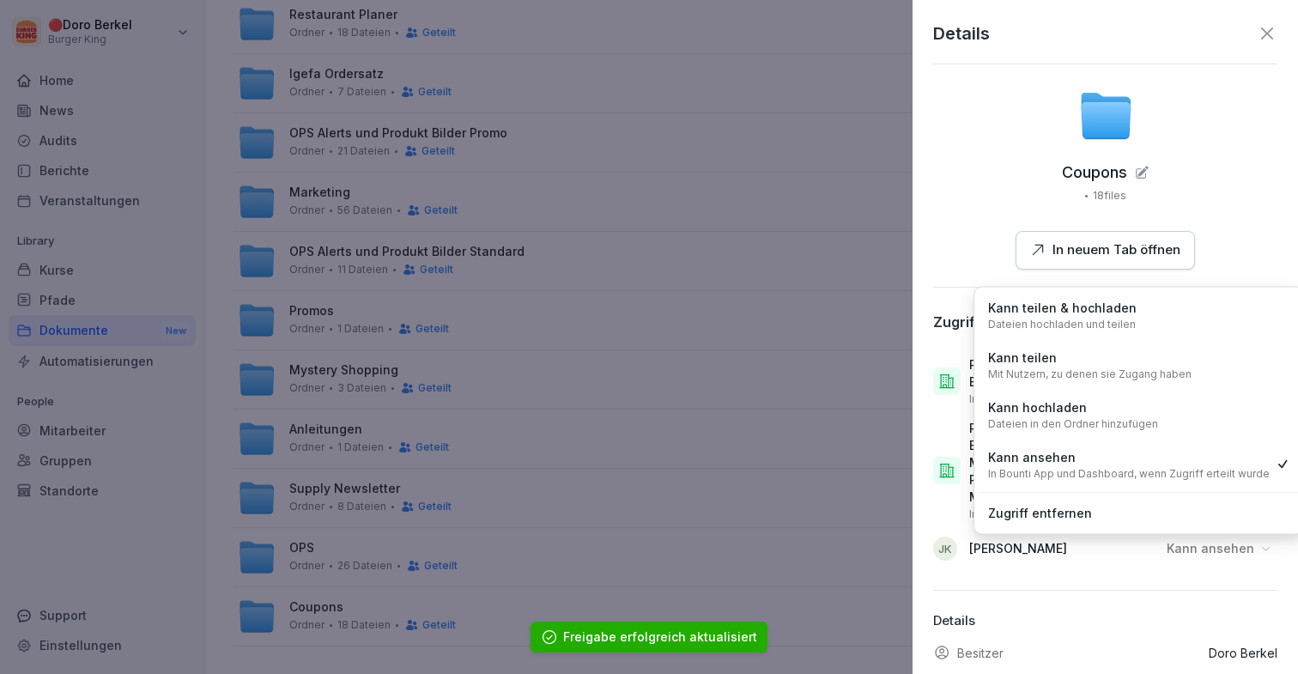
click at [1183, 417] on div "Kann hochladen Dateien in den Ordner hinzufügen" at bounding box center [1139, 414] width 319 height 45
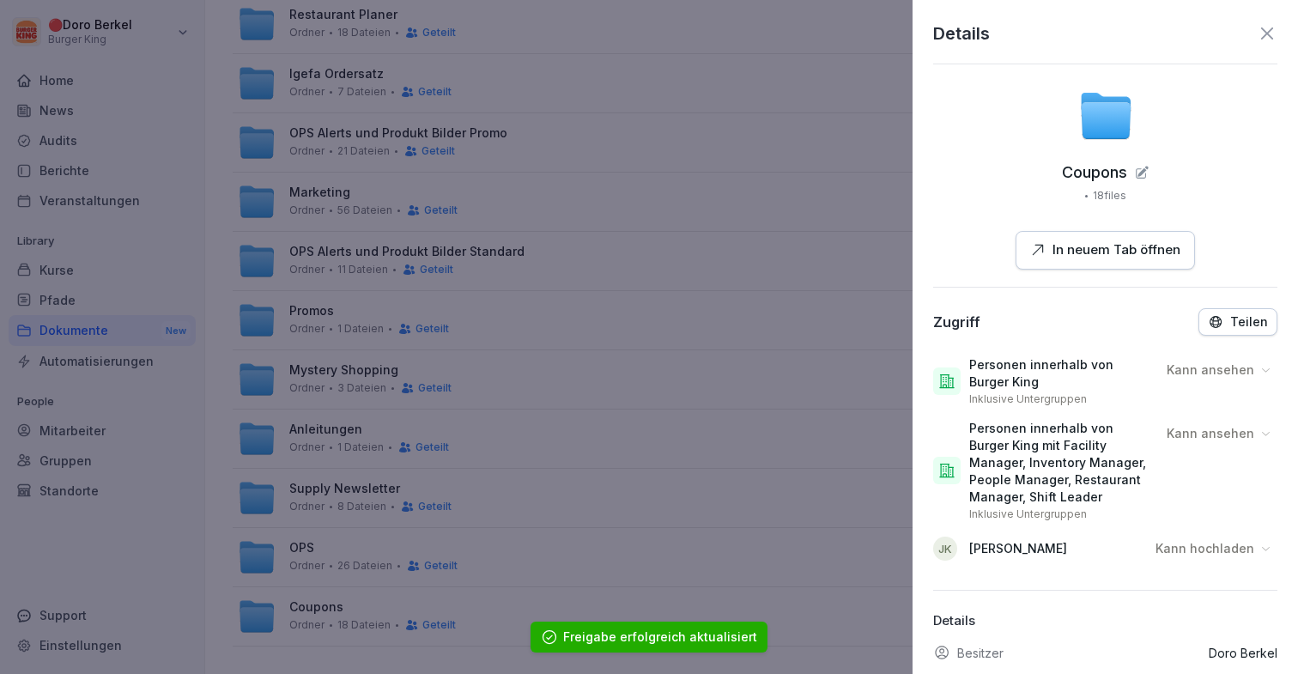
click at [724, 382] on div at bounding box center [649, 337] width 1298 height 674
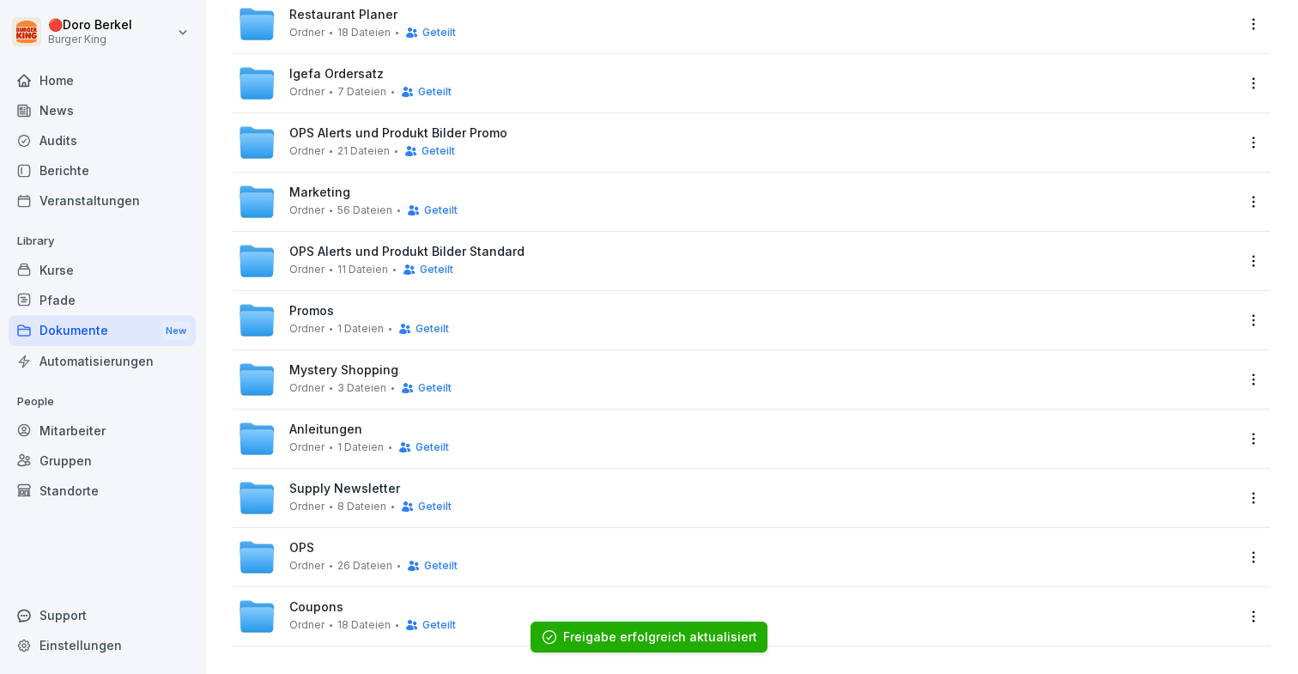
scroll to position [0, 0]
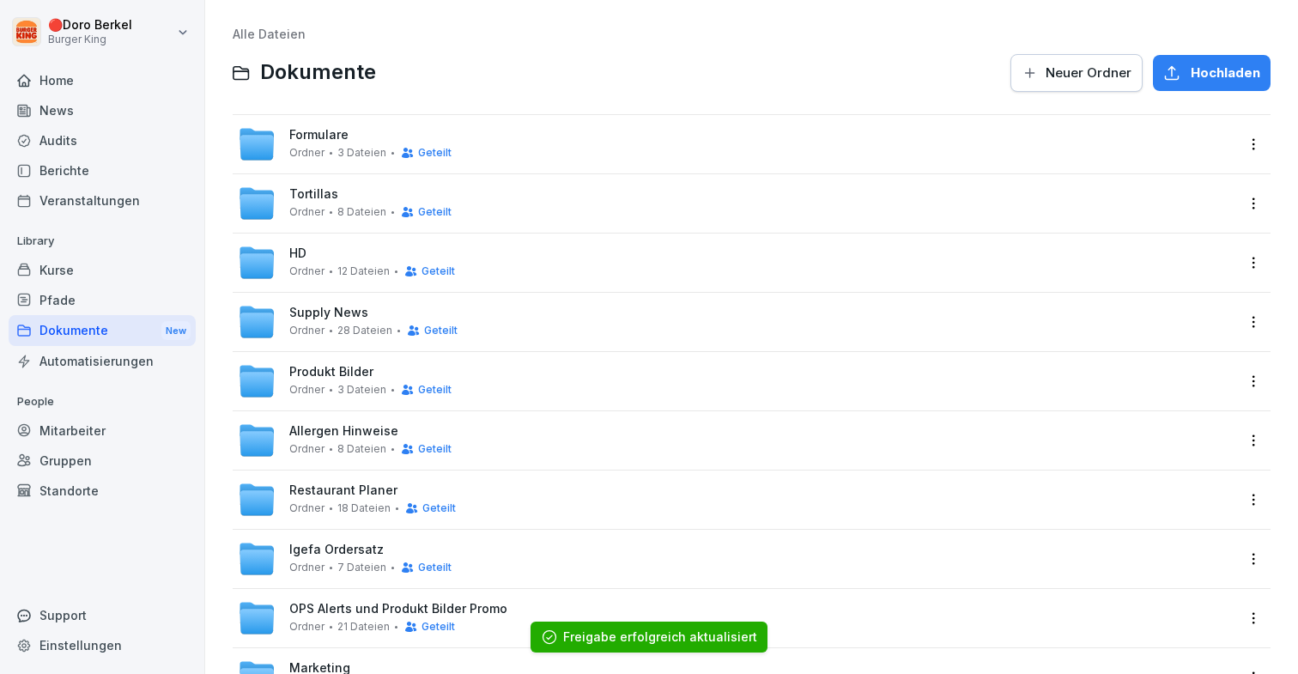
click at [76, 81] on div "Home" at bounding box center [102, 80] width 187 height 30
click at [88, 28] on html "🔴 [PERSON_NAME] Burger King Home News Audits Berichte Veranstaltungen Library K…" at bounding box center [649, 337] width 1298 height 674
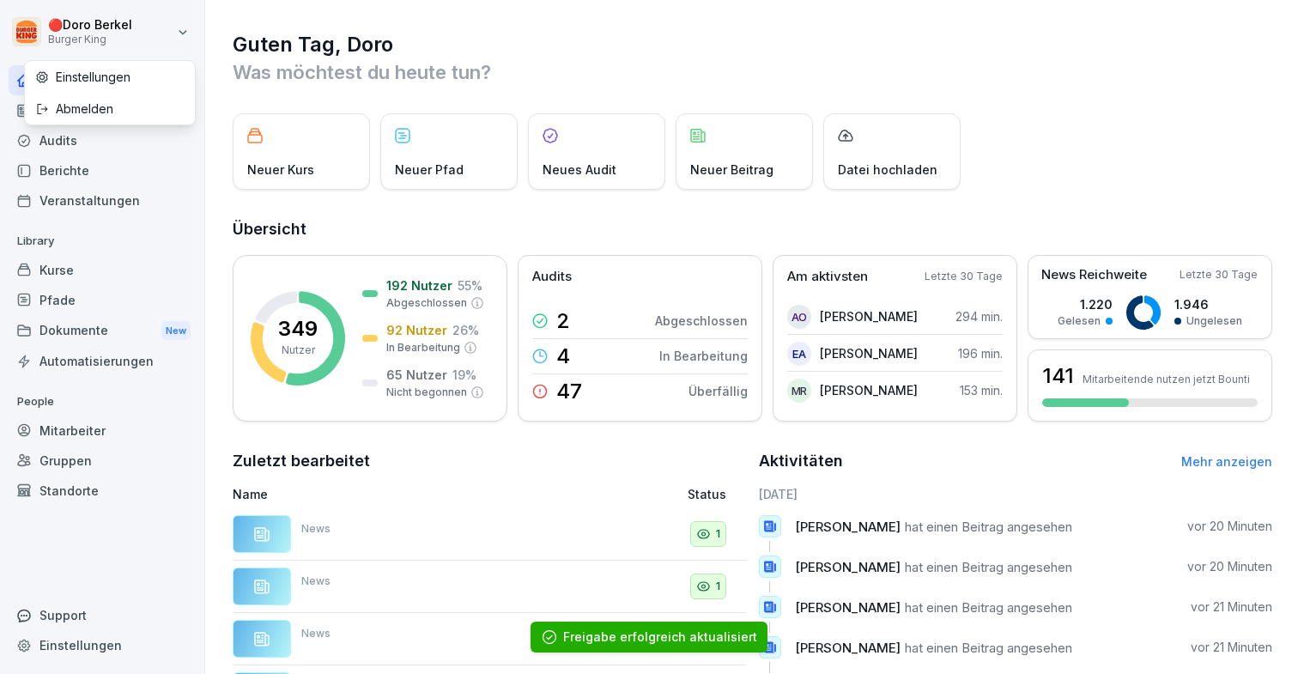
click at [89, 103] on div "Abmelden" at bounding box center [110, 109] width 170 height 32
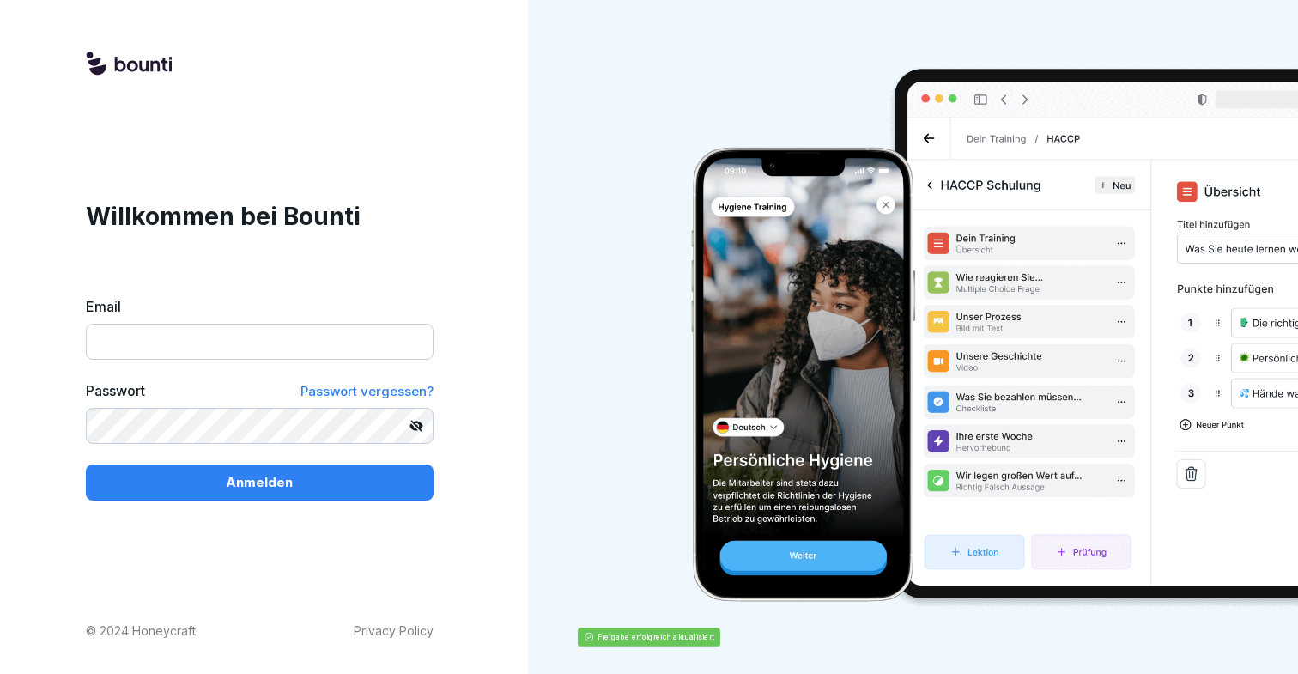
type input "**********"
